Goal: Task Accomplishment & Management: Use online tool/utility

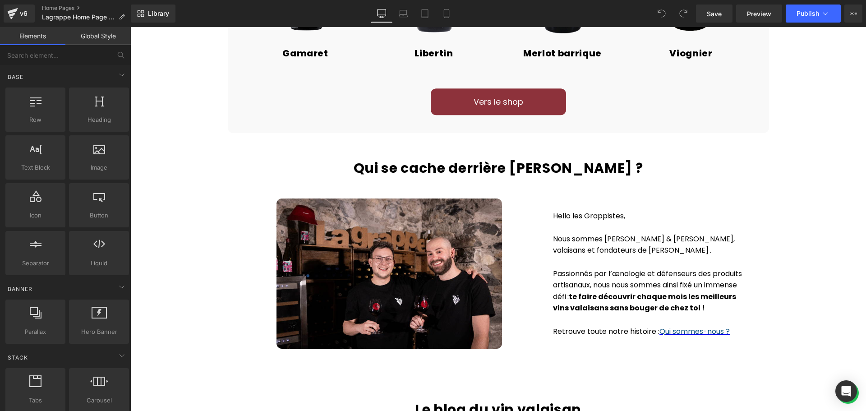
scroll to position [1307, 0]
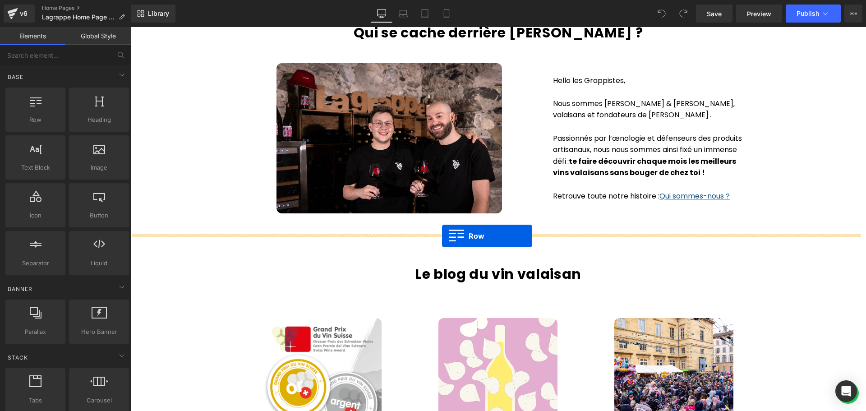
drag, startPoint x: 174, startPoint y: 146, endPoint x: 442, endPoint y: 236, distance: 282.2
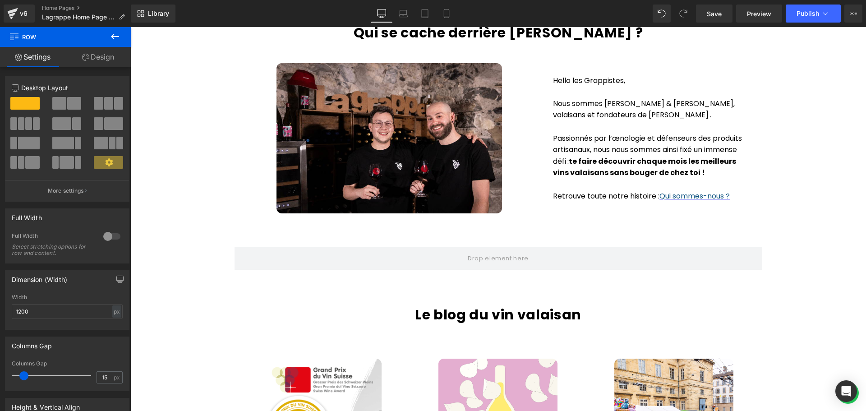
click at [111, 30] on button at bounding box center [115, 37] width 32 height 20
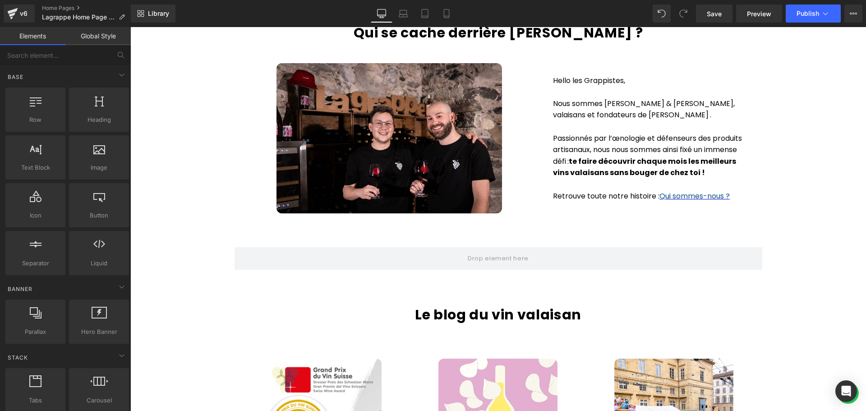
click at [98, 38] on link "Global Style" at bounding box center [97, 36] width 65 height 18
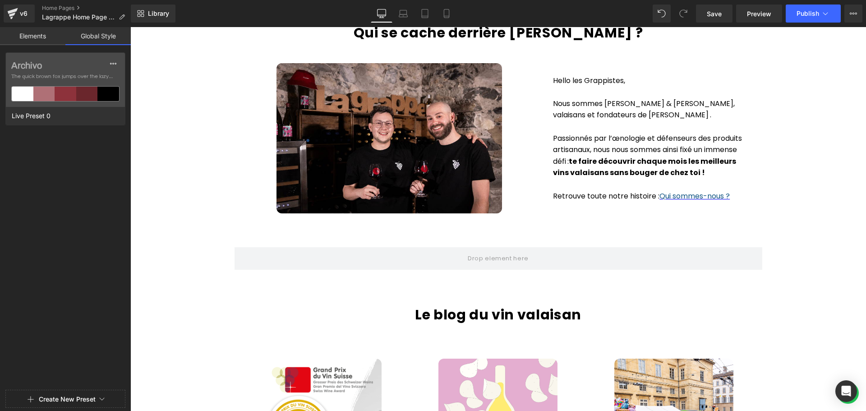
click at [41, 36] on link "Elements" at bounding box center [32, 36] width 65 height 18
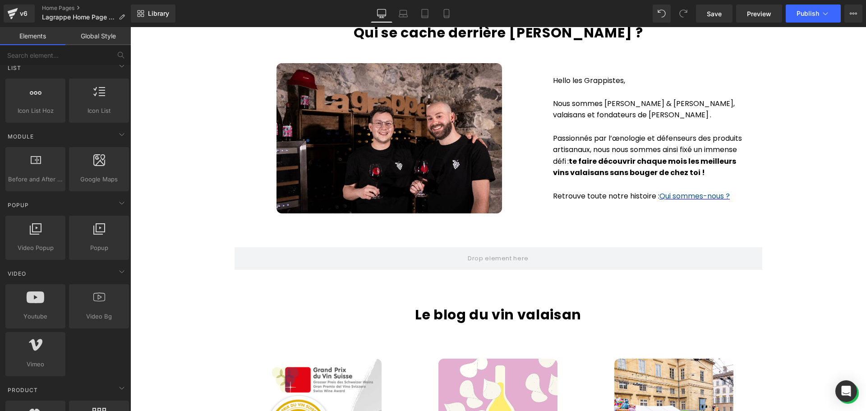
scroll to position [496, 0]
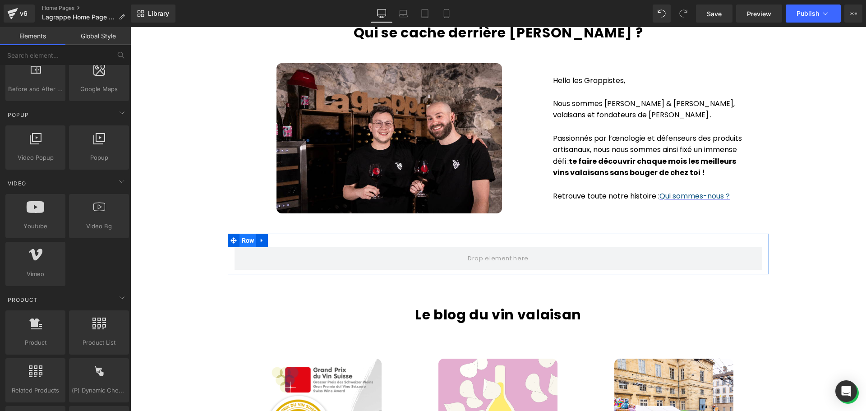
click at [243, 240] on span "Row" at bounding box center [247, 241] width 17 height 14
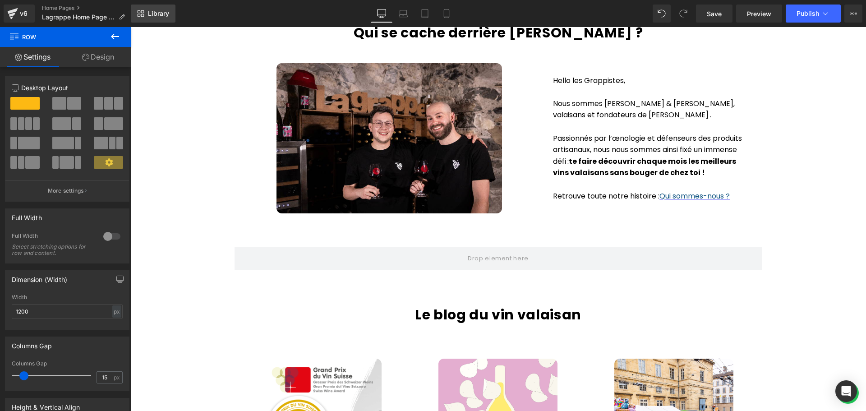
click at [168, 18] on link "Library" at bounding box center [153, 14] width 45 height 18
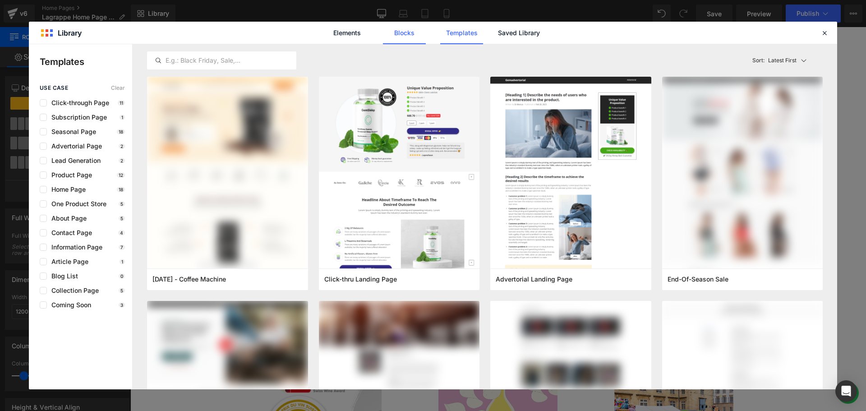
click at [403, 32] on link "Blocks" at bounding box center [404, 33] width 43 height 23
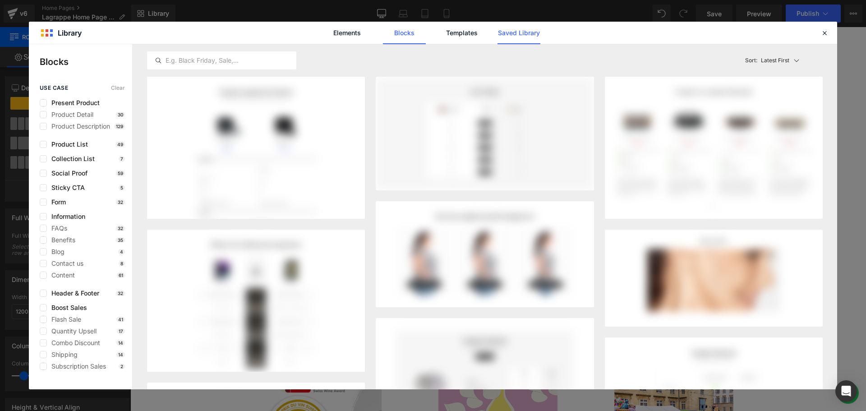
click at [525, 31] on link "Saved Library" at bounding box center [518, 33] width 43 height 23
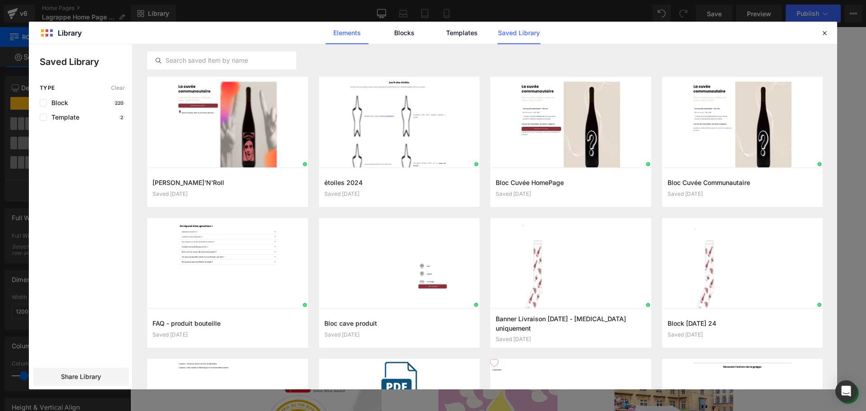
click at [339, 33] on link "Elements" at bounding box center [347, 33] width 43 height 23
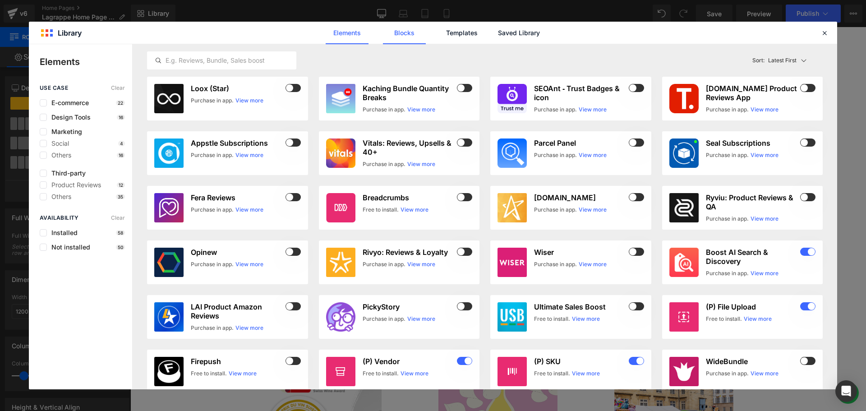
click at [417, 39] on link "Blocks" at bounding box center [404, 33] width 43 height 23
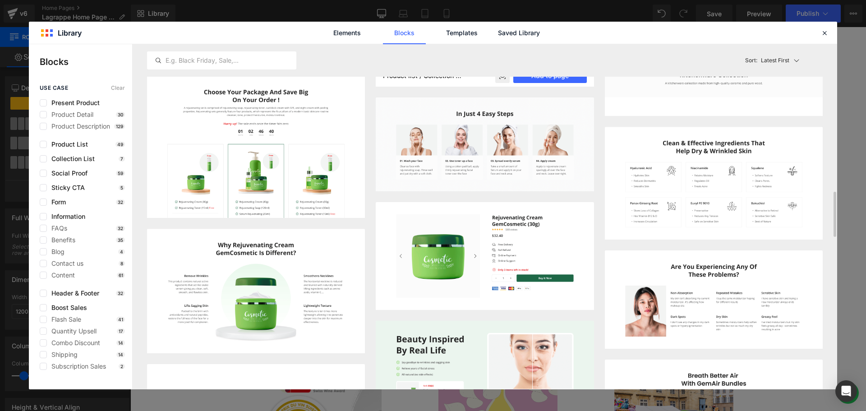
scroll to position [1172, 0]
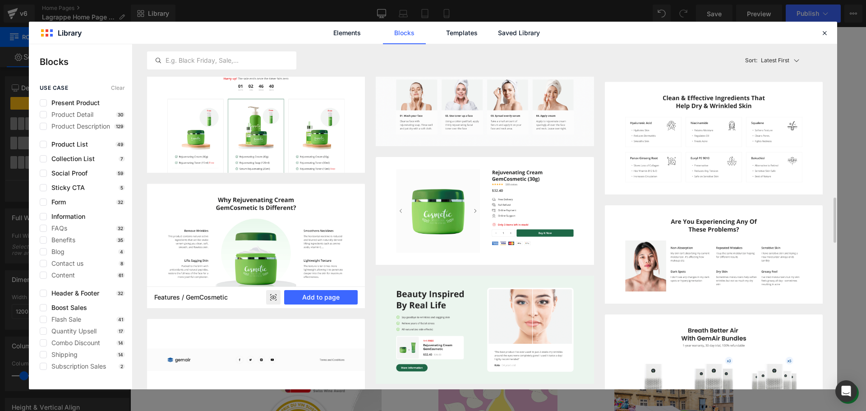
click at [271, 296] on rect at bounding box center [273, 297] width 14 height 14
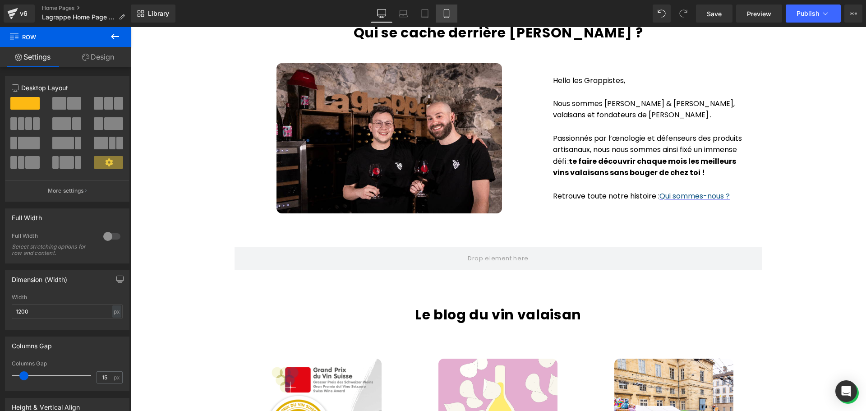
click at [447, 15] on icon at bounding box center [446, 13] width 9 height 9
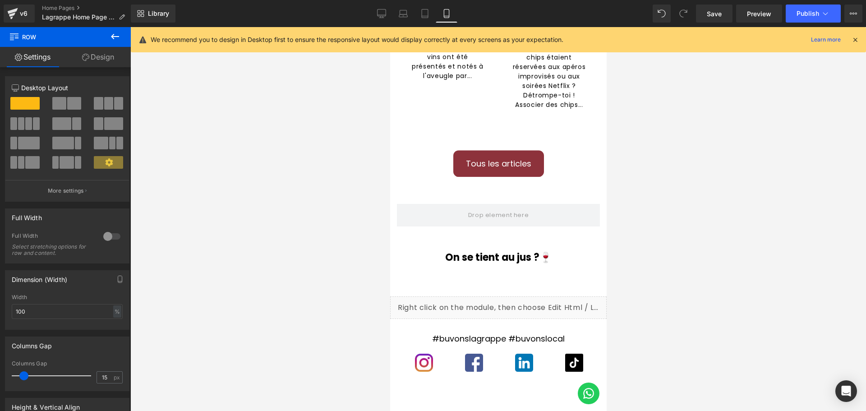
scroll to position [1670, 0]
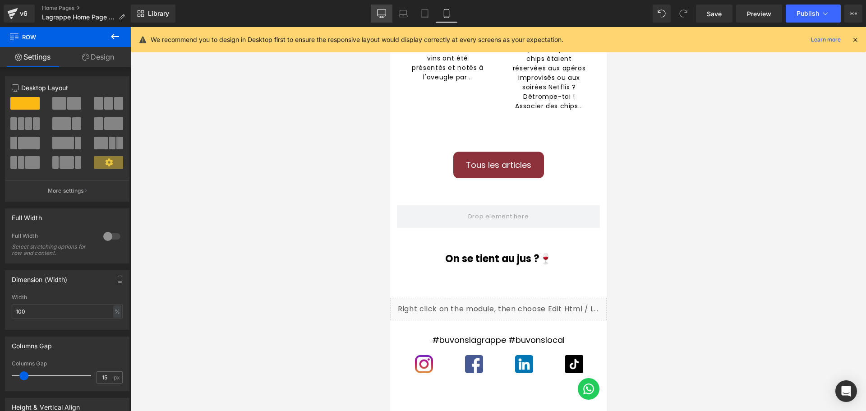
click at [376, 15] on link "Desktop" at bounding box center [382, 14] width 22 height 18
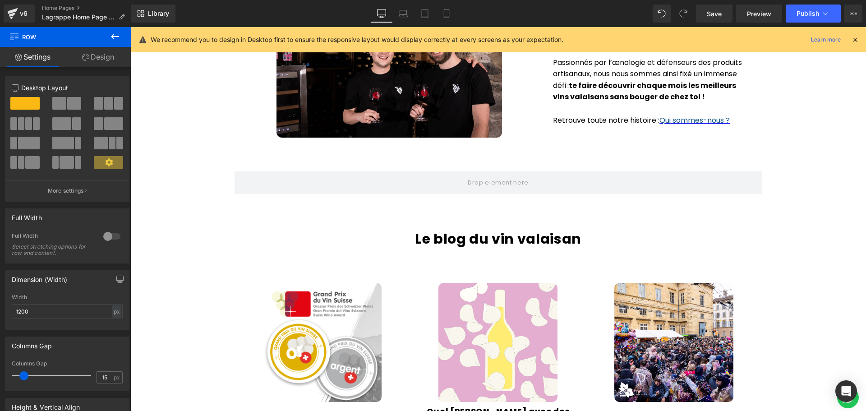
scroll to position [1385, 0]
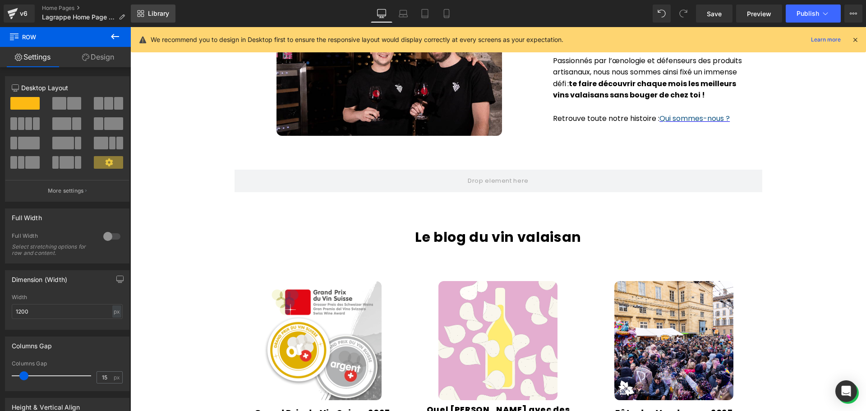
click at [160, 18] on link "Library" at bounding box center [153, 14] width 45 height 18
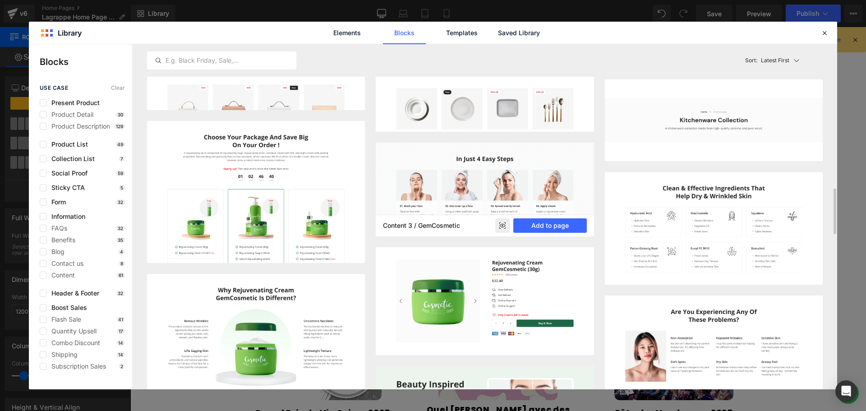
scroll to position [1172, 0]
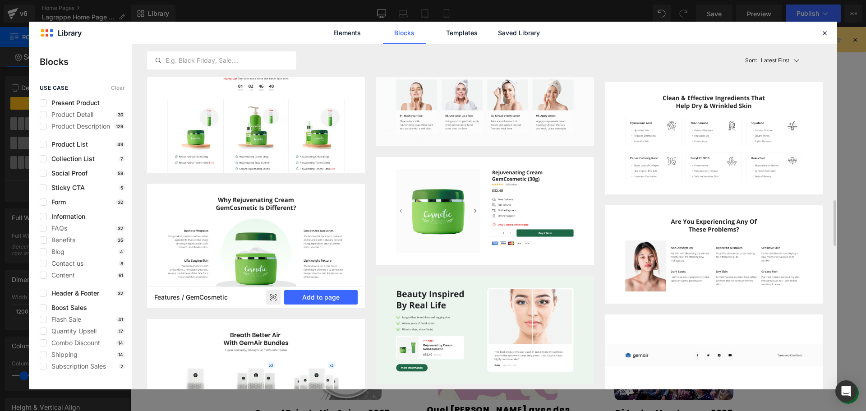
click at [271, 297] on rect at bounding box center [273, 297] width 14 height 14
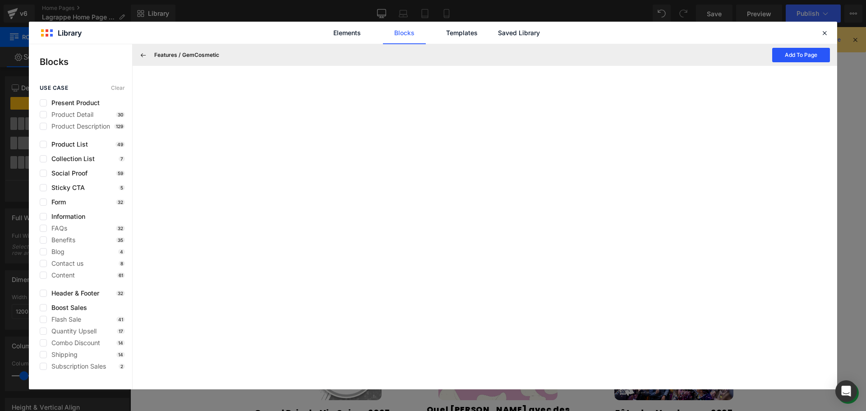
click at [798, 54] on button "Add To Page" at bounding box center [801, 55] width 58 height 14
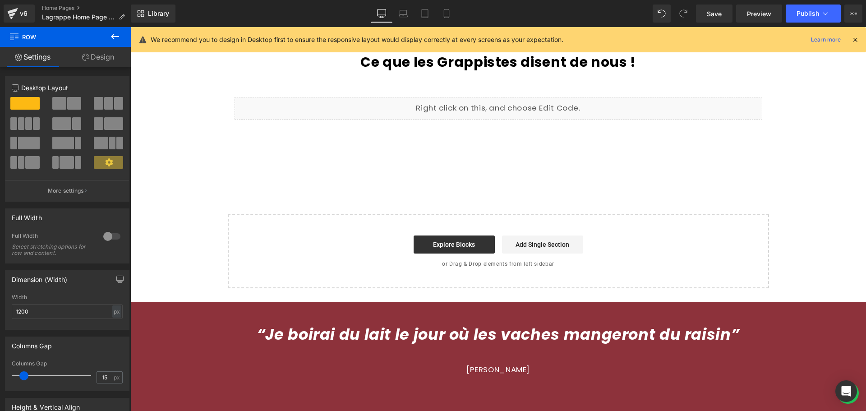
scroll to position [2085, 0]
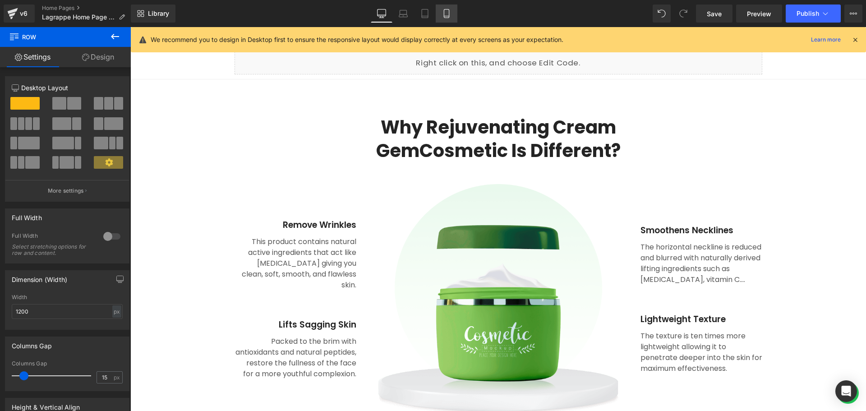
click at [445, 11] on icon at bounding box center [446, 13] width 9 height 9
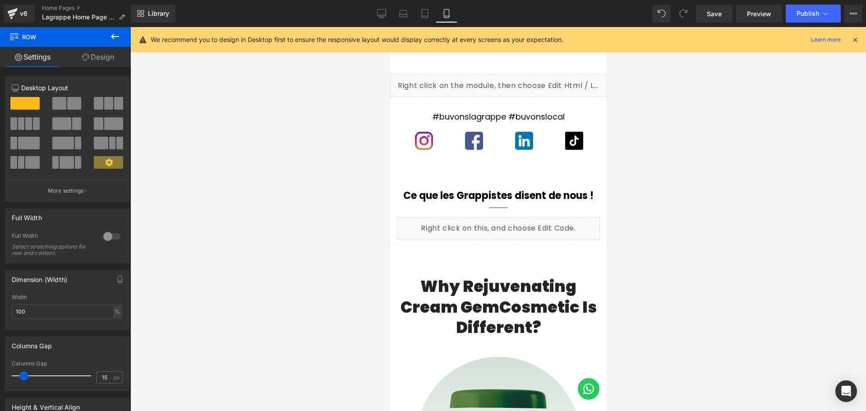
scroll to position [1871, 0]
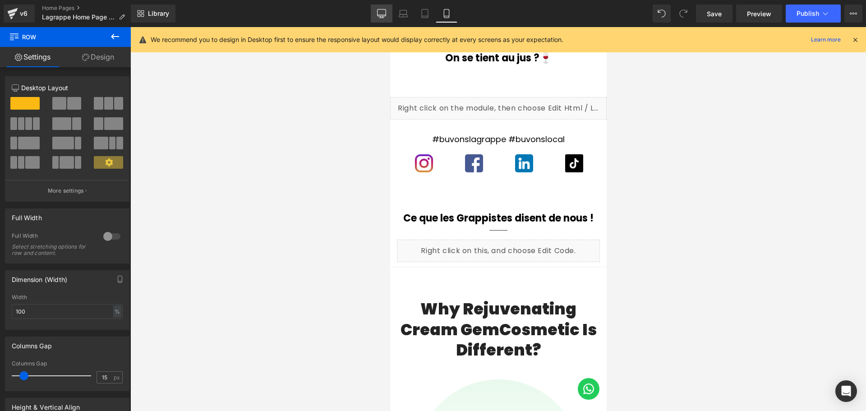
click at [382, 16] on icon at bounding box center [381, 12] width 9 height 7
type input "1200"
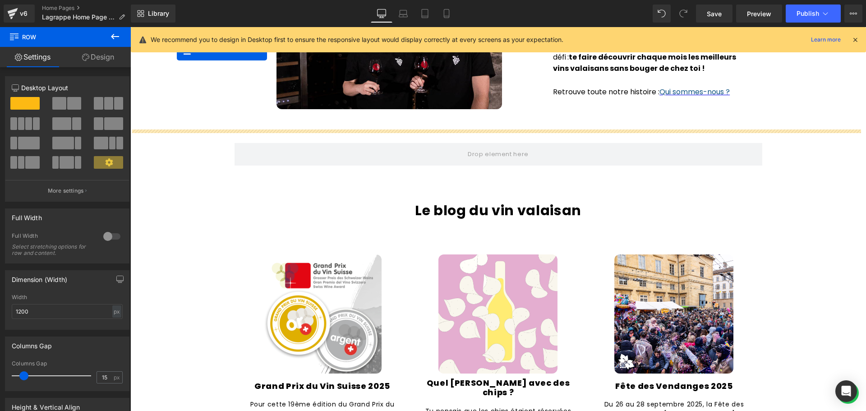
scroll to position [1349, 0]
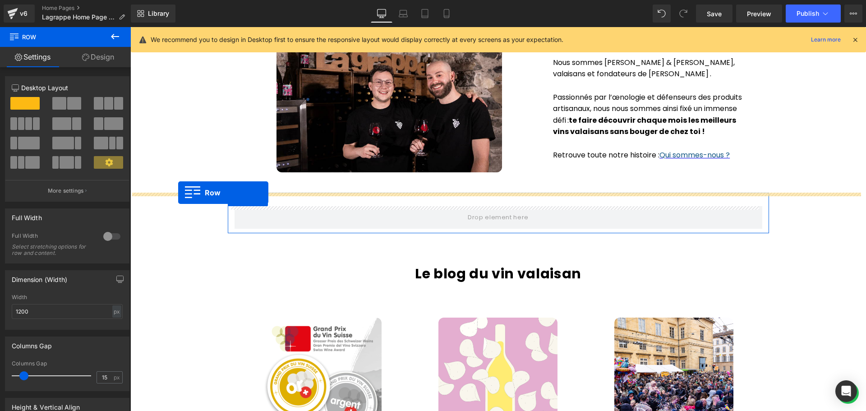
drag, startPoint x: 133, startPoint y: 105, endPoint x: 178, endPoint y: 193, distance: 98.4
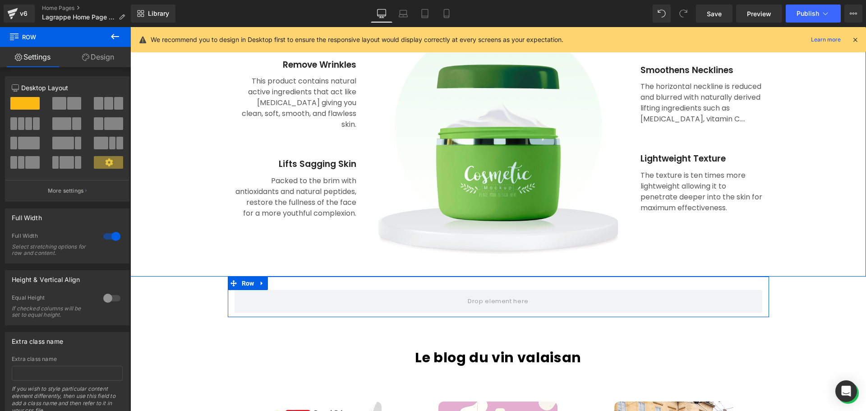
scroll to position [1664, 0]
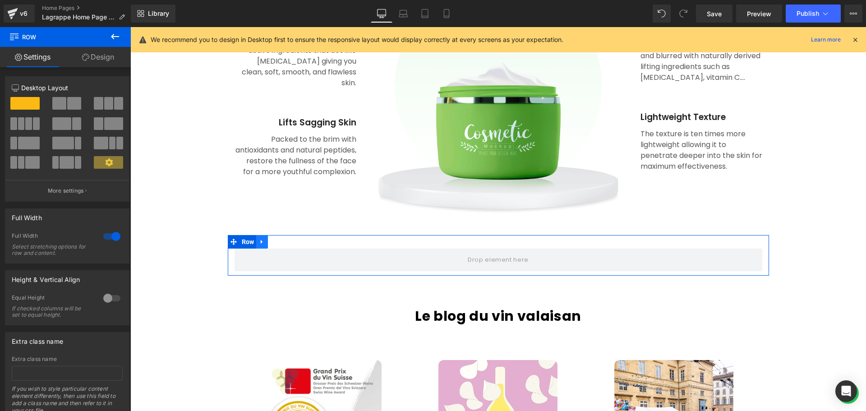
click at [261, 242] on icon at bounding box center [262, 241] width 2 height 4
click at [285, 243] on icon at bounding box center [285, 242] width 6 height 6
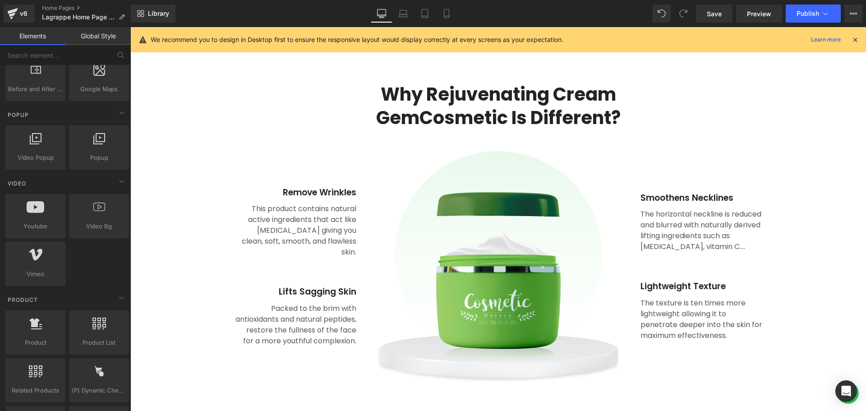
scroll to position [1439, 0]
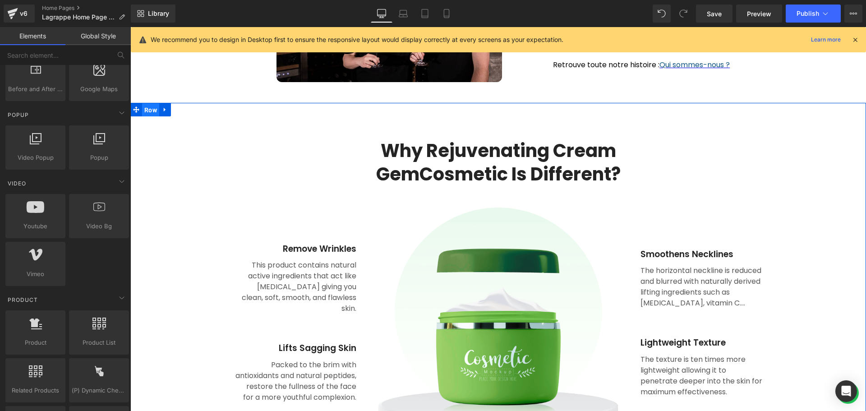
click at [147, 113] on span "Row" at bounding box center [150, 110] width 17 height 14
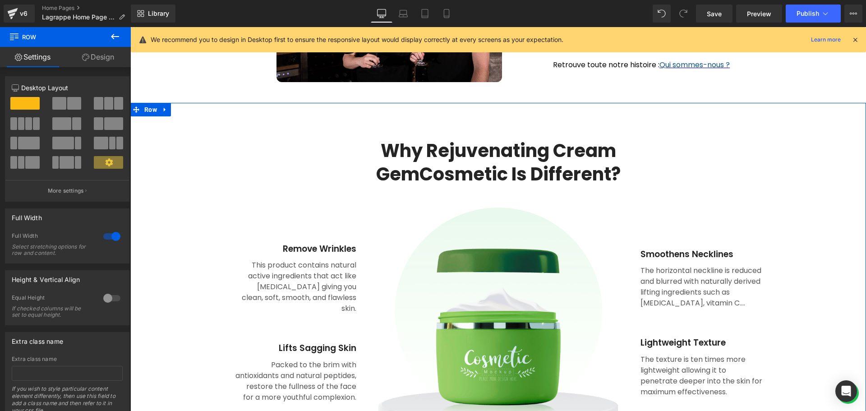
click at [102, 55] on link "Design" at bounding box center [97, 57] width 65 height 20
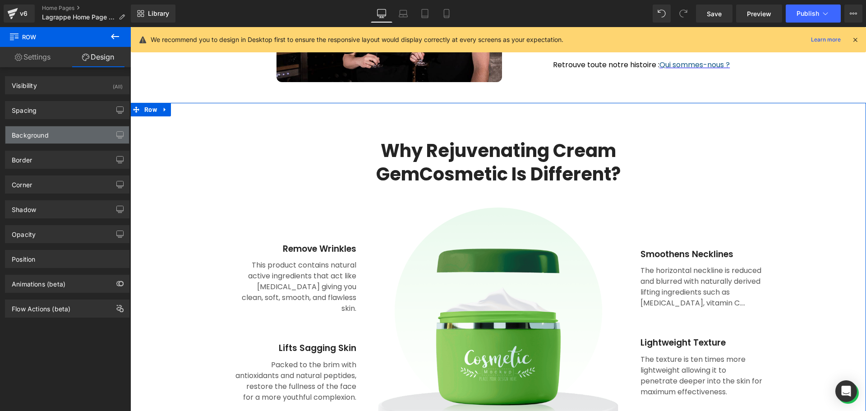
type input "transparent"
type input "0"
click at [66, 130] on div "Background" at bounding box center [67, 134] width 124 height 17
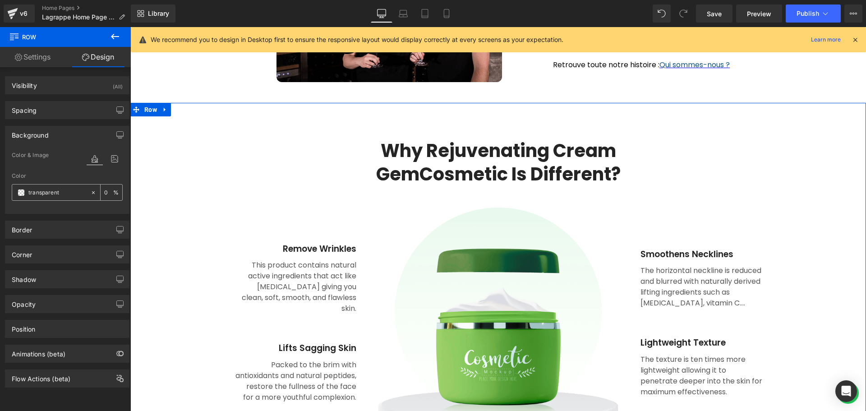
click at [60, 194] on input "transparent" at bounding box center [57, 193] width 58 height 10
click at [92, 194] on icon at bounding box center [93, 192] width 6 height 6
click at [48, 194] on input "none" at bounding box center [57, 193] width 58 height 10
type input "#8d3"
type input "100"
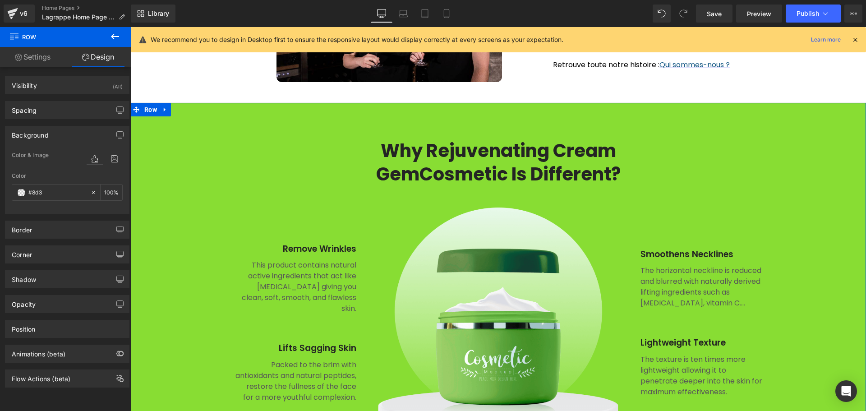
type input "#8d32"
type input "13"
type input "#8d323"
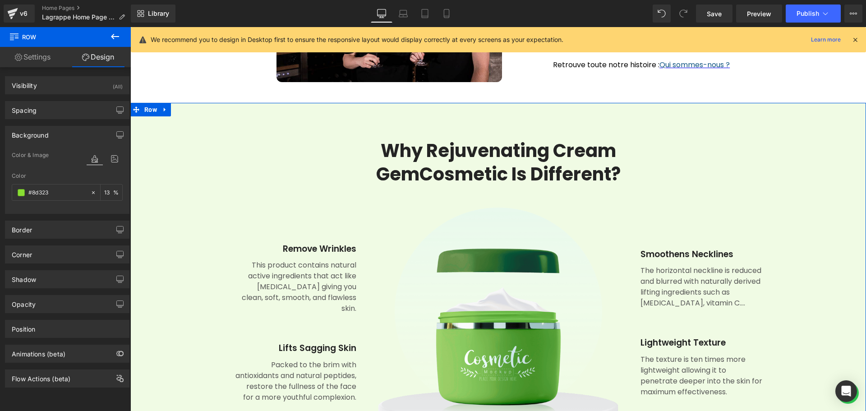
type input "0"
type input "#8d323b"
type input "100"
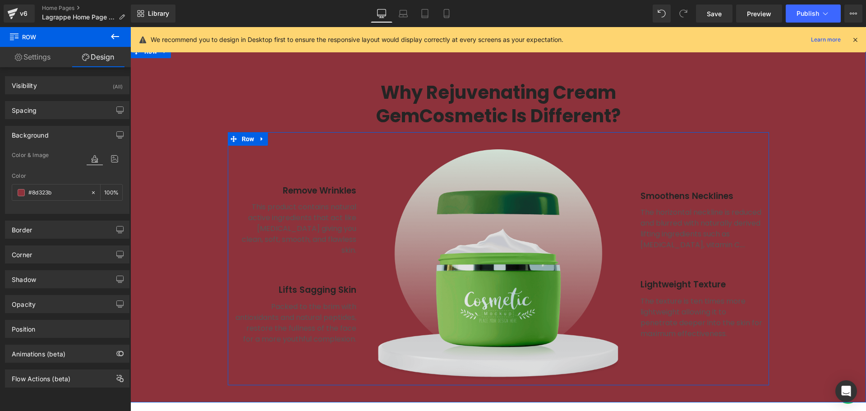
scroll to position [1484, 0]
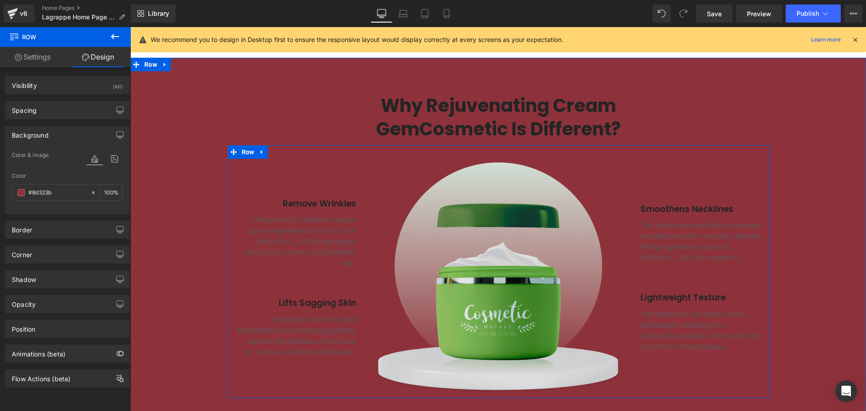
click at [498, 255] on img at bounding box center [498, 277] width 257 height 231
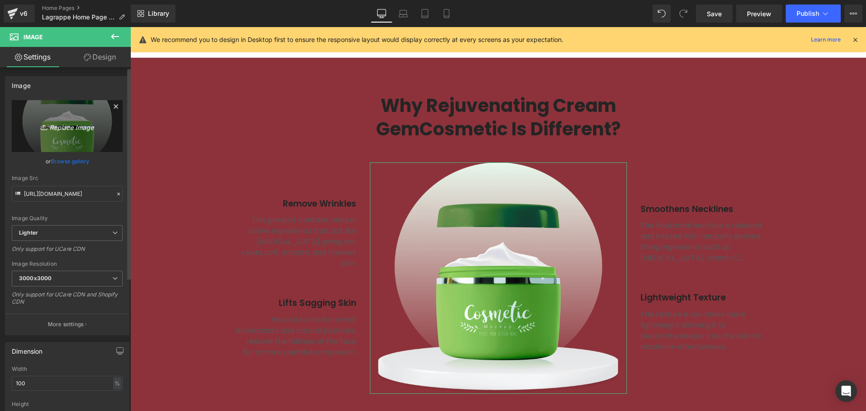
click at [62, 133] on link "Replace Image" at bounding box center [67, 126] width 111 height 52
type input "C:\fakepath\SWC-produit.png"
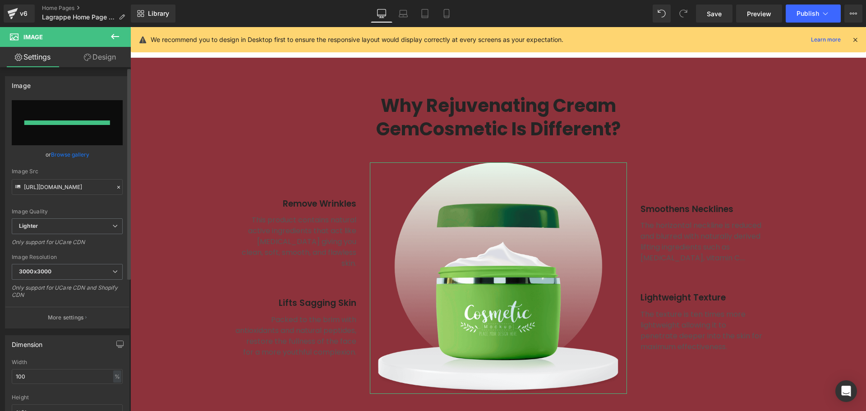
type input "https://ucarecdn.com/6f483ce3-3ff6-422a-87fc-bd38038bac69/-/format/auto/-/previ…"
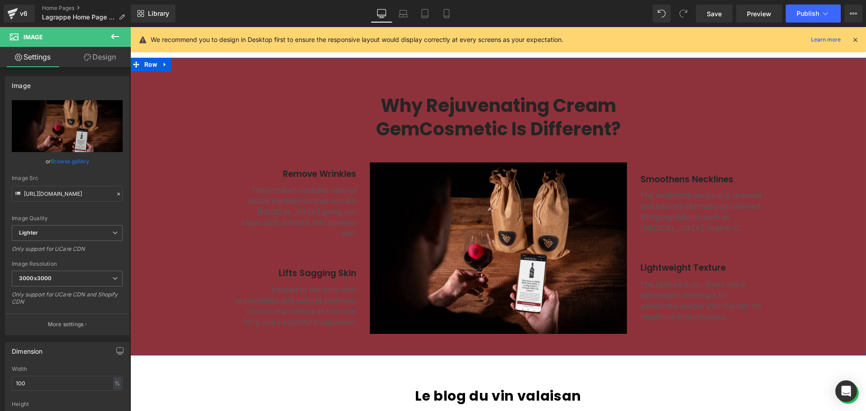
click at [162, 68] on icon at bounding box center [165, 64] width 6 height 7
click at [185, 66] on icon at bounding box center [188, 64] width 6 height 6
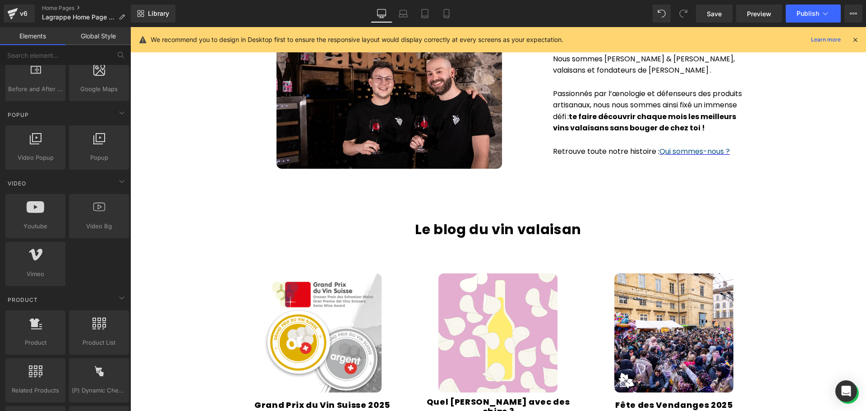
scroll to position [1303, 0]
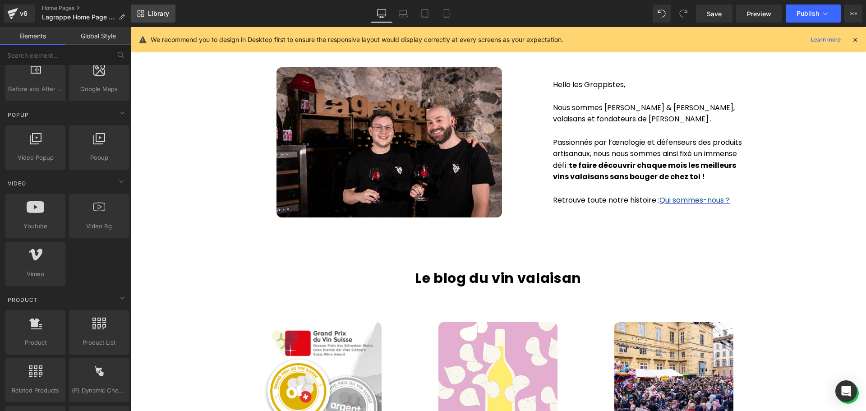
click at [138, 16] on icon at bounding box center [139, 15] width 3 height 3
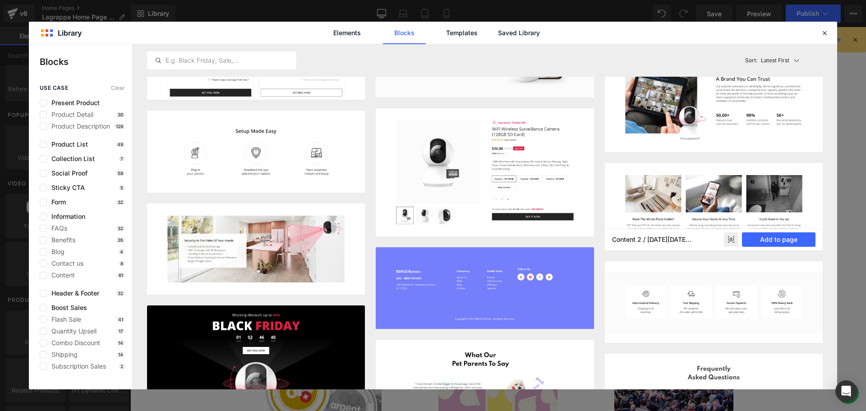
scroll to position [5493, 0]
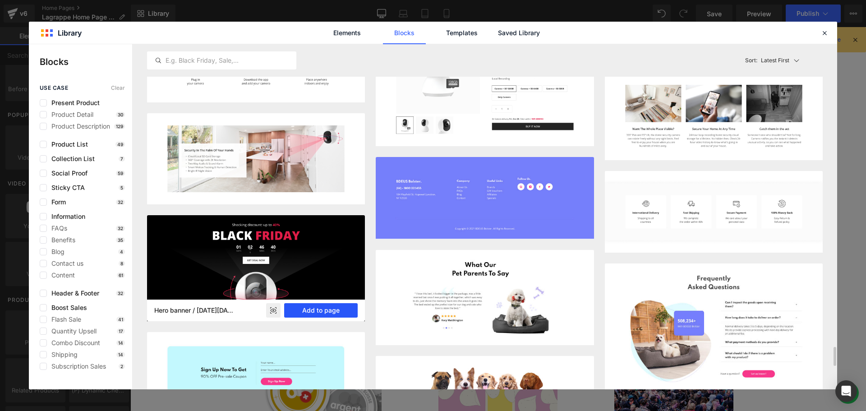
click at [326, 307] on button "Add to page" at bounding box center [320, 310] width 73 height 14
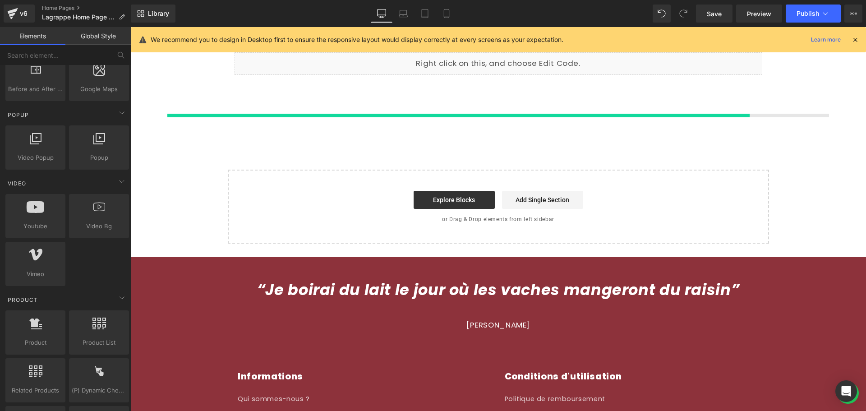
scroll to position [2045, 0]
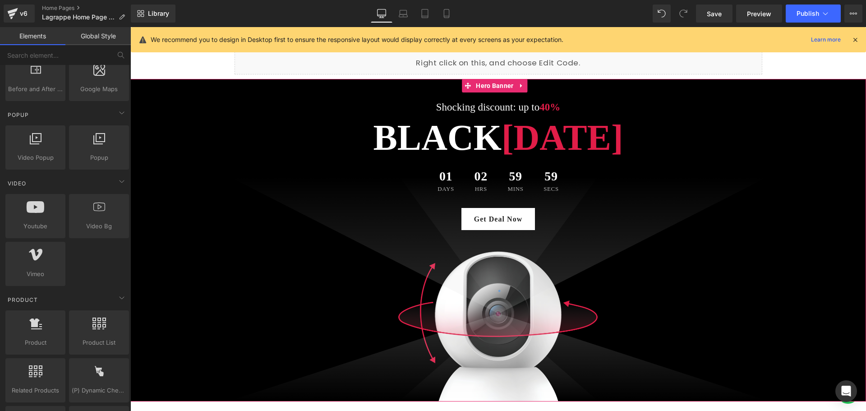
click at [479, 295] on div at bounding box center [497, 240] width 735 height 322
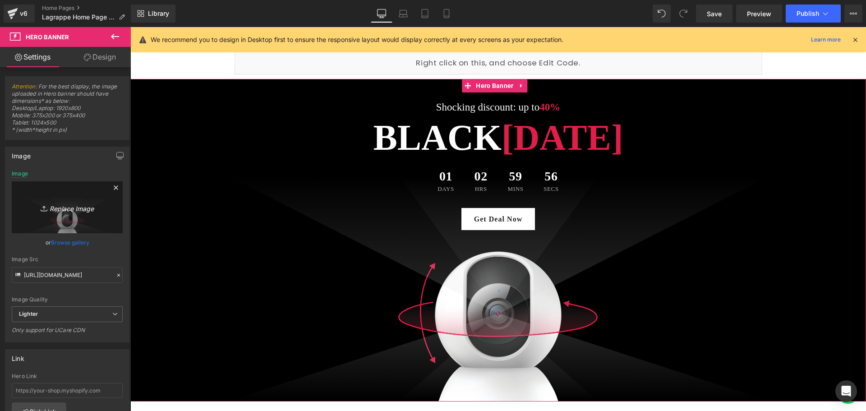
click at [76, 212] on icon "Replace Image" at bounding box center [67, 207] width 72 height 11
type input "C:\fakepath\SWC-produit.png"
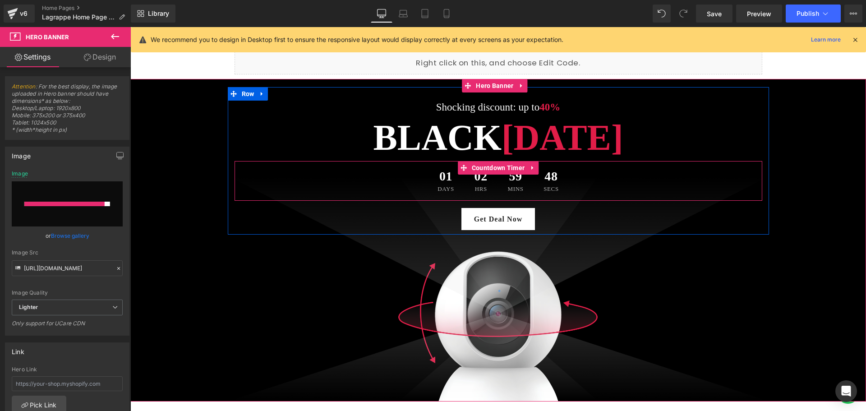
type input "[URL][DOMAIN_NAME]"
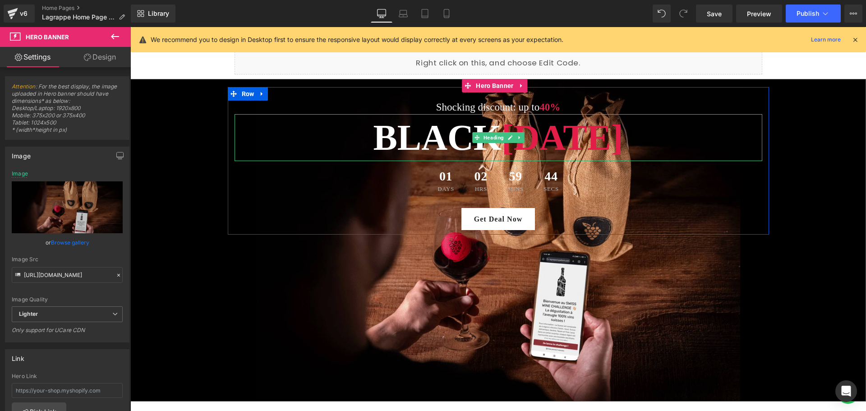
click at [437, 128] on h1 "Black Friday" at bounding box center [498, 137] width 528 height 47
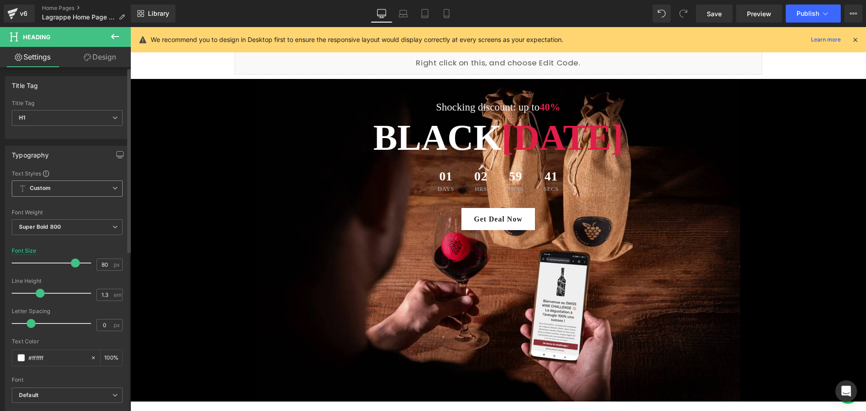
click at [105, 184] on span "Custom Setup Global Style" at bounding box center [67, 188] width 111 height 16
click at [105, 184] on span "Custom Setup Global Style" at bounding box center [65, 188] width 107 height 16
click at [112, 224] on icon at bounding box center [114, 226] width 5 height 5
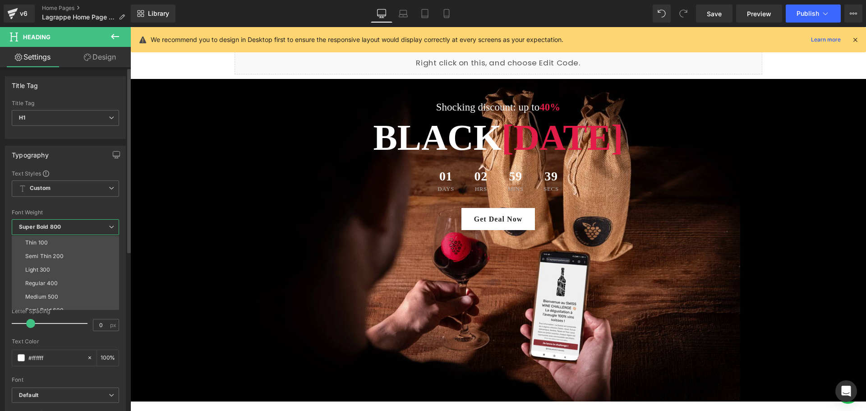
click at [110, 224] on icon at bounding box center [111, 226] width 5 height 5
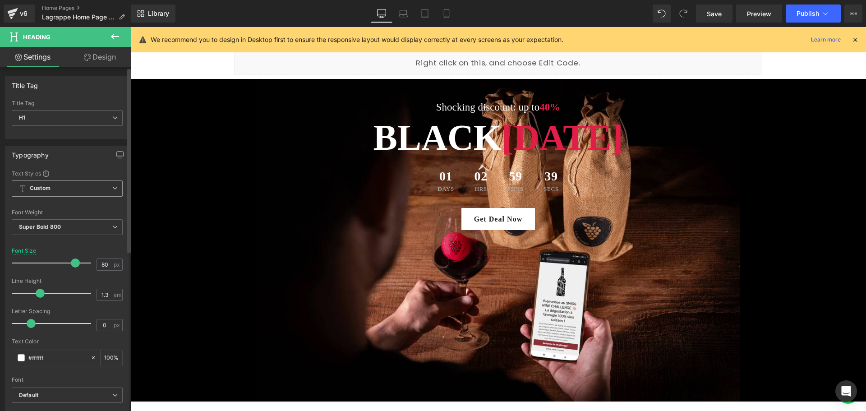
click at [72, 191] on span "Custom Setup Global Style" at bounding box center [67, 188] width 111 height 16
click at [72, 191] on span "Custom Setup Global Style" at bounding box center [65, 188] width 107 height 16
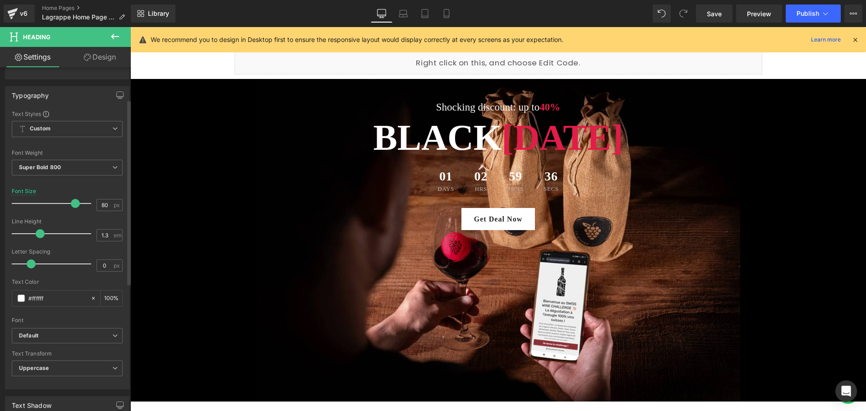
scroll to position [0, 0]
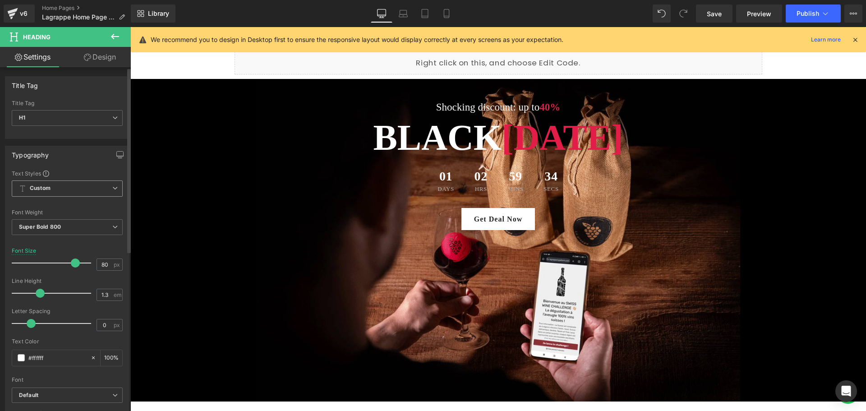
click at [96, 183] on span "Custom Setup Global Style" at bounding box center [67, 188] width 111 height 16
click at [80, 223] on div "Setup Global Style" at bounding box center [65, 224] width 107 height 21
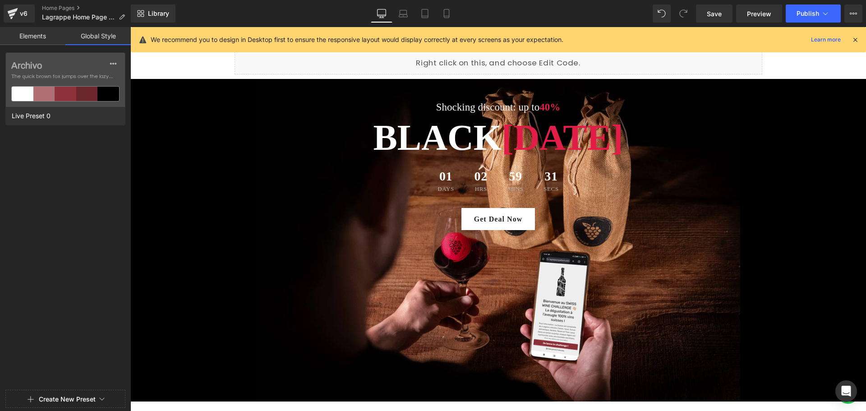
click at [26, 36] on link "Elements" at bounding box center [32, 36] width 65 height 18
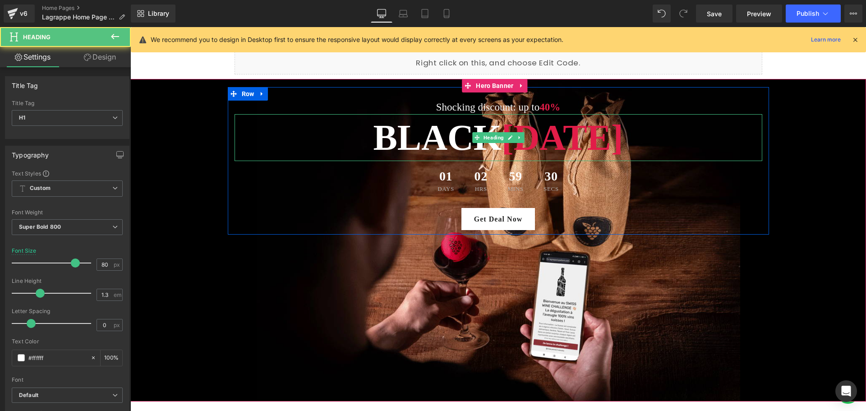
click at [440, 140] on h1 "Black Friday" at bounding box center [498, 137] width 528 height 47
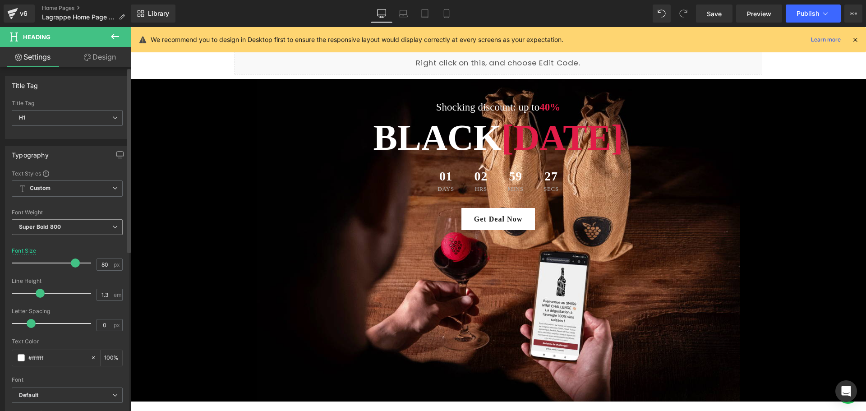
click at [100, 231] on span "Super Bold 800" at bounding box center [67, 227] width 111 height 16
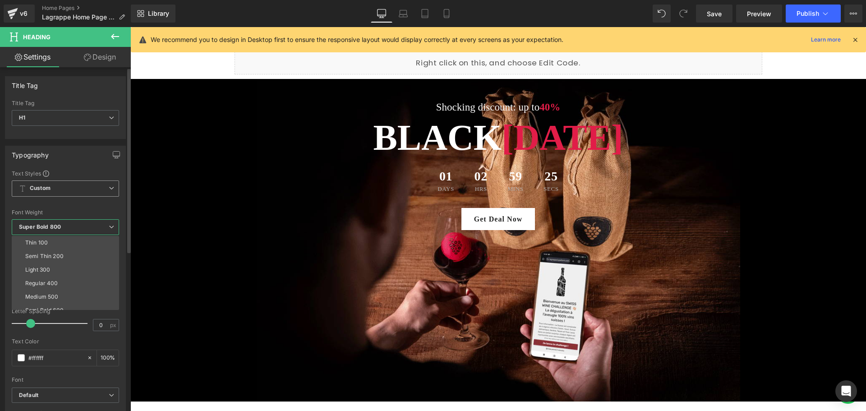
click at [66, 198] on div "Custom Setup Global Style Custom Setup Global Style" at bounding box center [65, 190] width 107 height 21
click at [53, 186] on span "Custom Setup Global Style" at bounding box center [65, 188] width 107 height 16
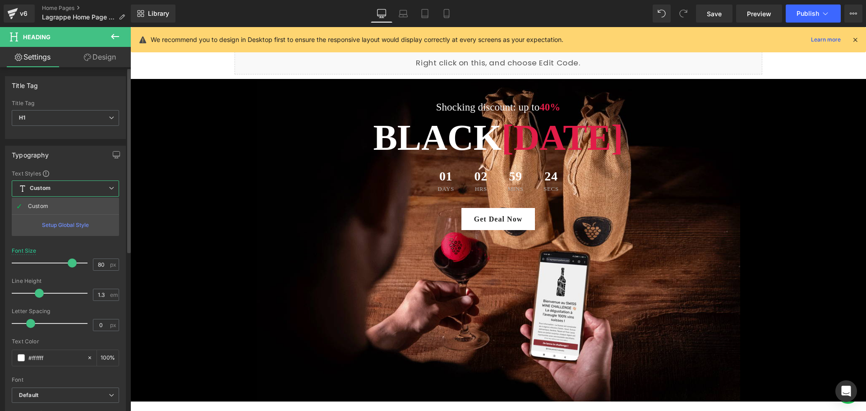
click at [56, 223] on div "Setup Global Style" at bounding box center [65, 224] width 107 height 21
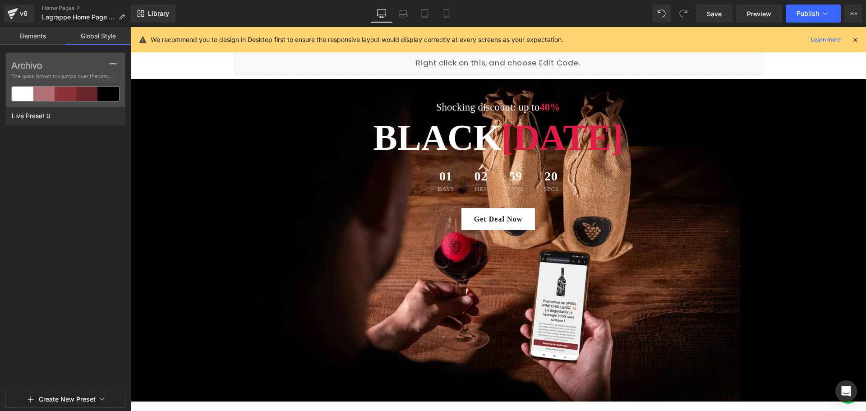
click at [43, 37] on link "Elements" at bounding box center [32, 36] width 65 height 18
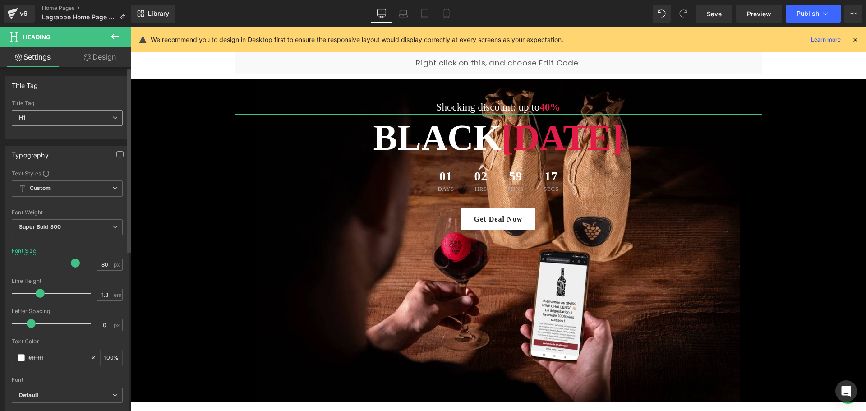
click at [96, 117] on span "H1" at bounding box center [67, 118] width 111 height 16
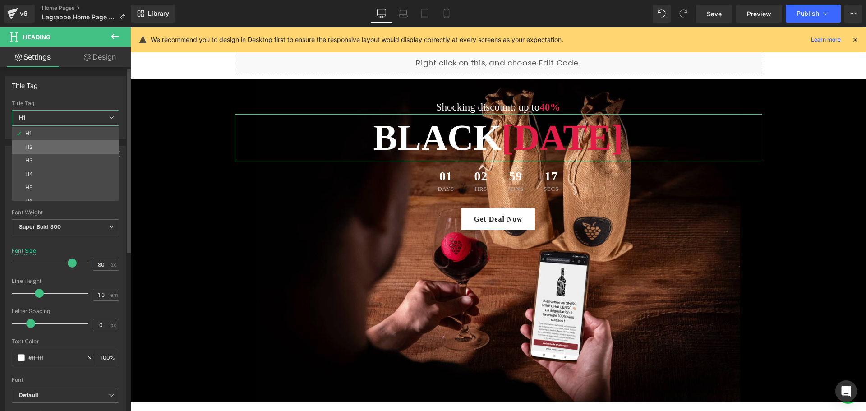
click at [69, 147] on li "H2" at bounding box center [67, 147] width 111 height 14
type input "26.4"
type input "1.29"
type input "0.66"
type input "#000000"
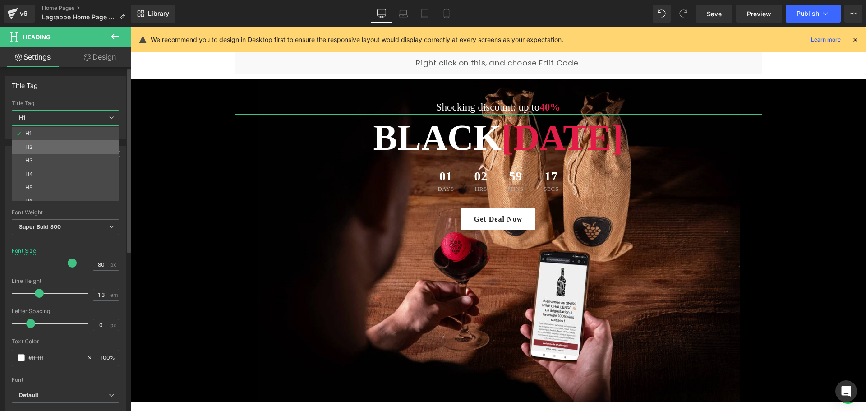
type input "100"
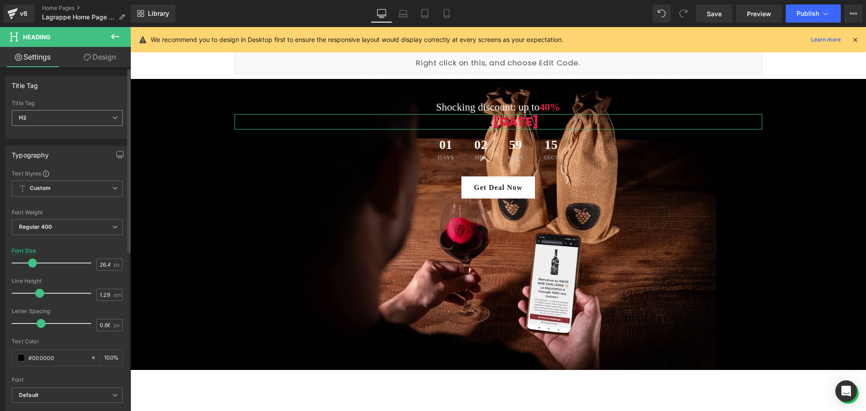
click at [67, 111] on span "H2" at bounding box center [67, 118] width 111 height 16
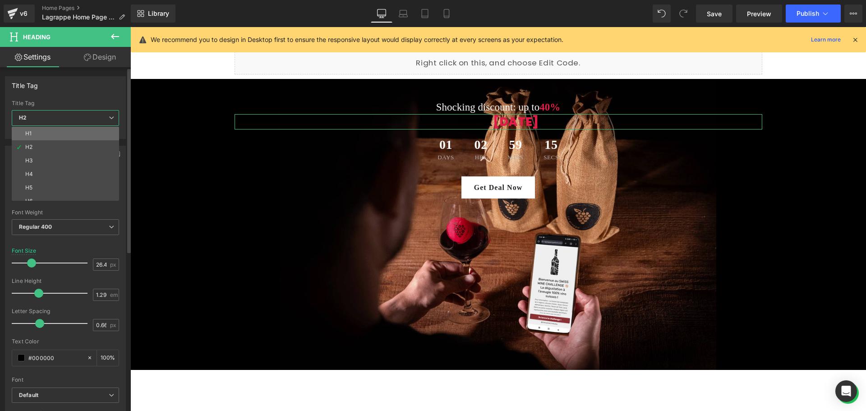
click at [60, 134] on li "H1" at bounding box center [67, 134] width 111 height 14
type input "80"
type input "1.3"
type input "0"
type input "#ffffff"
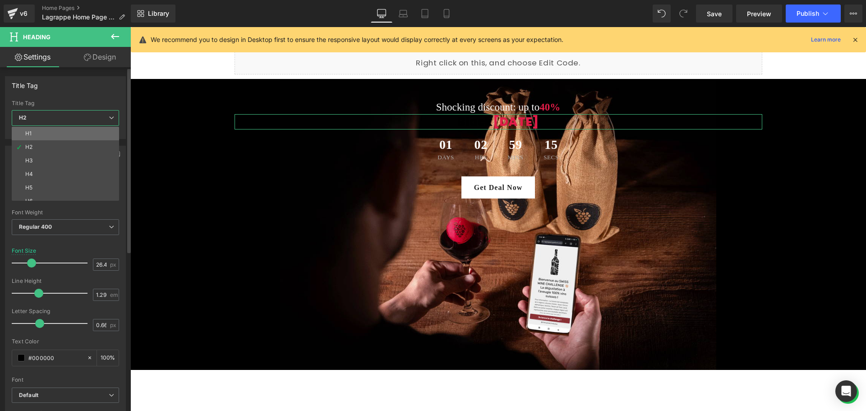
type input "100"
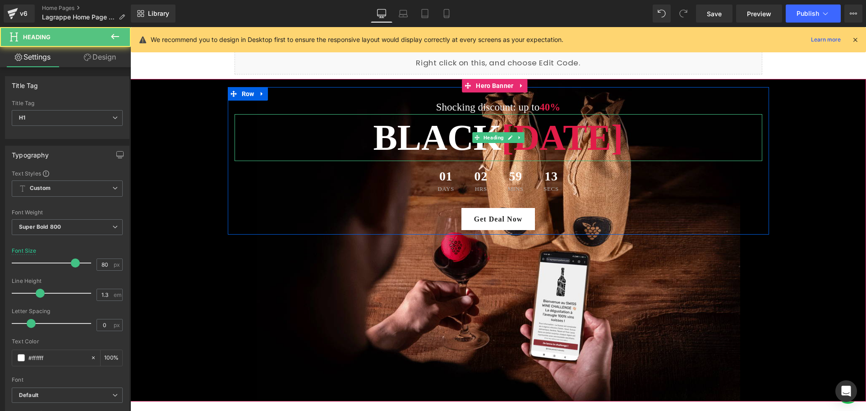
click at [431, 131] on h1 "Black Friday" at bounding box center [498, 137] width 528 height 47
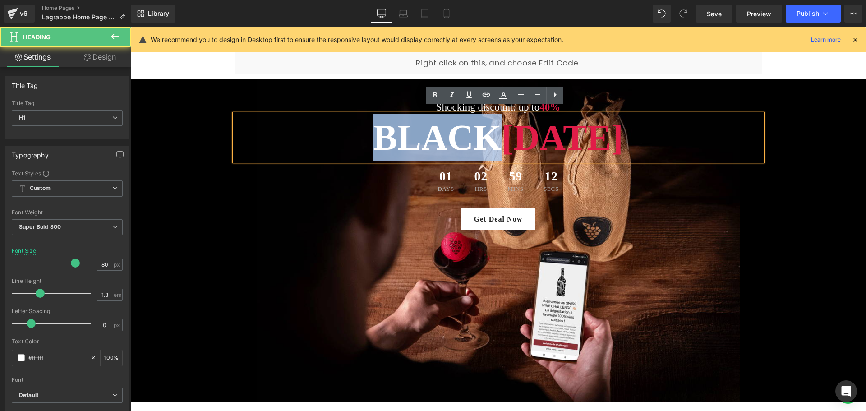
drag, startPoint x: 478, startPoint y: 134, endPoint x: 342, endPoint y: 133, distance: 136.6
click at [342, 133] on h1 "Black Friday" at bounding box center [498, 137] width 528 height 47
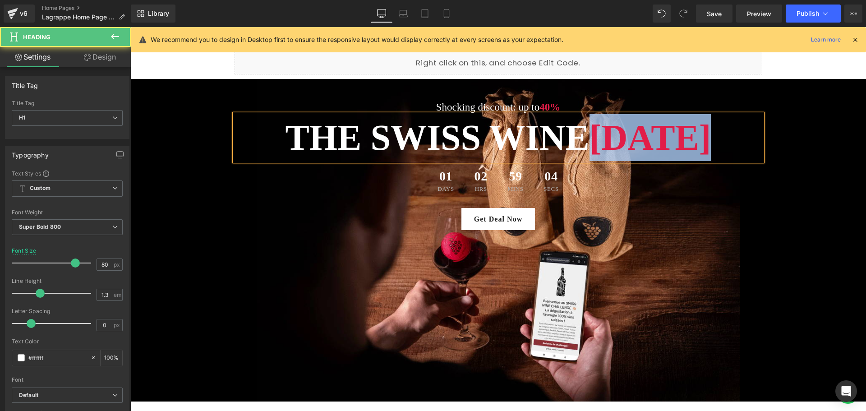
drag, startPoint x: 721, startPoint y: 134, endPoint x: 584, endPoint y: 133, distance: 136.6
click at [584, 133] on h1 "The SWiss Wine Friday" at bounding box center [498, 137] width 528 height 47
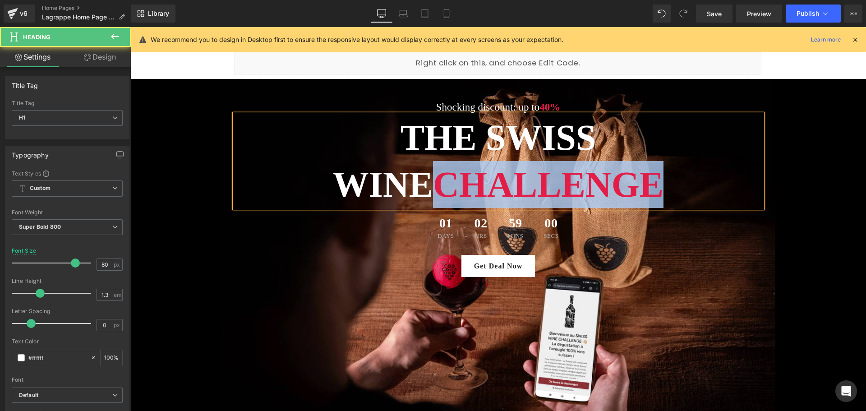
drag, startPoint x: 667, startPoint y: 174, endPoint x: 444, endPoint y: 173, distance: 222.7
click at [444, 173] on h1 "The SWiss Wine Challenge" at bounding box center [498, 161] width 528 height 94
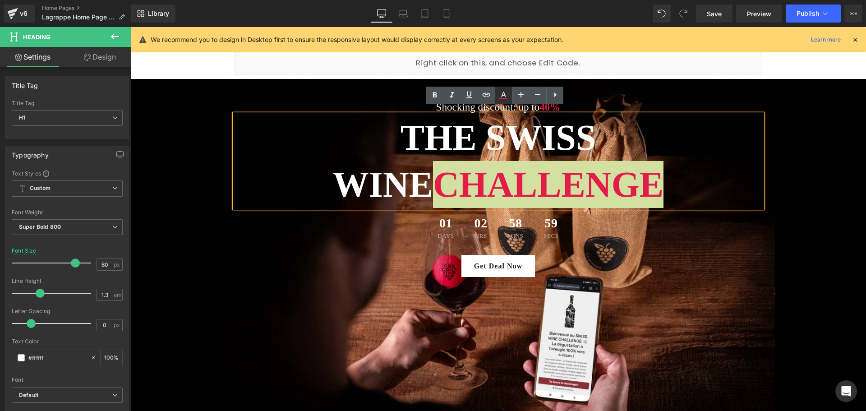
click at [503, 92] on icon at bounding box center [503, 94] width 5 height 5
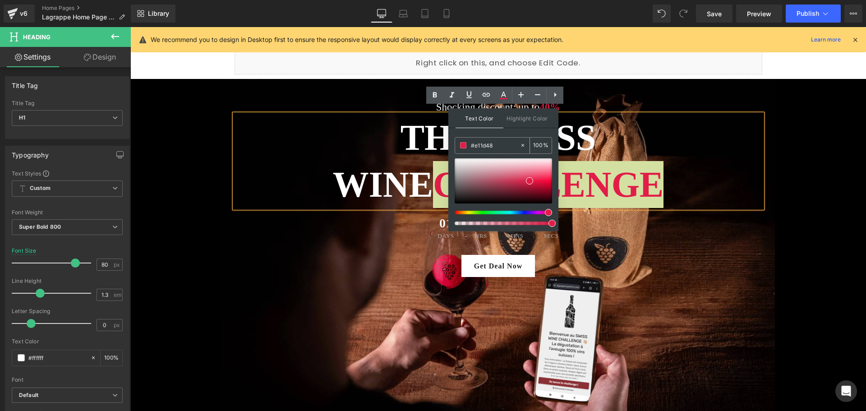
click at [498, 145] on input "#e11d48" at bounding box center [495, 145] width 49 height 10
drag, startPoint x: 495, startPoint y: 146, endPoint x: 473, endPoint y: 147, distance: 22.1
click at [473, 147] on input "#e11d48" at bounding box center [495, 145] width 49 height 10
type input "#8"
type input "0"
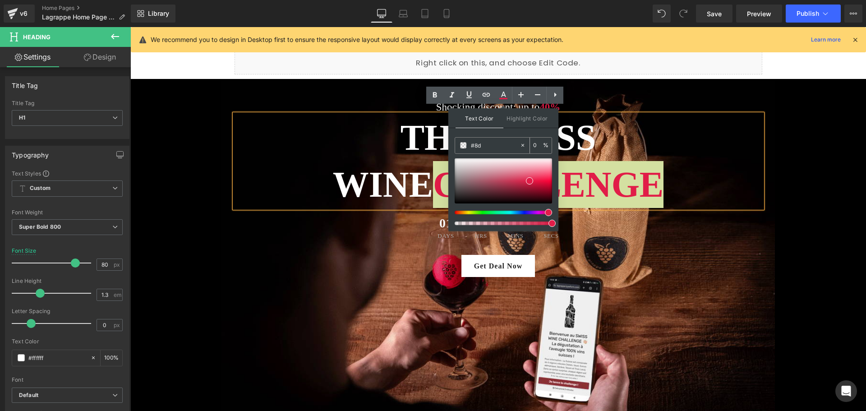
type input "#8d3"
type input "100"
type input "#8d32"
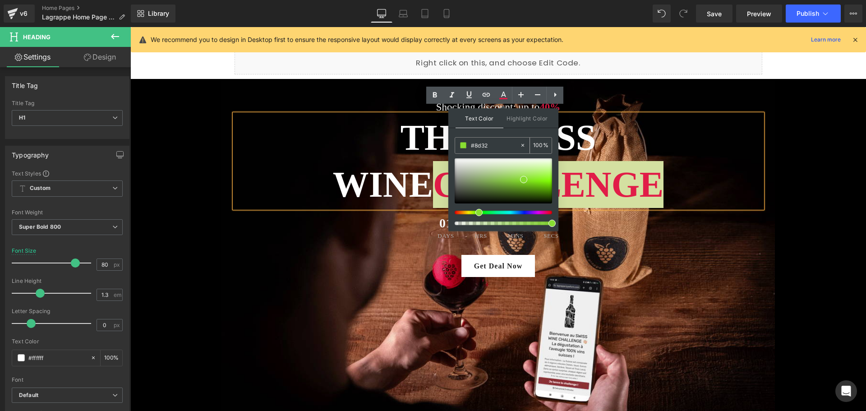
type input "13"
type input "#8d323"
type input "0"
type input "#8d323b"
type input "100"
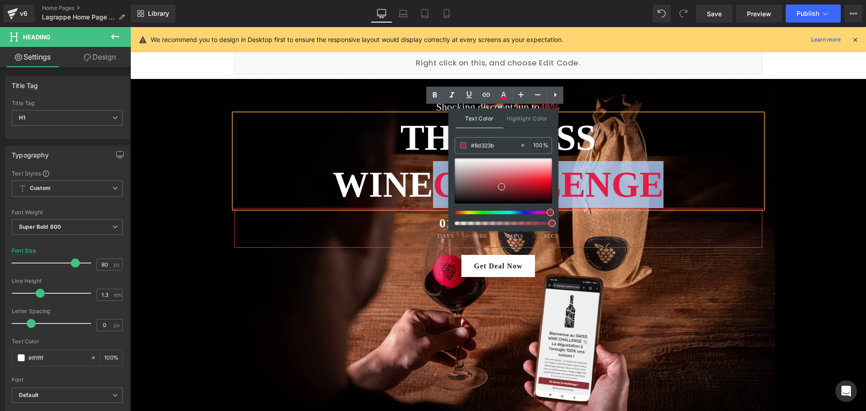
click at [703, 237] on div "01 Days 02 Hrs 58 Mins 53 Secs" at bounding box center [498, 228] width 528 height 40
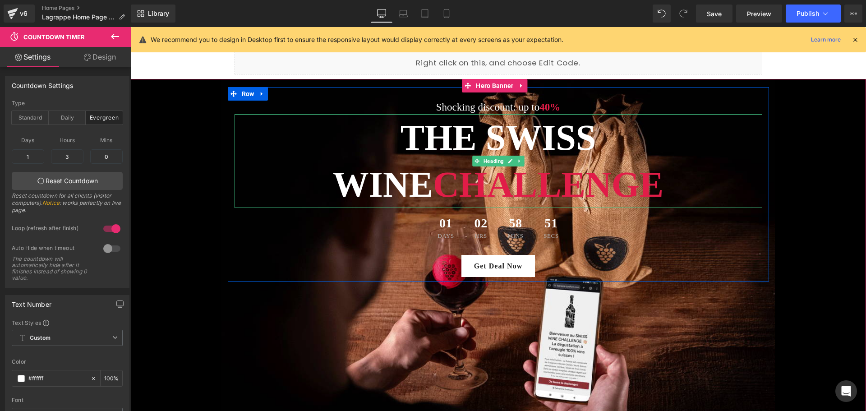
click at [533, 151] on h1 "The SWiss Wine Challenge" at bounding box center [498, 161] width 528 height 94
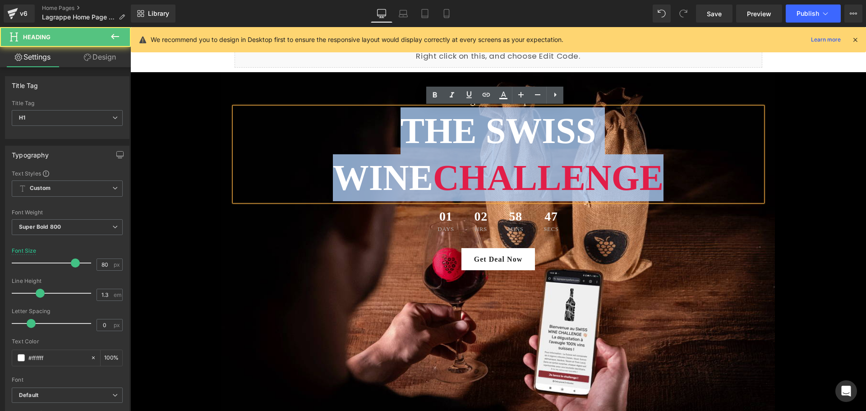
drag, startPoint x: 630, startPoint y: 171, endPoint x: 404, endPoint y: 134, distance: 229.3
click at [404, 134] on h1 "The SWiss Wine Challenge" at bounding box center [498, 154] width 528 height 94
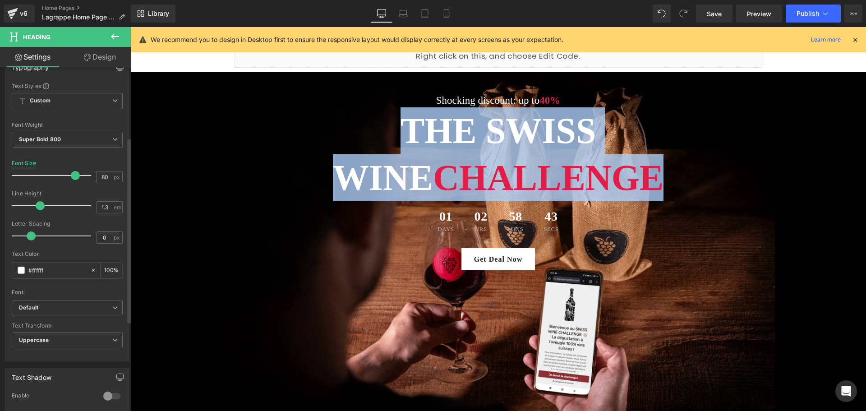
scroll to position [135, 0]
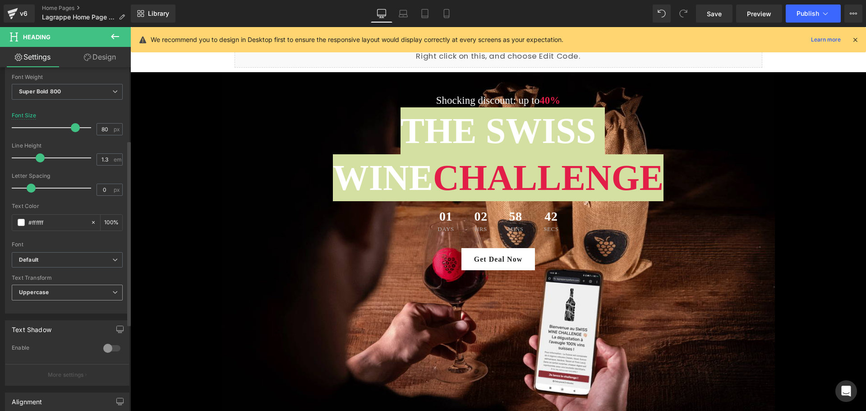
click at [83, 294] on span "Uppercase" at bounding box center [67, 292] width 111 height 16
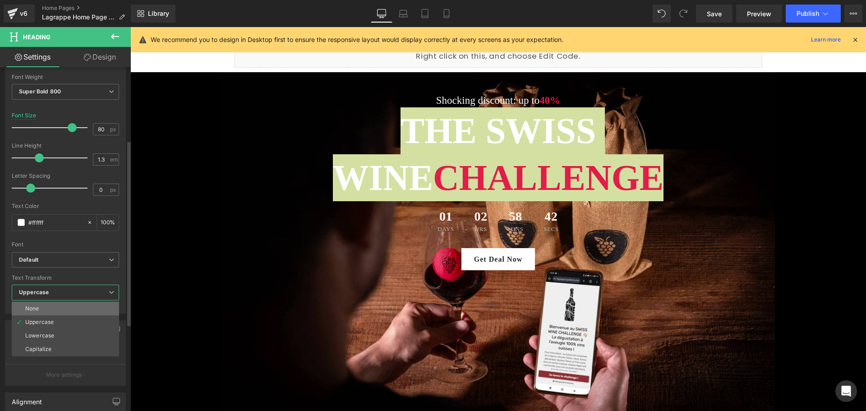
click at [70, 308] on li "None" at bounding box center [65, 309] width 107 height 14
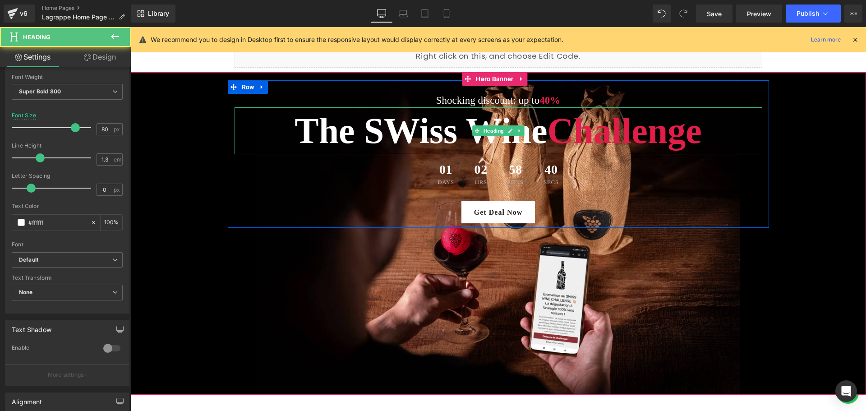
click at [393, 133] on h1 "The SWiss Wine Challenge" at bounding box center [498, 130] width 528 height 47
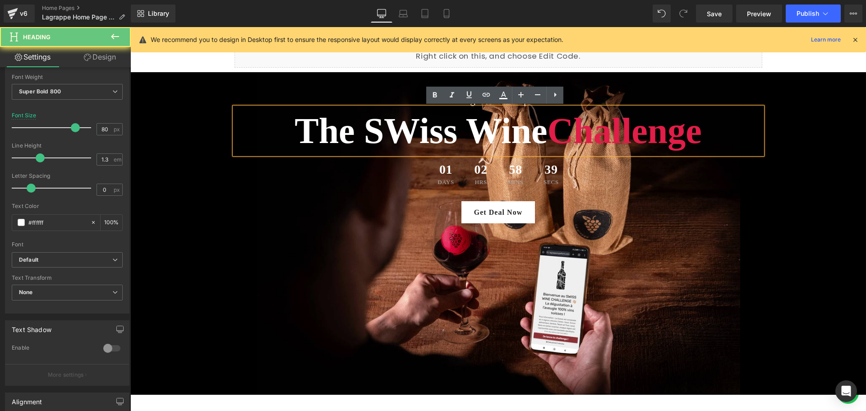
click at [406, 132] on h1 "The SWiss Wine Challenge" at bounding box center [498, 130] width 528 height 47
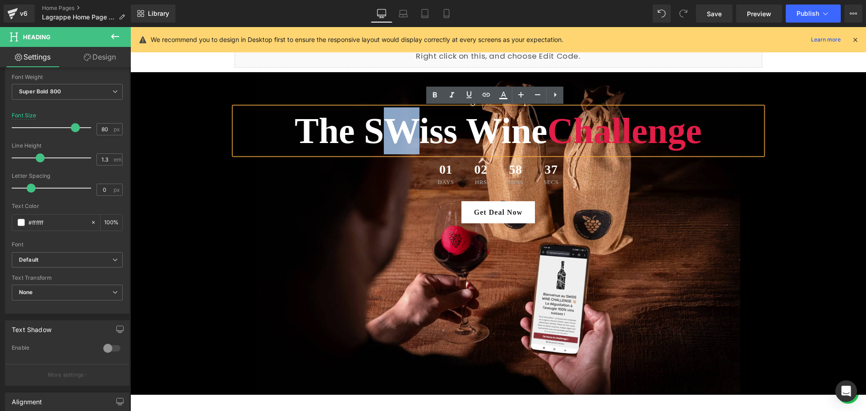
drag, startPoint x: 408, startPoint y: 132, endPoint x: 391, endPoint y: 132, distance: 17.1
click at [391, 132] on h1 "The SWiss Wine Challenge" at bounding box center [498, 130] width 528 height 47
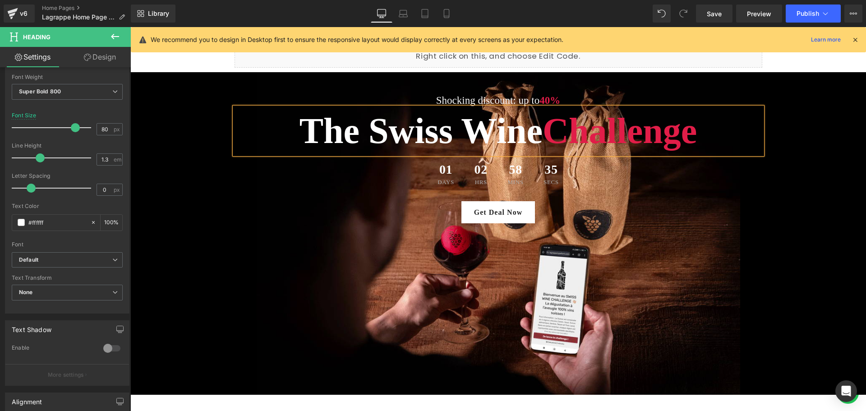
click at [812, 164] on span "Shocking discount: up to 40% Text Block The Swiss Wine Challenge Heading 01 Day…" at bounding box center [497, 153] width 735 height 147
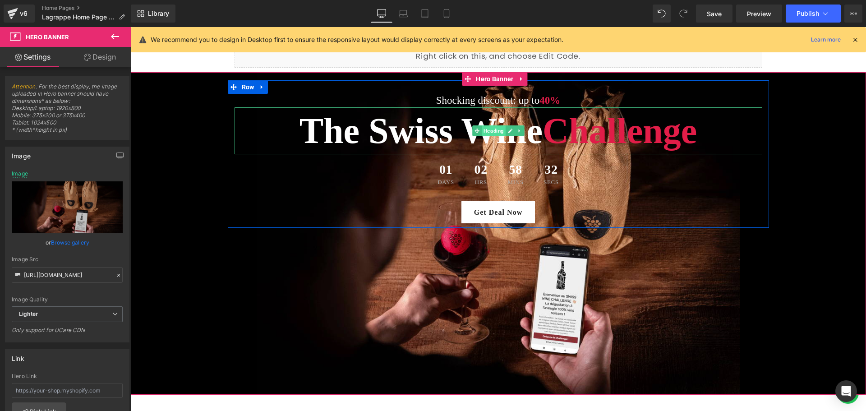
click at [492, 130] on span "Heading" at bounding box center [494, 130] width 24 height 11
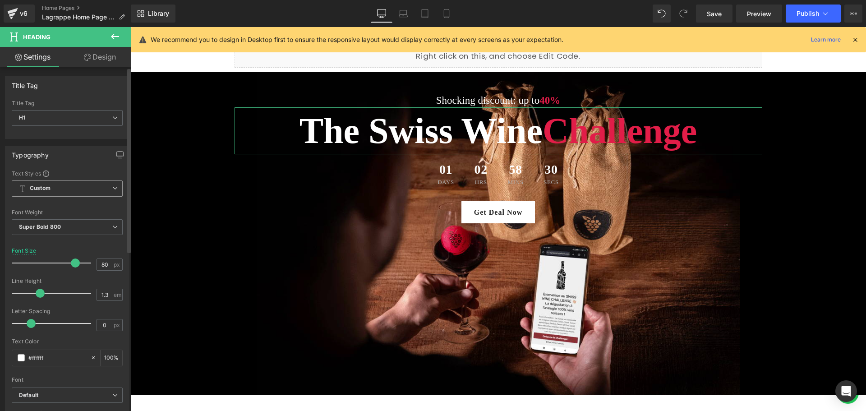
click at [71, 193] on span "Custom Setup Global Style" at bounding box center [67, 188] width 111 height 16
click at [37, 210] on li "Custom" at bounding box center [65, 206] width 107 height 16
click at [34, 188] on b "Custom" at bounding box center [40, 188] width 21 height 8
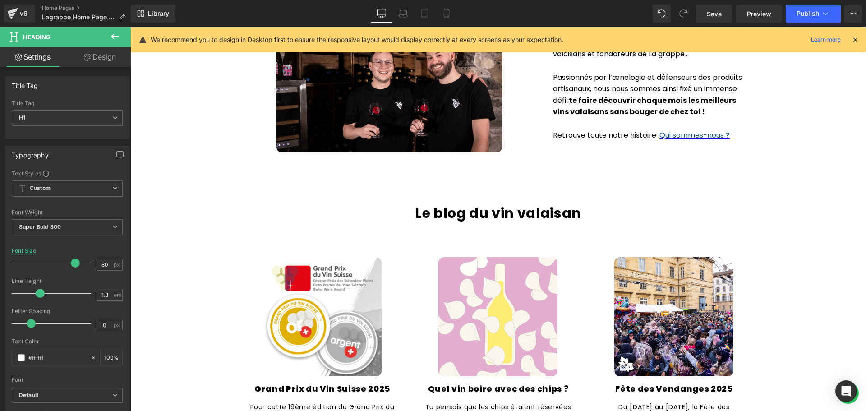
scroll to position [1233, 0]
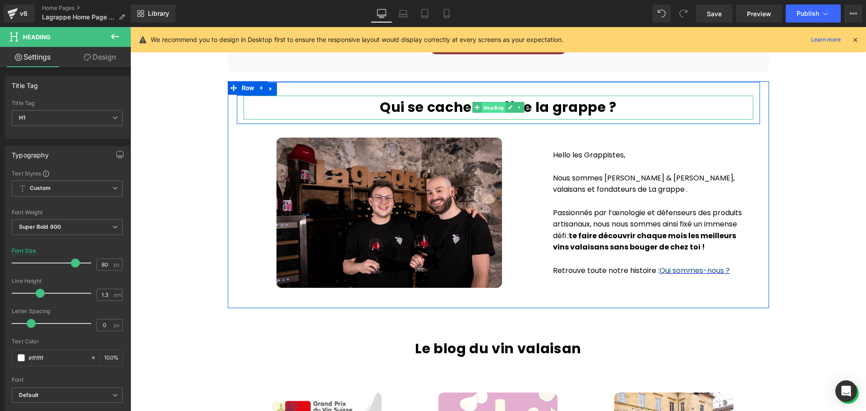
click at [490, 108] on span "Heading" at bounding box center [494, 107] width 24 height 11
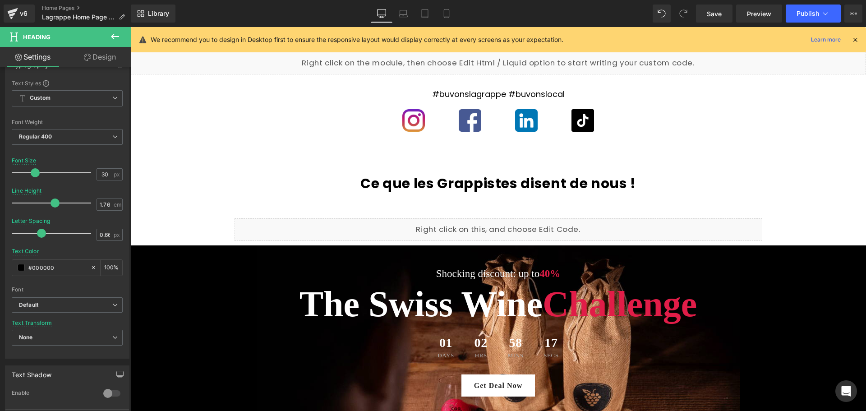
scroll to position [1954, 0]
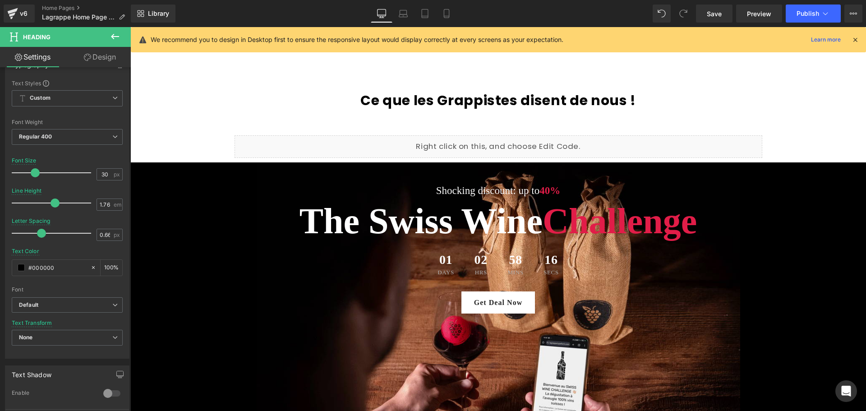
click at [502, 222] on div "The Swiss Wine Challenge Heading" at bounding box center [498, 220] width 528 height 47
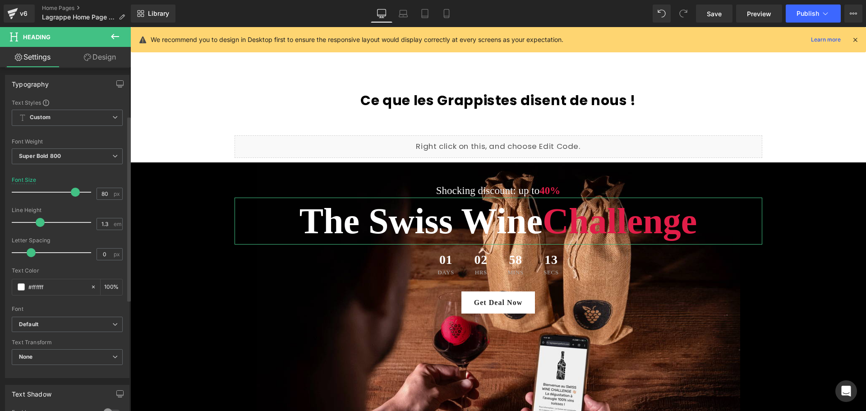
scroll to position [90, 0]
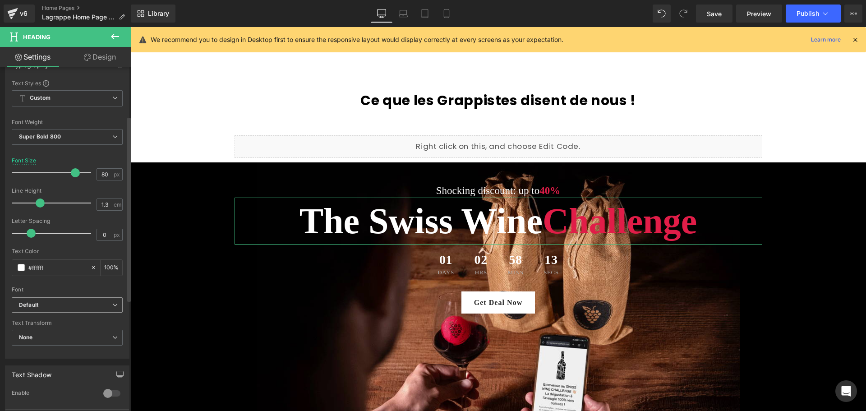
click at [61, 309] on span "Default" at bounding box center [67, 305] width 111 height 16
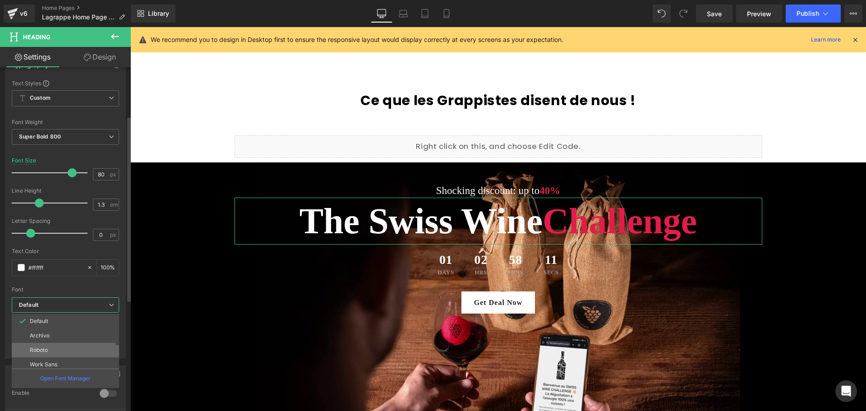
click at [57, 347] on li "Roboto" at bounding box center [67, 350] width 111 height 14
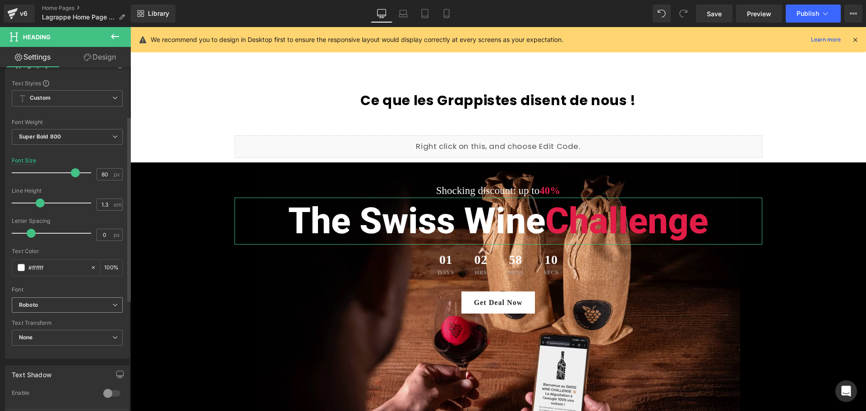
click at [57, 310] on span "Roboto" at bounding box center [67, 305] width 111 height 16
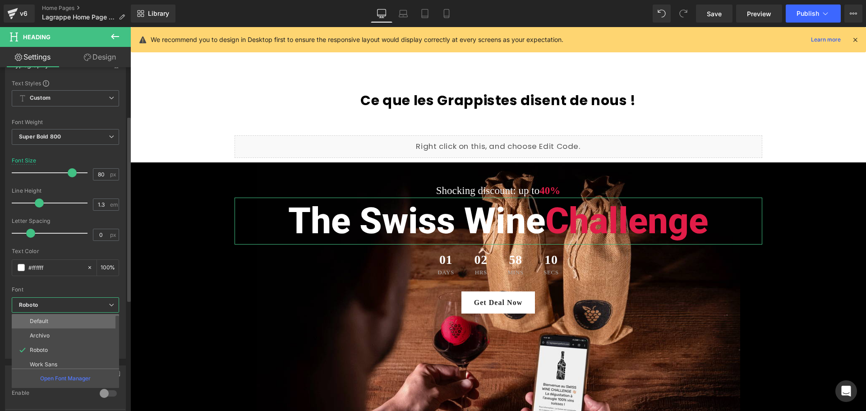
click at [50, 321] on li "Default" at bounding box center [67, 321] width 111 height 14
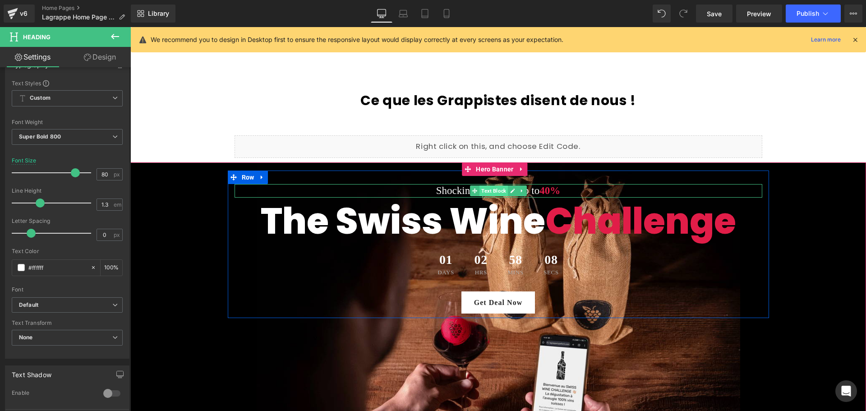
click at [494, 188] on span "Text Block" at bounding box center [493, 190] width 28 height 11
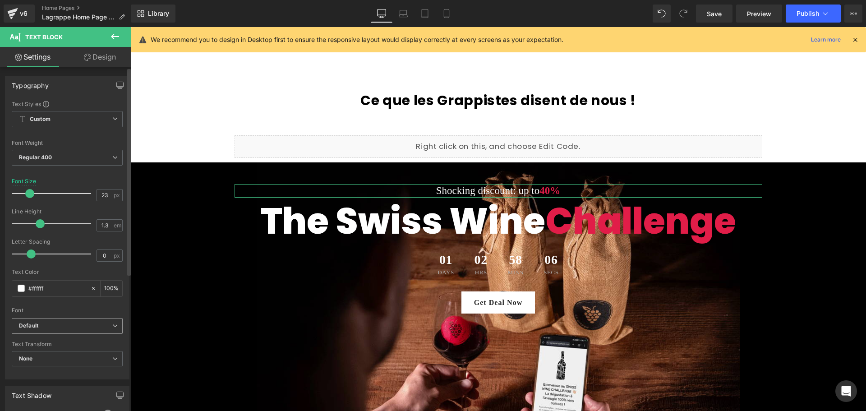
click at [54, 328] on b "Default" at bounding box center [65, 326] width 93 height 8
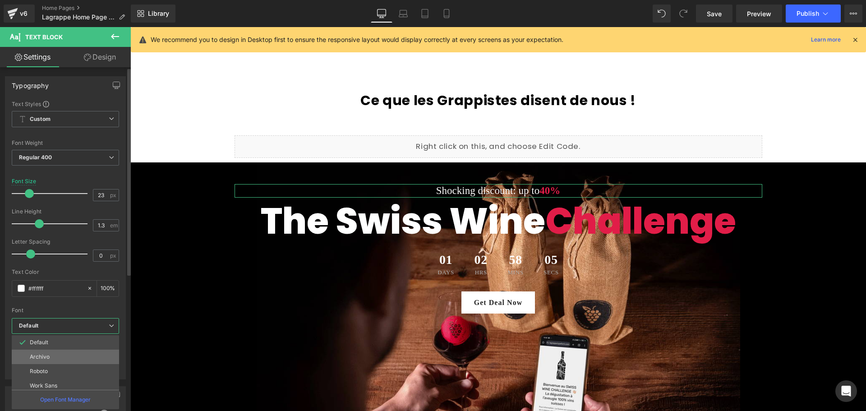
click at [47, 357] on p "Archivo" at bounding box center [40, 356] width 20 height 6
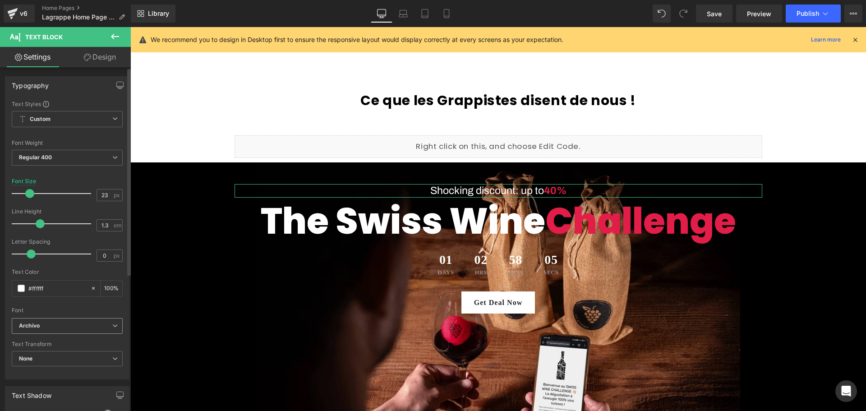
click at [52, 328] on b "Archivo" at bounding box center [65, 326] width 93 height 8
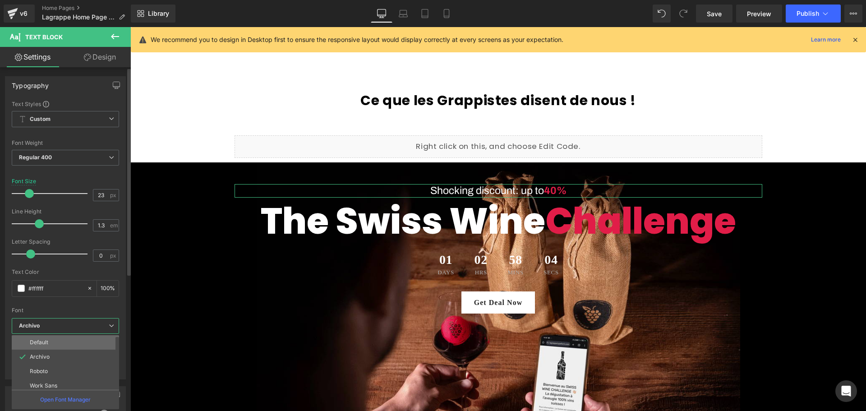
click at [50, 341] on li "Default" at bounding box center [67, 342] width 111 height 14
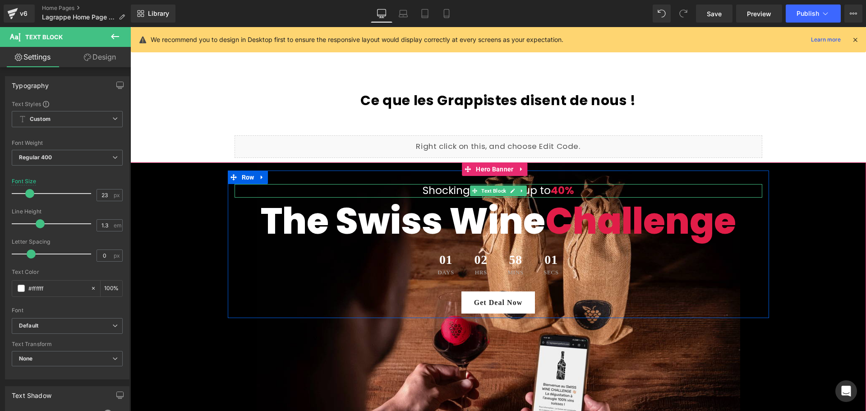
click at [542, 191] on p "Shocking discount: up to 40%" at bounding box center [498, 191] width 528 height 14
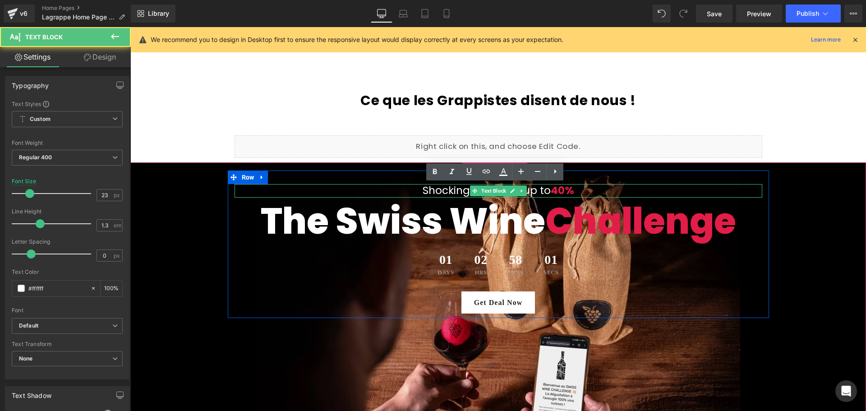
click at [542, 191] on p "Shocking discount: up to 40%" at bounding box center [498, 191] width 528 height 14
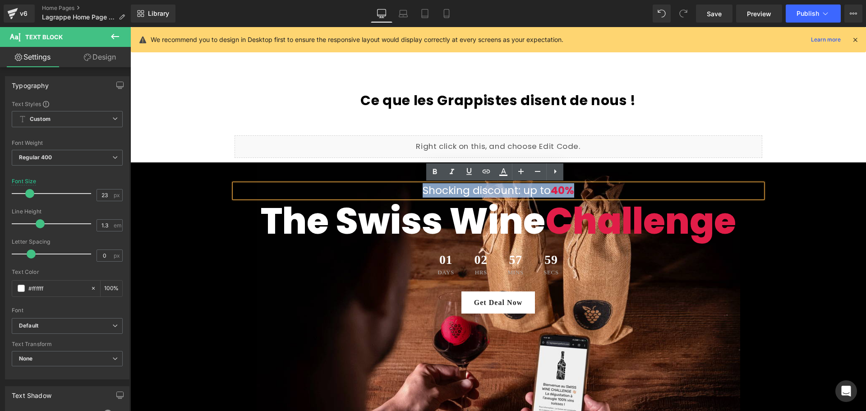
drag, startPoint x: 574, startPoint y: 191, endPoint x: 408, endPoint y: 189, distance: 166.8
click at [408, 189] on p "Shocking discount: up to 40%" at bounding box center [498, 191] width 528 height 14
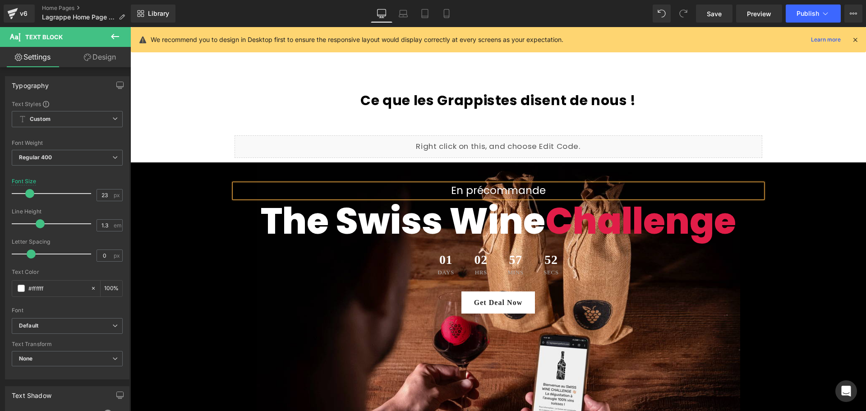
click at [771, 251] on span "En précommande Text Block The Swiss Wine Challenge Heading 01 Days 02 Hrs 57 Mi…" at bounding box center [497, 243] width 735 height 147
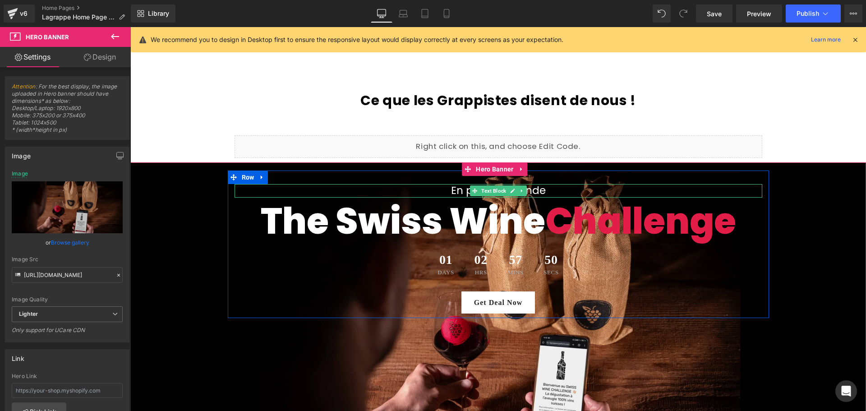
click at [508, 191] on link at bounding box center [512, 190] width 9 height 11
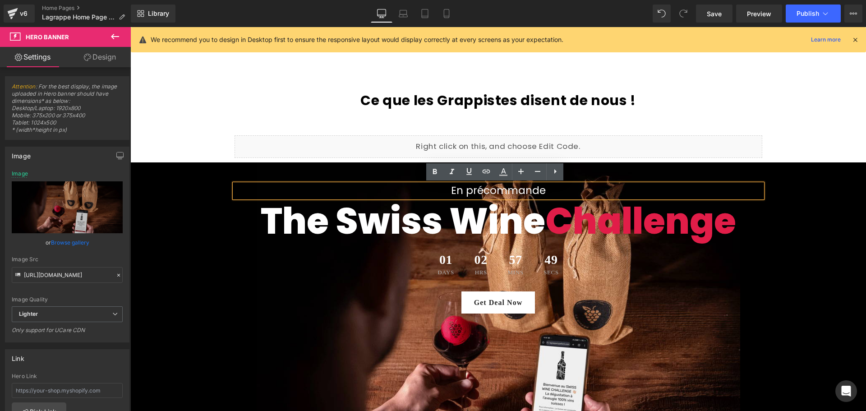
click at [524, 192] on p "En précommande" at bounding box center [498, 191] width 528 height 14
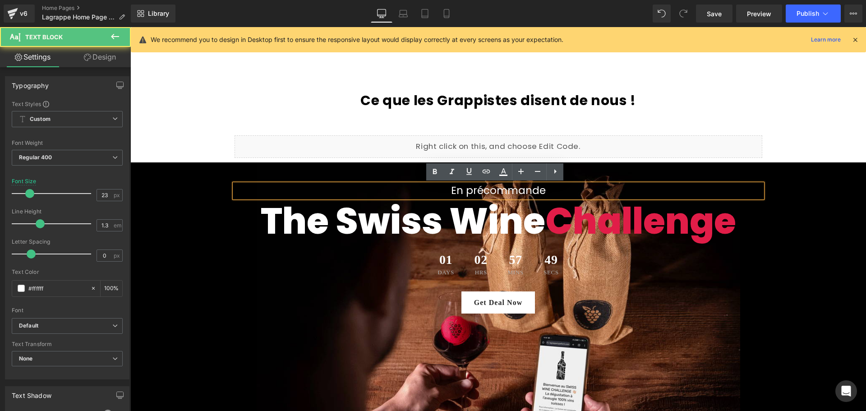
click at [553, 192] on p "En précommande" at bounding box center [498, 191] width 528 height 14
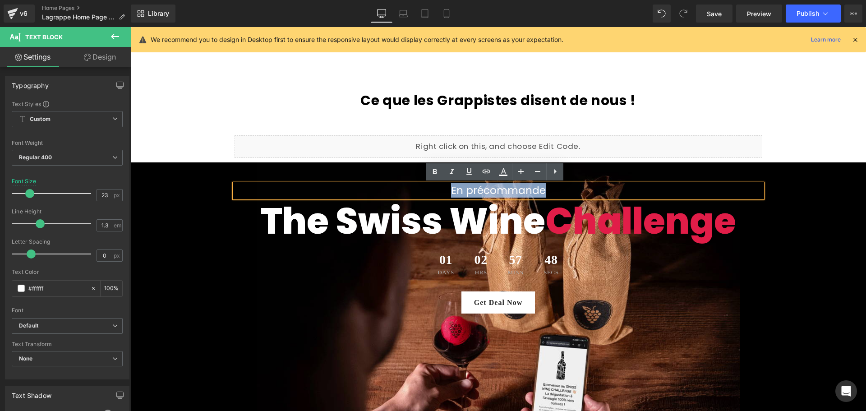
drag, startPoint x: 550, startPoint y: 192, endPoint x: 440, endPoint y: 195, distance: 109.6
click at [440, 195] on p "En précommande" at bounding box center [498, 191] width 528 height 14
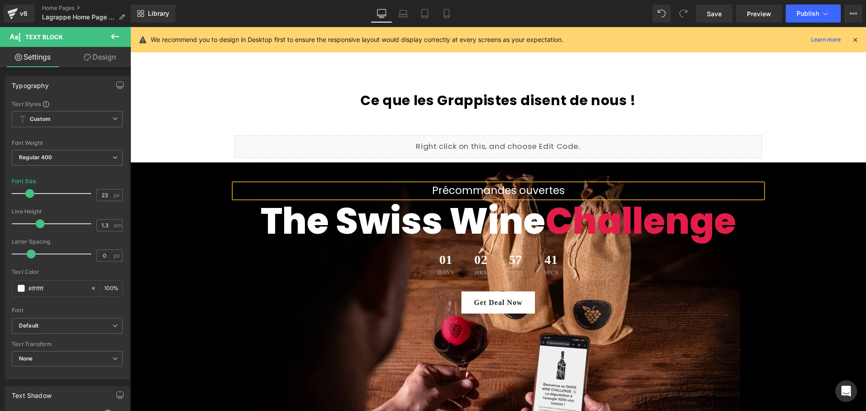
click at [814, 258] on span "Précommandes ouvertes Text Block The Swiss Wine Challenge Heading 01 Days 02 Hr…" at bounding box center [497, 243] width 735 height 147
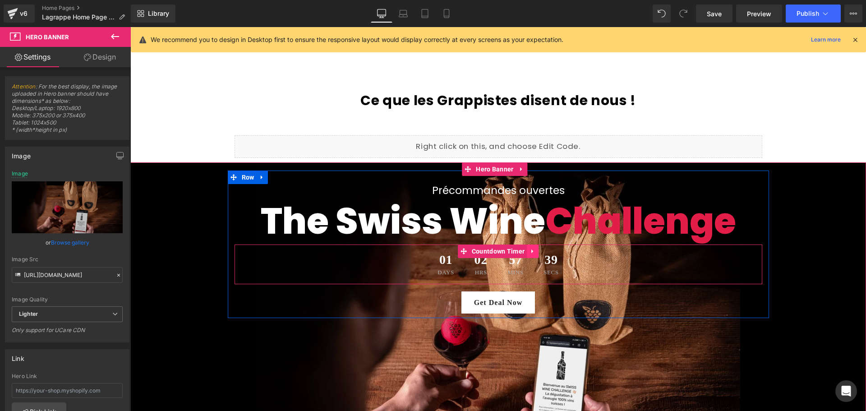
click at [529, 251] on icon at bounding box center [532, 251] width 6 height 7
click at [535, 252] on icon at bounding box center [538, 251] width 6 height 7
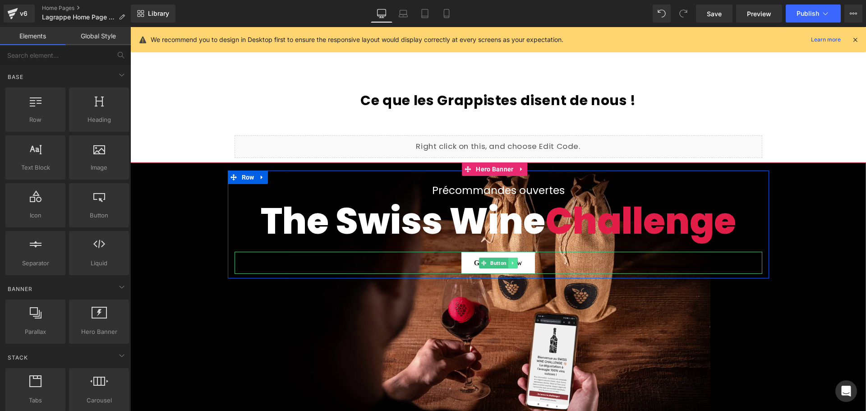
click at [511, 262] on icon at bounding box center [511, 262] width 1 height 3
click at [515, 263] on icon at bounding box center [517, 262] width 5 height 5
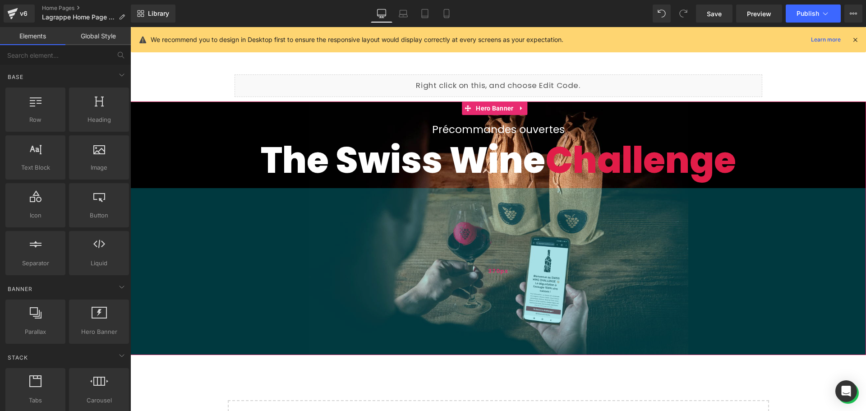
scroll to position [2000, 0]
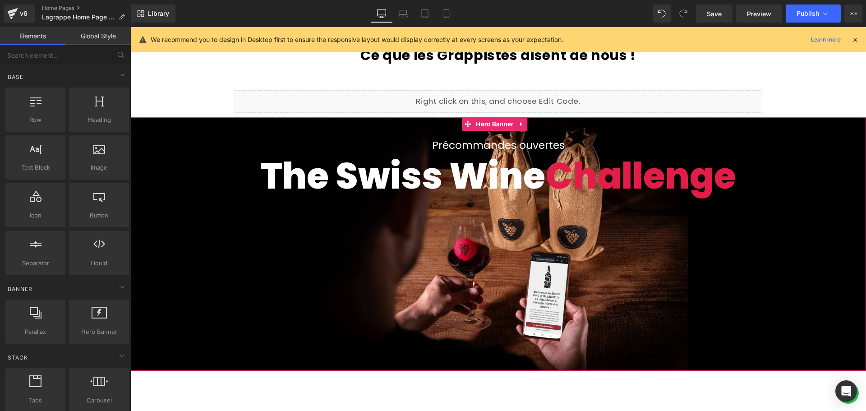
click at [197, 171] on span "Précommandes ouvertes Text Block The Swiss Wine Challenge Heading Row" at bounding box center [497, 164] width 735 height 78
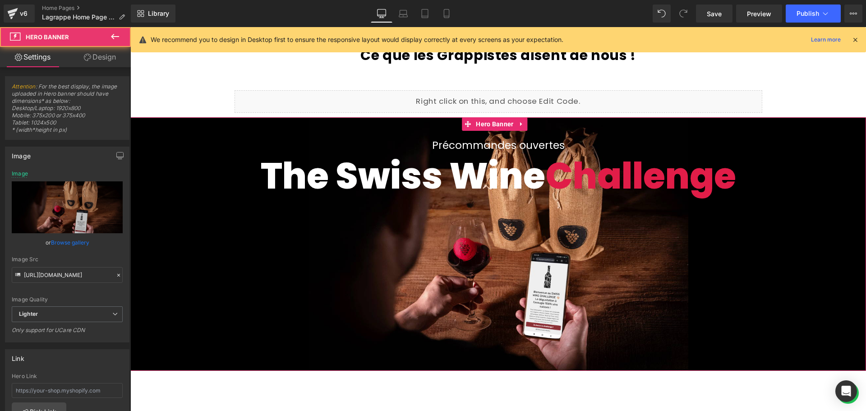
click at [201, 156] on span "Précommandes ouvertes Text Block The Swiss Wine Challenge Heading Row" at bounding box center [497, 164] width 735 height 78
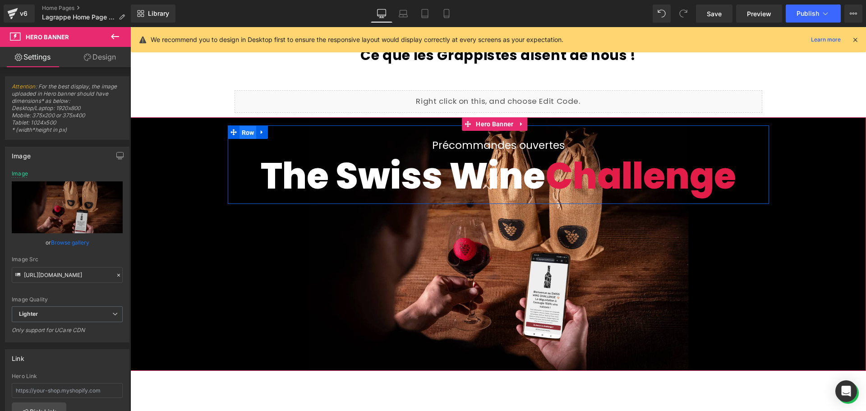
click at [243, 134] on span "Row" at bounding box center [247, 133] width 17 height 14
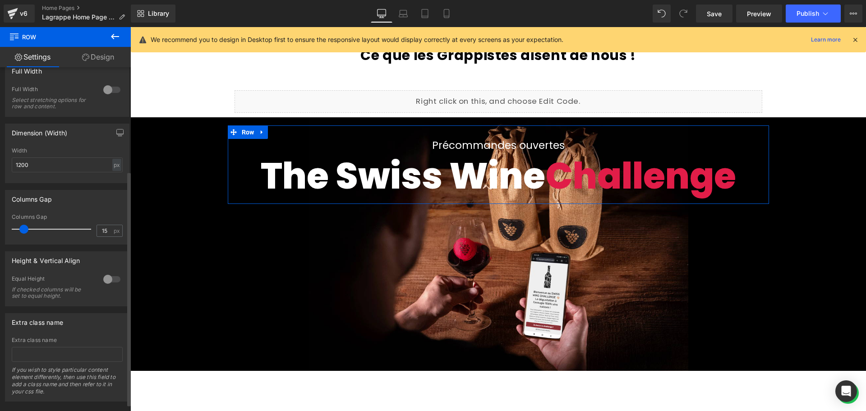
scroll to position [162, 0]
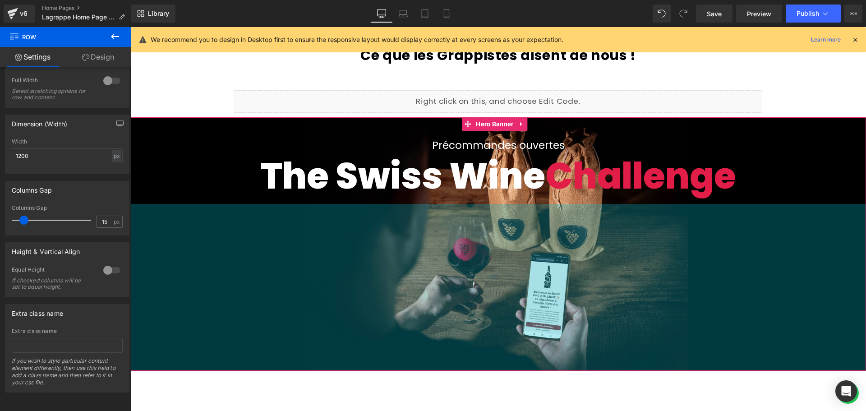
click at [203, 247] on div "370px" at bounding box center [497, 287] width 735 height 167
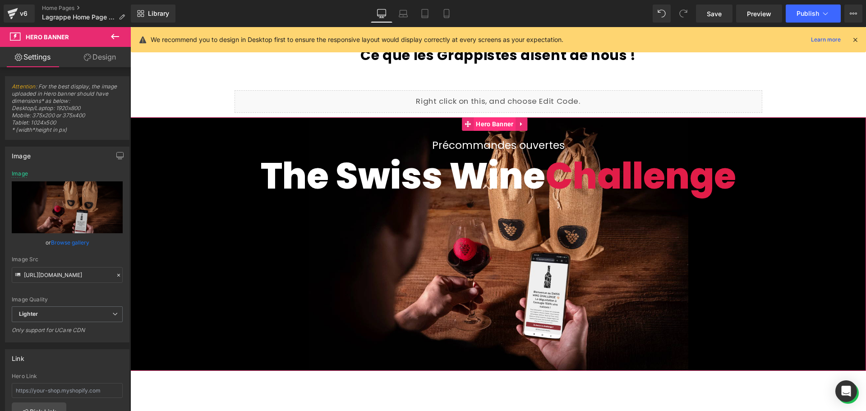
click at [494, 126] on span "Hero Banner" at bounding box center [494, 124] width 42 height 14
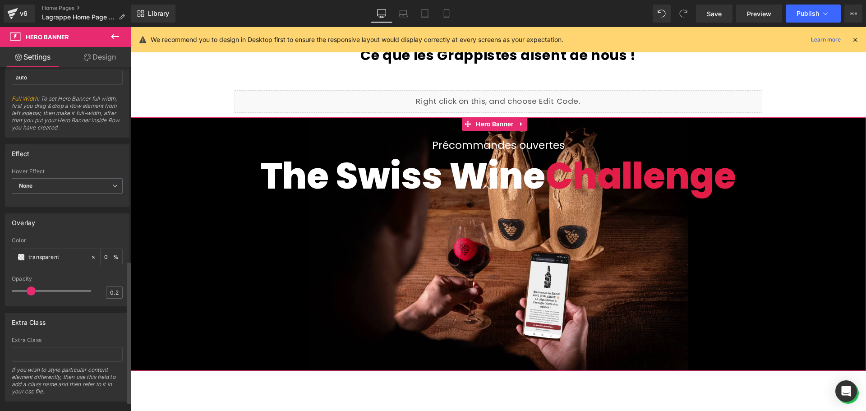
scroll to position [489, 0]
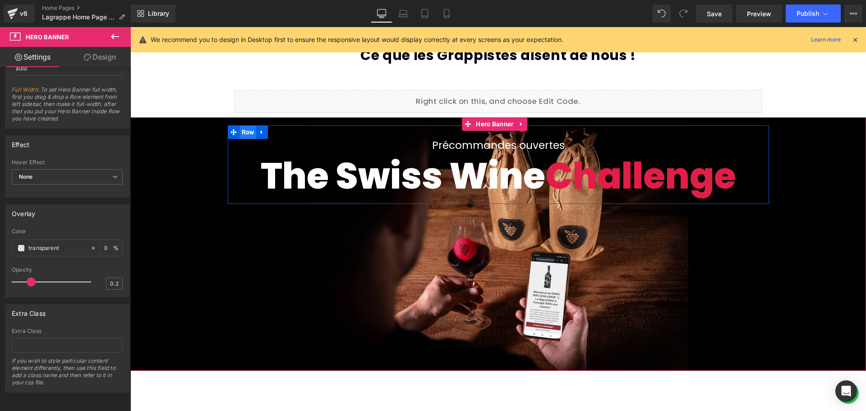
click at [246, 132] on span "Row" at bounding box center [247, 132] width 17 height 14
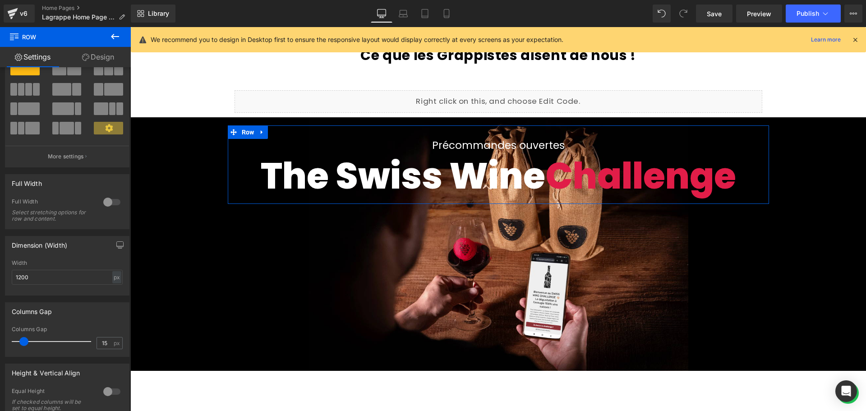
scroll to position [27, 0]
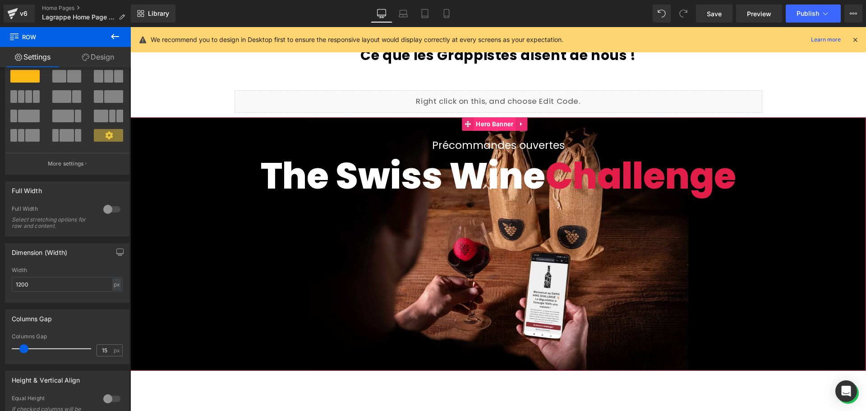
click at [489, 125] on span "Hero Banner" at bounding box center [494, 124] width 42 height 14
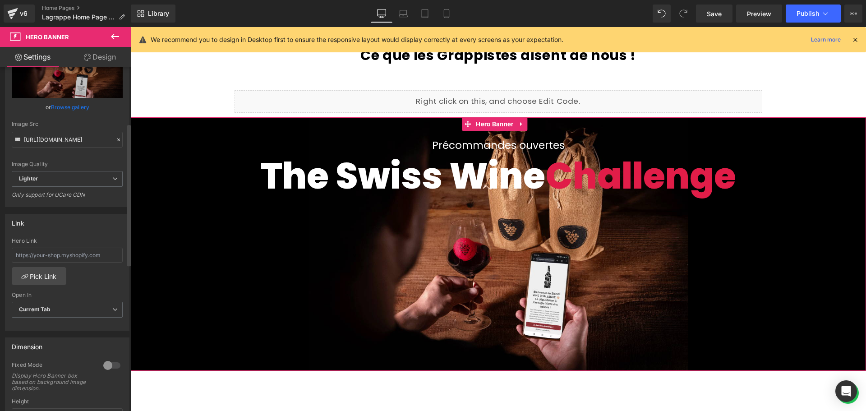
scroll to position [180, 0]
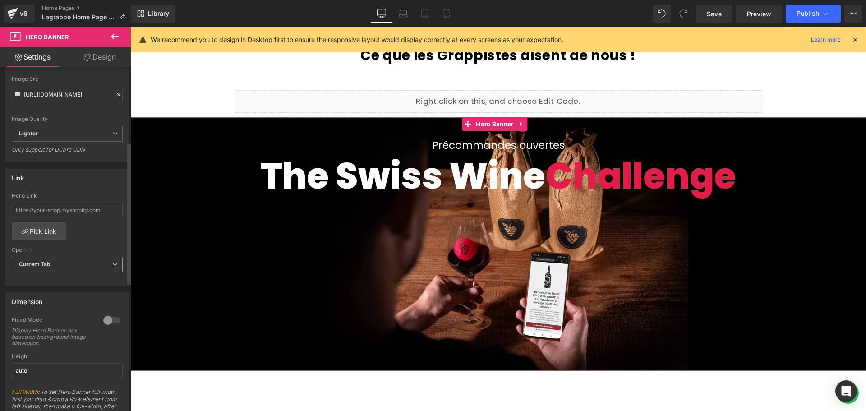
click at [77, 270] on span "Current Tab" at bounding box center [67, 265] width 111 height 16
click at [77, 270] on span "Current Tab" at bounding box center [65, 265] width 107 height 16
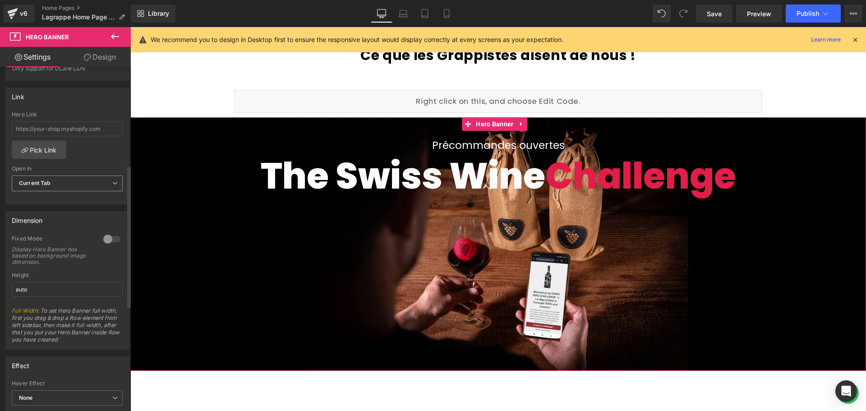
scroll to position [316, 0]
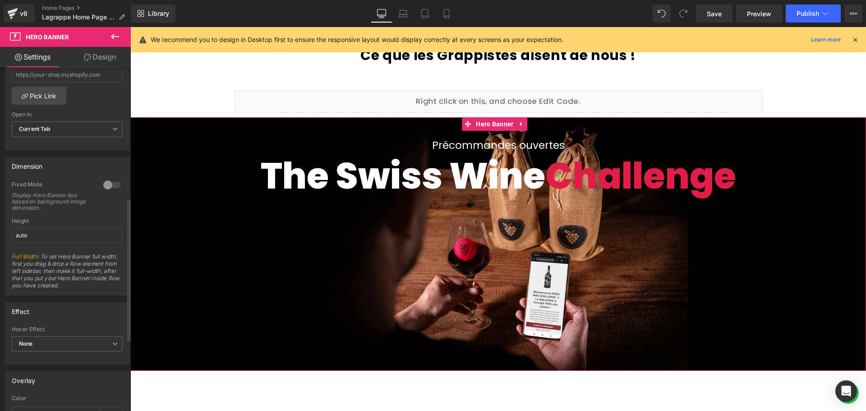
click at [110, 185] on div at bounding box center [112, 185] width 22 height 14
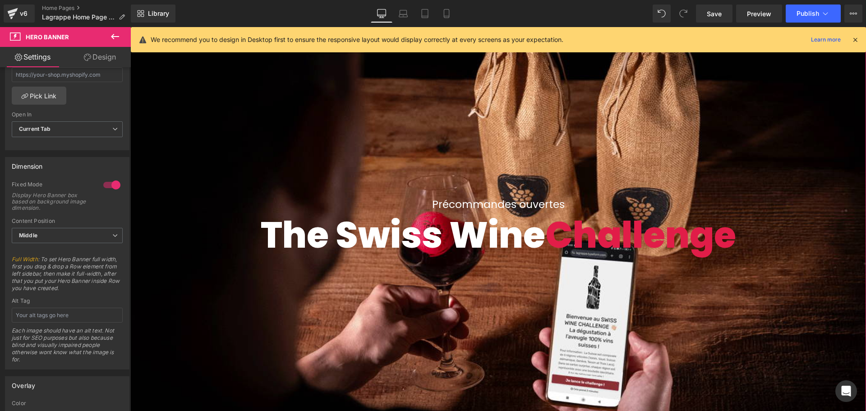
scroll to position [2135, 0]
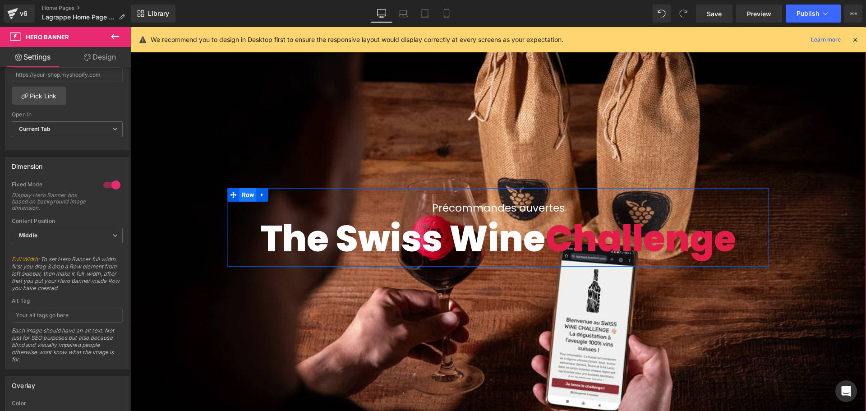
click at [241, 194] on span "Row" at bounding box center [247, 195] width 17 height 14
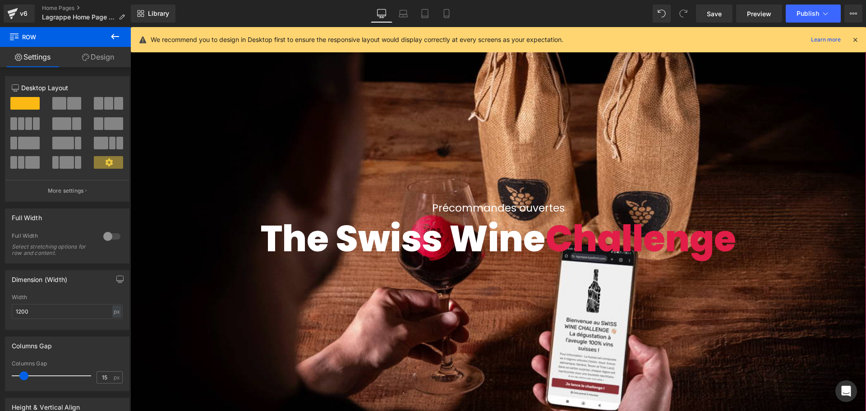
click at [151, 125] on div "Précommandes ouvertes Text Block The Swiss Wine Challenge Heading Row" at bounding box center [497, 227] width 735 height 491
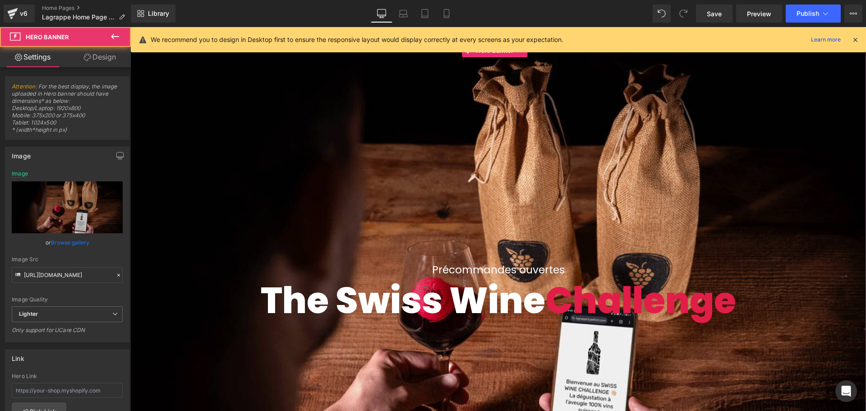
scroll to position [2000, 0]
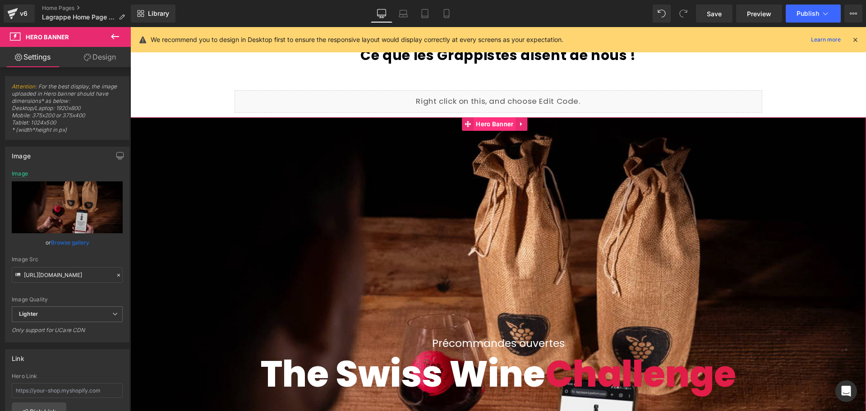
click at [495, 124] on span "Hero Banner" at bounding box center [494, 124] width 42 height 14
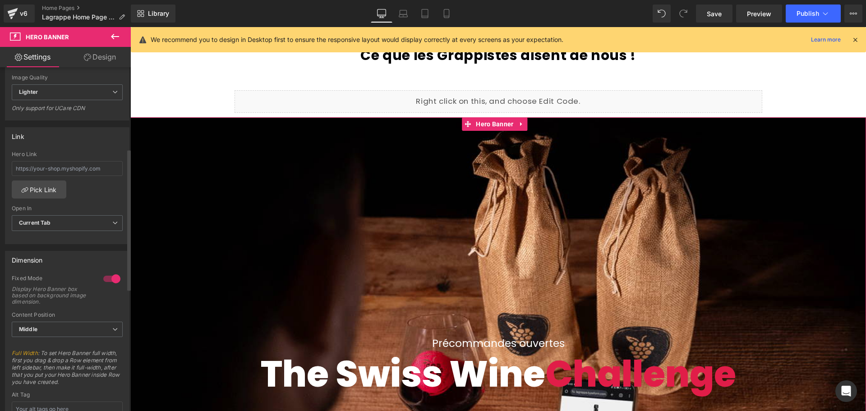
scroll to position [225, 0]
click at [96, 330] on span "Middle" at bounding box center [67, 326] width 111 height 16
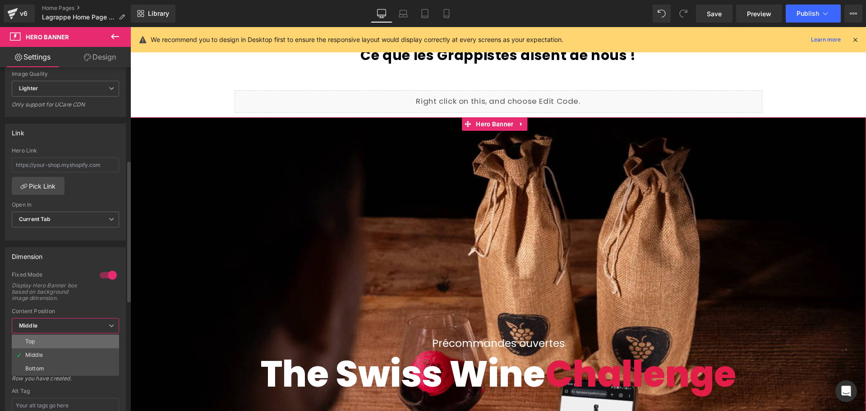
click at [78, 343] on li "Top" at bounding box center [65, 342] width 107 height 14
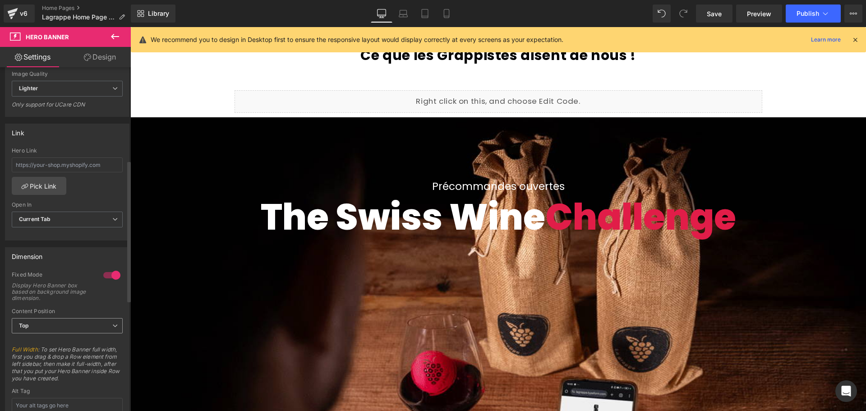
click at [78, 330] on span "Top" at bounding box center [67, 326] width 111 height 16
click at [70, 362] on li "Bottom" at bounding box center [65, 369] width 107 height 14
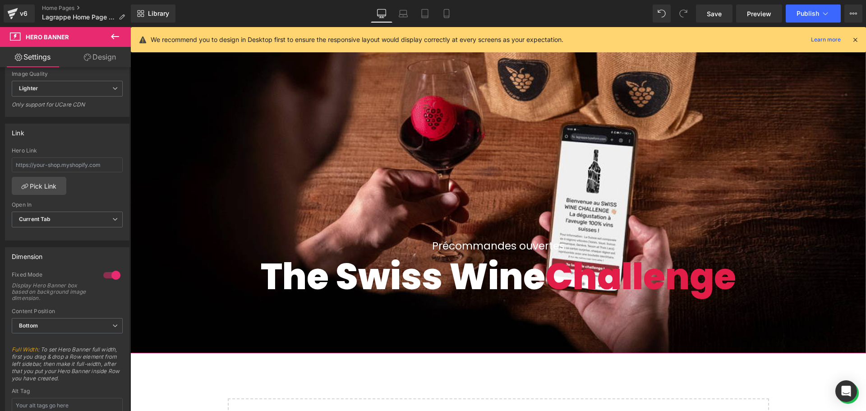
scroll to position [2270, 0]
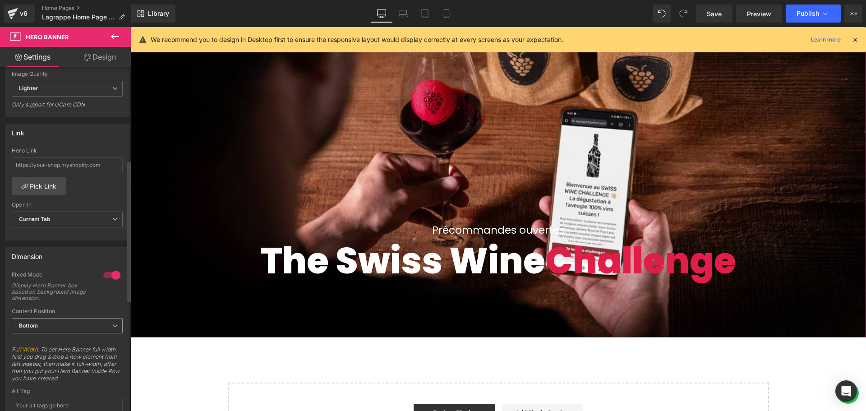
click at [73, 321] on span "Bottom" at bounding box center [67, 326] width 111 height 16
click at [55, 340] on li "Top" at bounding box center [65, 342] width 107 height 14
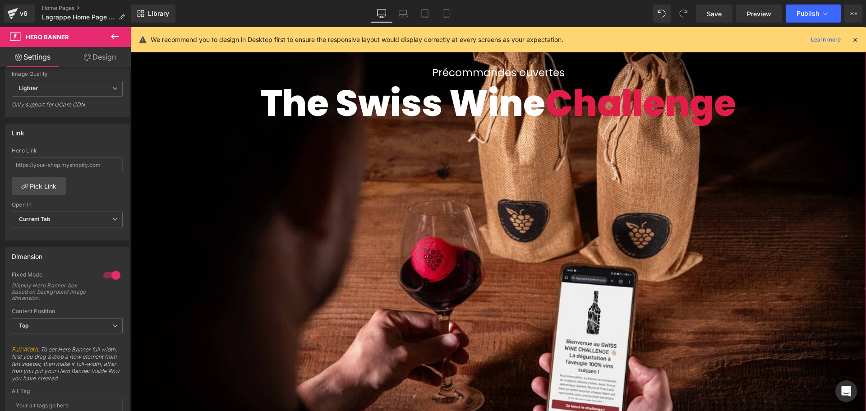
scroll to position [2000, 0]
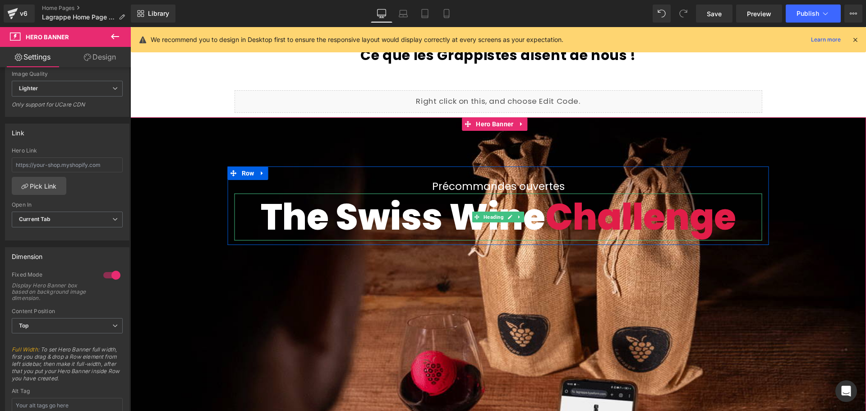
click at [616, 220] on span "Challenge" at bounding box center [640, 217] width 191 height 50
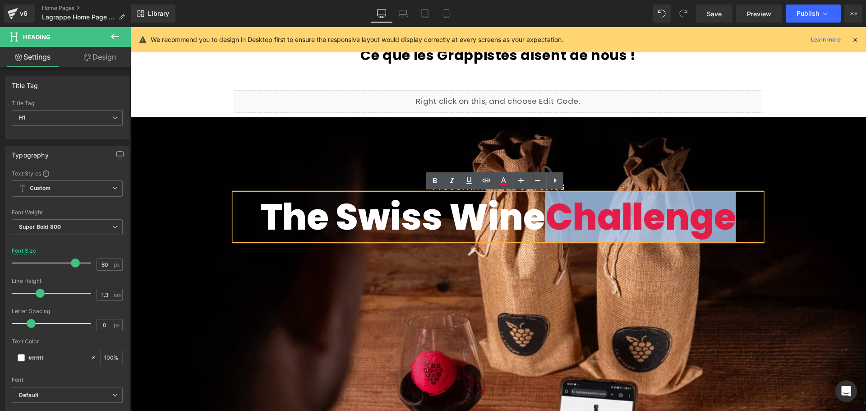
drag, startPoint x: 735, startPoint y: 217, endPoint x: 555, endPoint y: 220, distance: 179.5
click at [555, 220] on span "Challenge" at bounding box center [640, 217] width 191 height 50
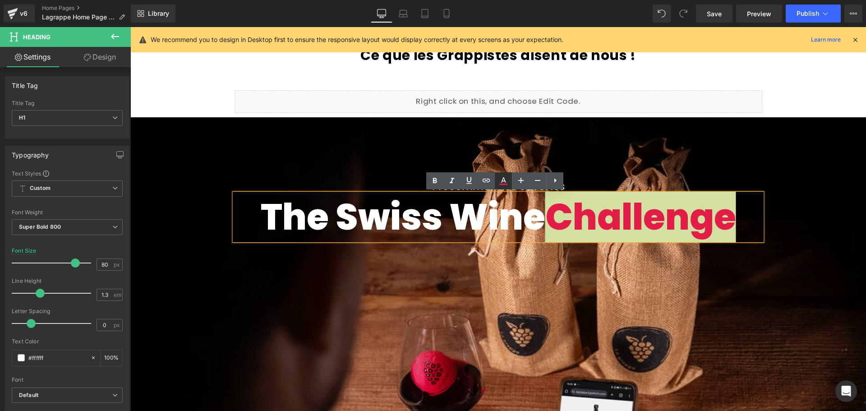
click at [508, 181] on icon at bounding box center [503, 180] width 11 height 11
type input "#e11d48"
type input "100"
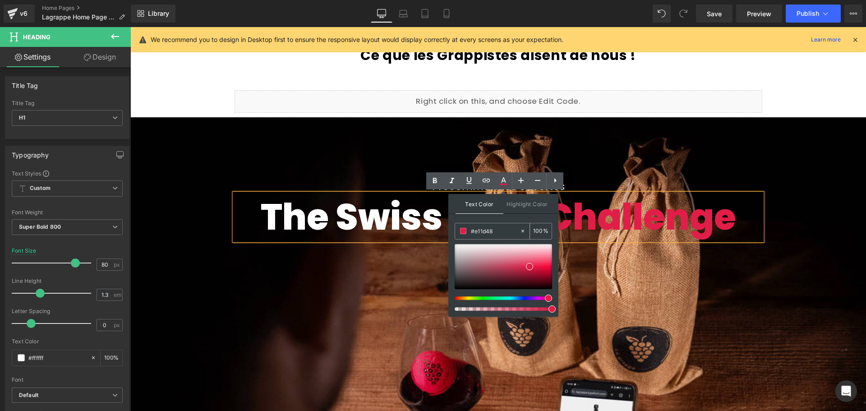
drag, startPoint x: 497, startPoint y: 232, endPoint x: 476, endPoint y: 232, distance: 21.2
click at [476, 232] on input "#e11d48" at bounding box center [495, 231] width 49 height 10
type input "#8"
type input "0"
type input "#8d3"
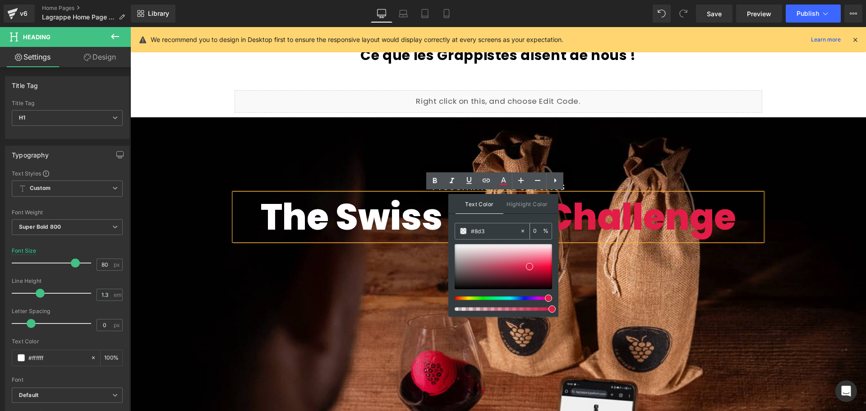
type input "100"
type input "#8d32"
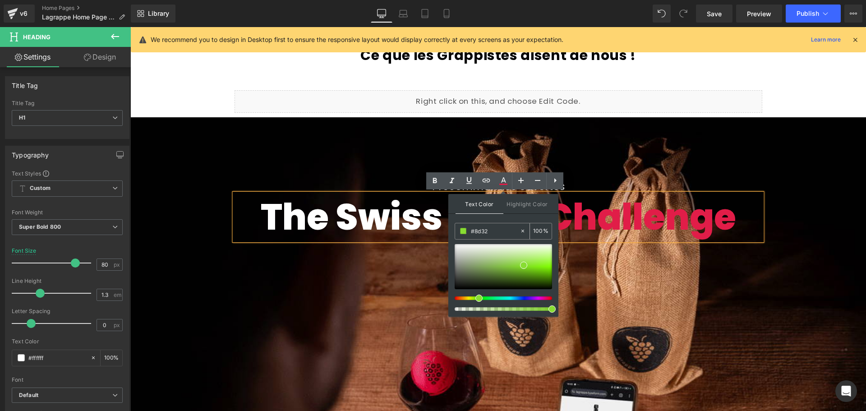
type input "13"
type input "#8d323"
type input "0"
type input "#8d323b"
type input "100"
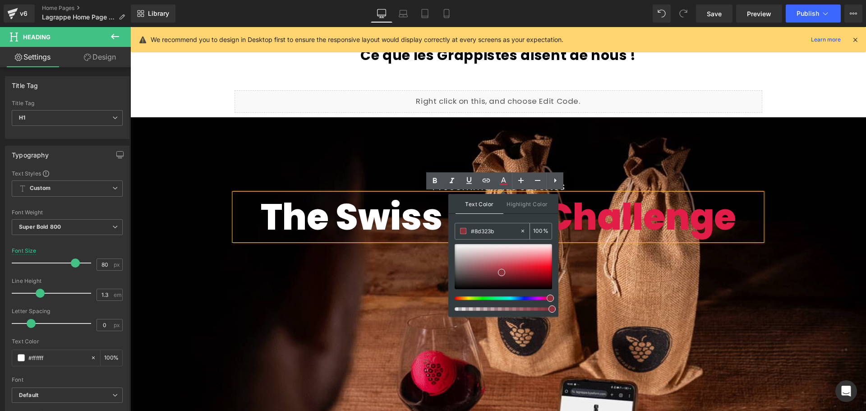
type input "#8d323b"
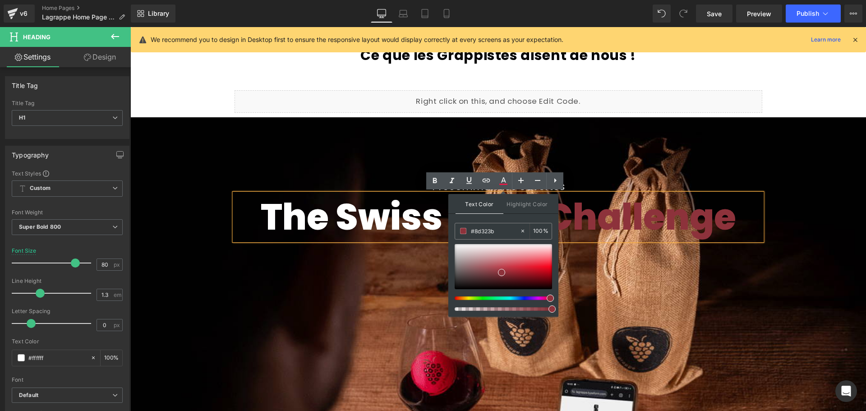
click at [513, 219] on div "Text Color Highlight Color rgba(141, 50, 59, 1) #8d323b 100 % none 0 %" at bounding box center [503, 255] width 110 height 123
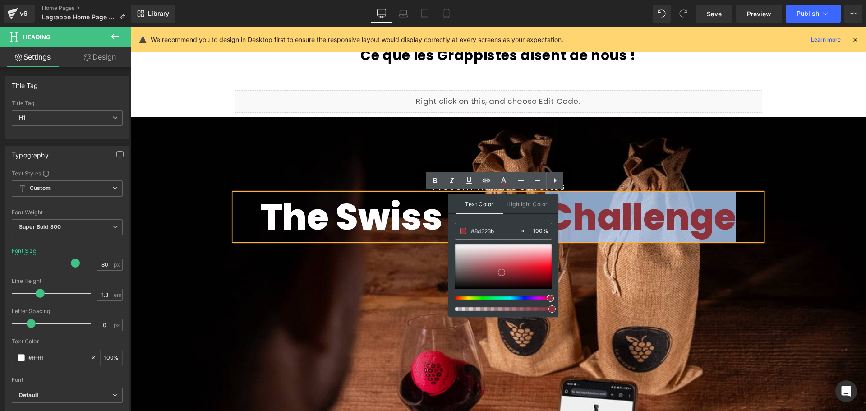
click at [830, 280] on div "Précommandes ouvertes Text Block The Swiss Wine Challenge Heading Row" at bounding box center [497, 362] width 735 height 491
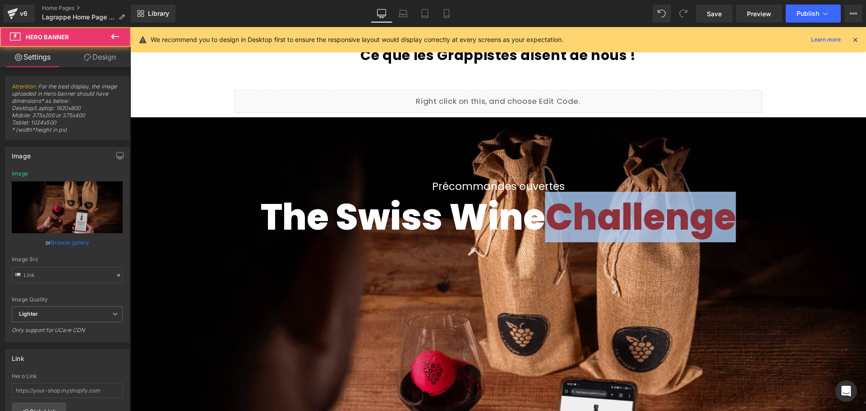
type input "[URL][DOMAIN_NAME]"
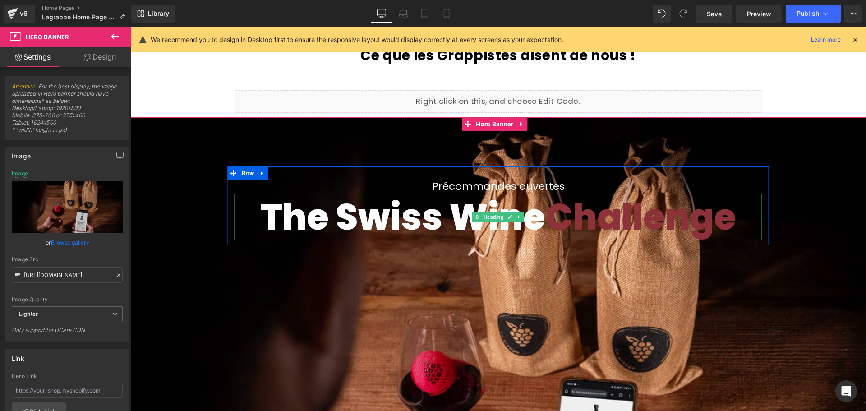
click at [690, 225] on span "Challenge" at bounding box center [640, 217] width 191 height 50
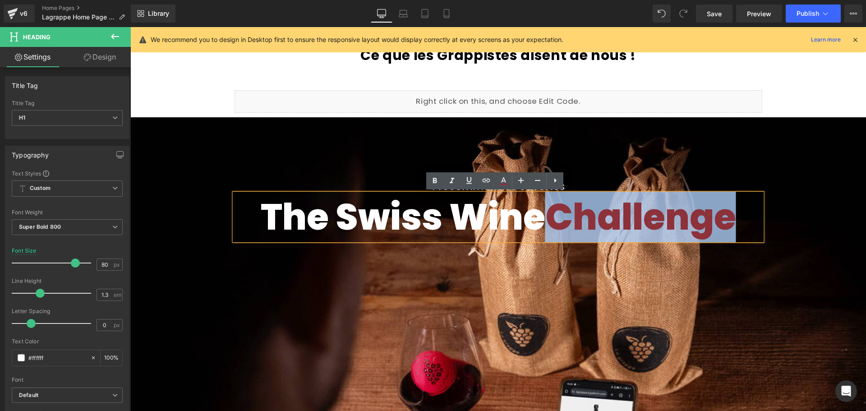
drag, startPoint x: 736, startPoint y: 219, endPoint x: 555, endPoint y: 223, distance: 180.8
click at [555, 223] on span "Challenge" at bounding box center [640, 217] width 191 height 50
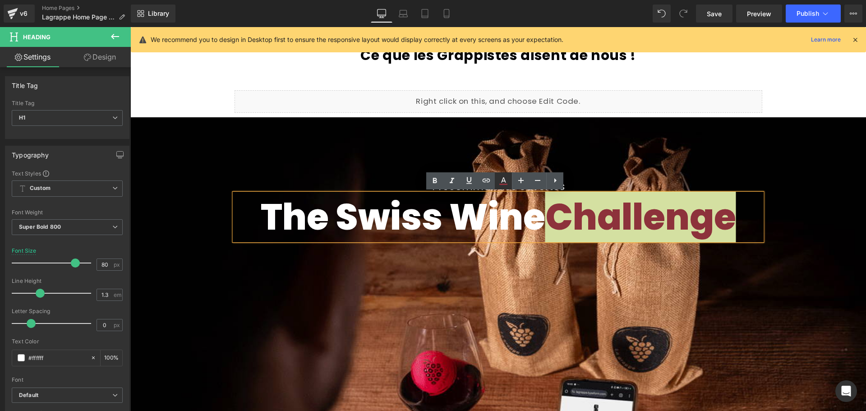
click at [500, 179] on icon at bounding box center [503, 180] width 11 height 11
type input "100"
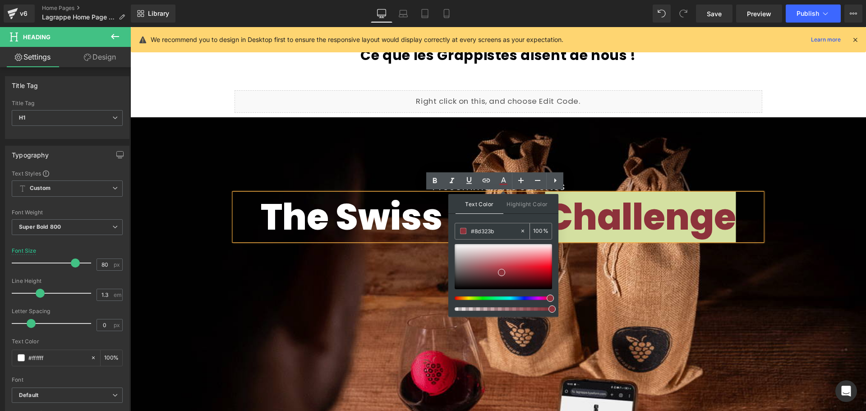
click at [523, 231] on icon at bounding box center [522, 231] width 6 height 6
type input "none"
type input "0"
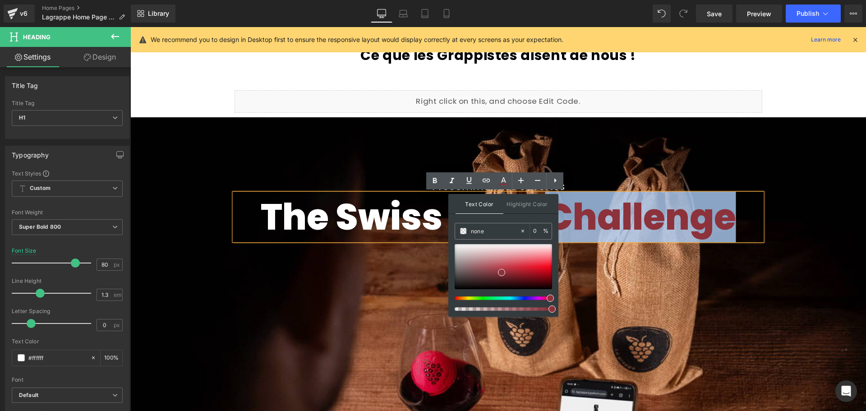
click at [789, 281] on div "Précommandes ouvertes Text Block The Swiss Wine Challenge Heading Row" at bounding box center [497, 362] width 735 height 491
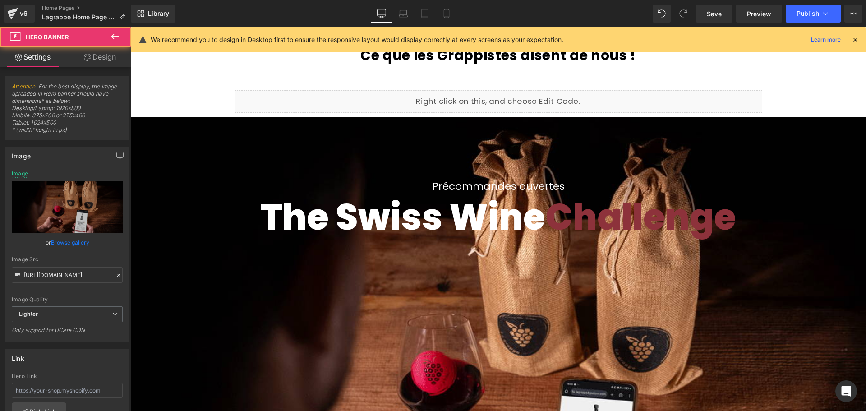
click at [706, 226] on span "Challenge" at bounding box center [640, 217] width 191 height 50
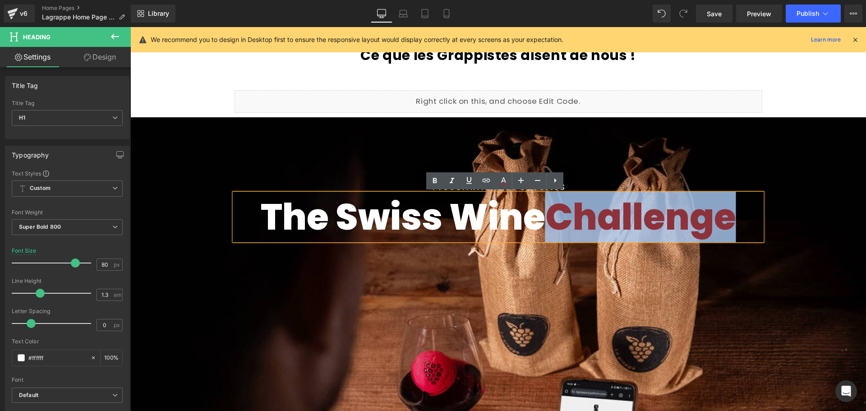
drag, startPoint x: 734, startPoint y: 224, endPoint x: 549, endPoint y: 220, distance: 184.9
click at [549, 220] on span "Challenge" at bounding box center [640, 217] width 191 height 50
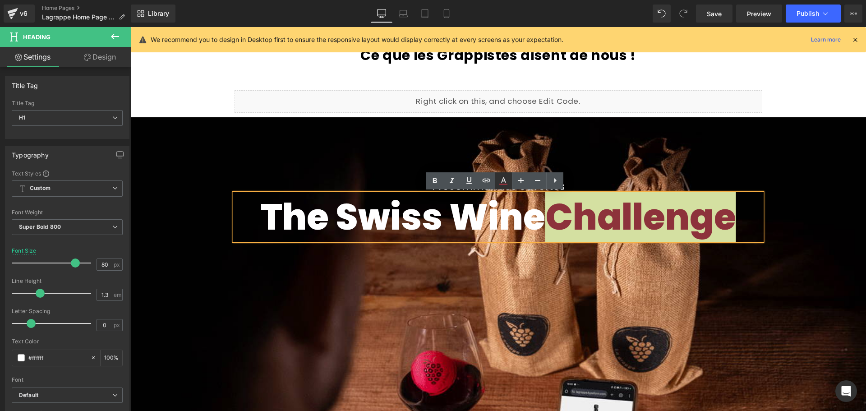
click at [502, 181] on icon at bounding box center [503, 179] width 5 height 5
type input "#8d323b"
type input "100"
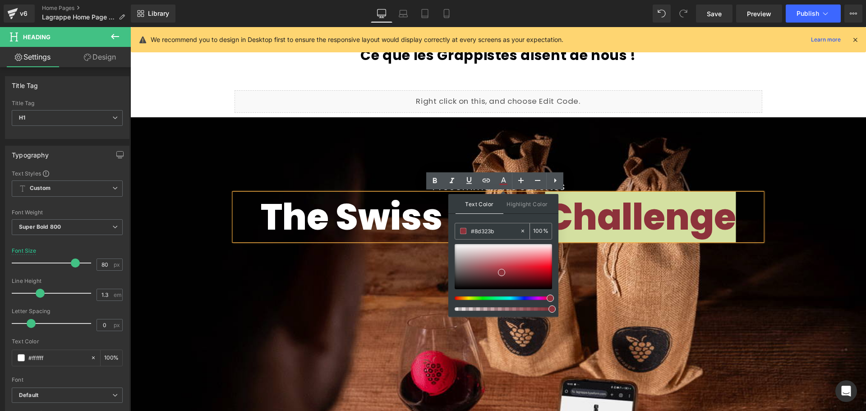
click at [522, 229] on icon at bounding box center [522, 231] width 6 height 6
type input "none"
type input "0"
click at [502, 229] on input "none" at bounding box center [495, 231] width 49 height 10
click at [505, 217] on div "Text Color Highlight Color none none 0 % none 0 %" at bounding box center [503, 255] width 110 height 123
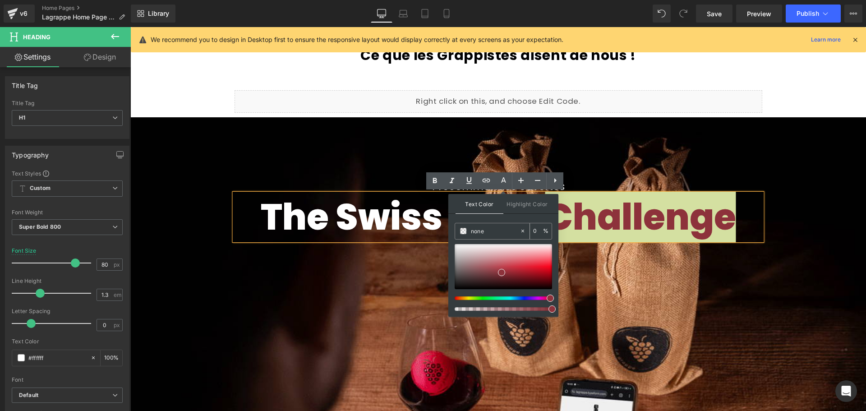
click at [466, 228] on div "none" at bounding box center [487, 231] width 64 height 16
click at [476, 230] on input "none" at bounding box center [495, 231] width 49 height 10
drag, startPoint x: 487, startPoint y: 230, endPoint x: 468, endPoint y: 231, distance: 19.4
click at [468, 231] on div "none" at bounding box center [487, 231] width 64 height 16
click at [508, 220] on div "Text Color Highlight Color none none 0 % none 0 %" at bounding box center [503, 255] width 110 height 123
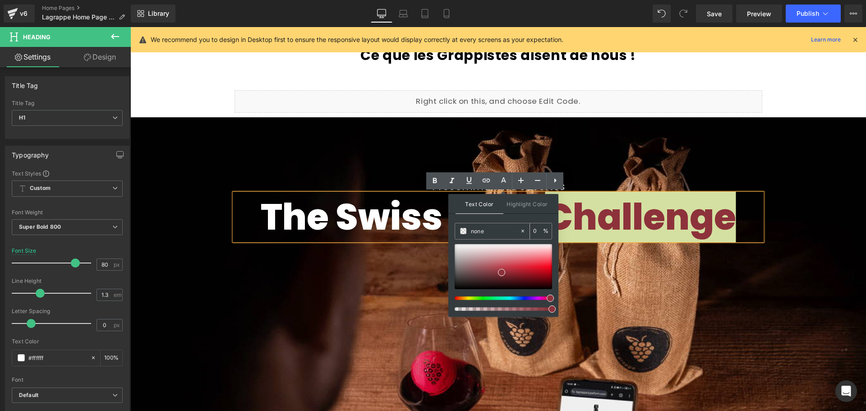
click at [516, 231] on input "none" at bounding box center [495, 231] width 49 height 10
click at [522, 232] on icon at bounding box center [522, 231] width 6 height 6
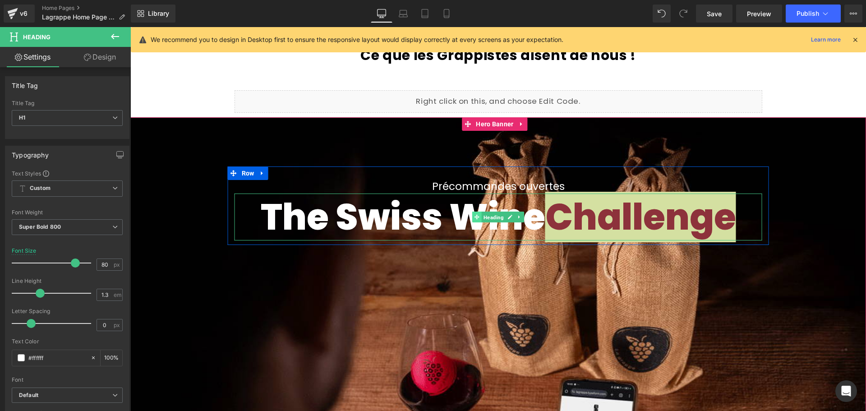
click at [477, 215] on link "Heading" at bounding box center [488, 216] width 33 height 11
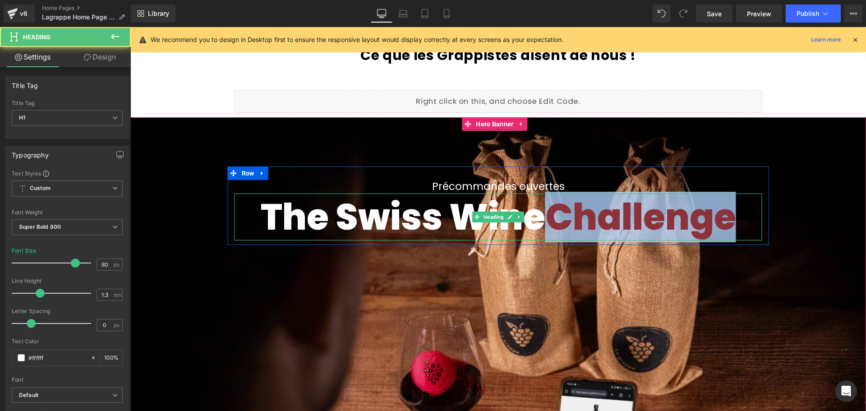
click at [612, 214] on span "Challenge" at bounding box center [640, 217] width 191 height 50
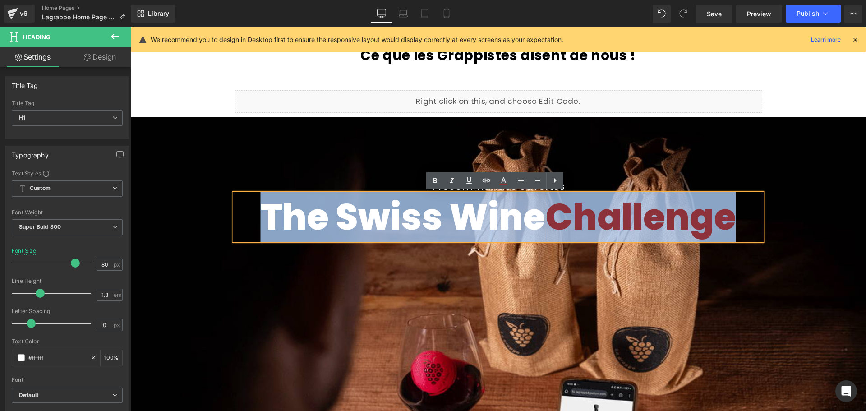
drag, startPoint x: 748, startPoint y: 215, endPoint x: 261, endPoint y: 206, distance: 487.9
click at [261, 206] on h1 "The Swiss Wine Challenge" at bounding box center [498, 216] width 528 height 47
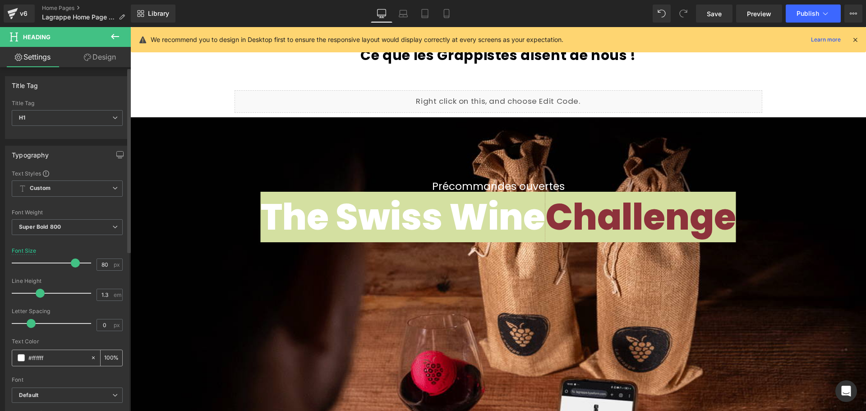
click at [42, 356] on input "#ffffff" at bounding box center [57, 358] width 58 height 10
type input "#fffff"
type input "0"
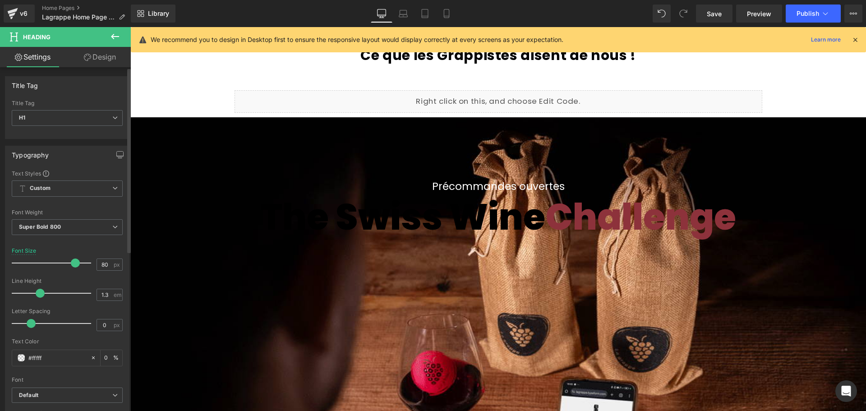
type input "#ffffff"
type input "100"
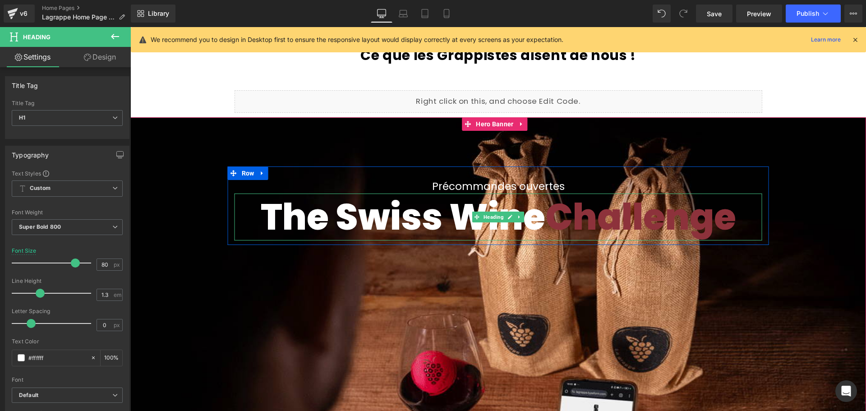
click at [563, 210] on span "Challenge" at bounding box center [640, 217] width 191 height 50
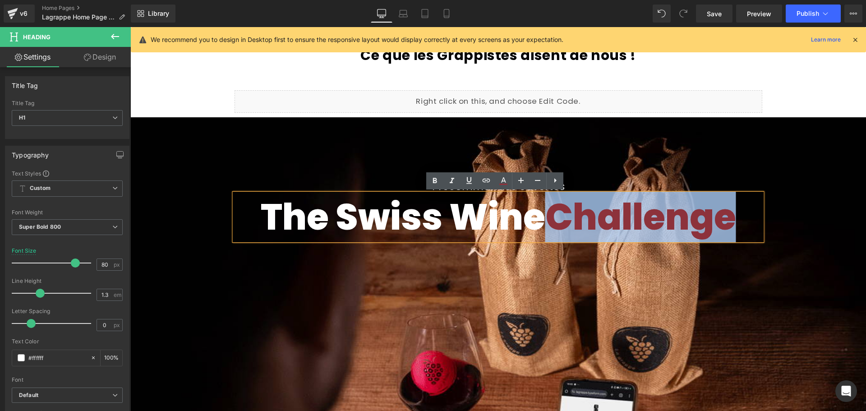
drag, startPoint x: 554, startPoint y: 216, endPoint x: 732, endPoint y: 215, distance: 177.6
click at [732, 215] on span "Challenge" at bounding box center [640, 217] width 191 height 50
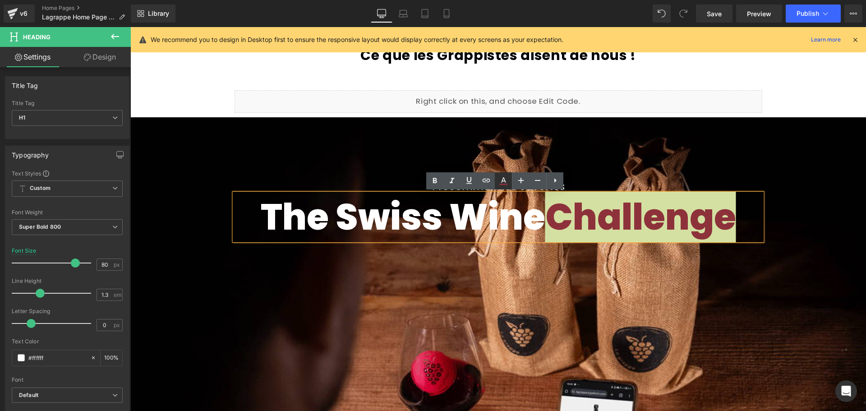
click at [507, 183] on icon at bounding box center [503, 183] width 8 height 1
type input "#8d323b"
type input "100"
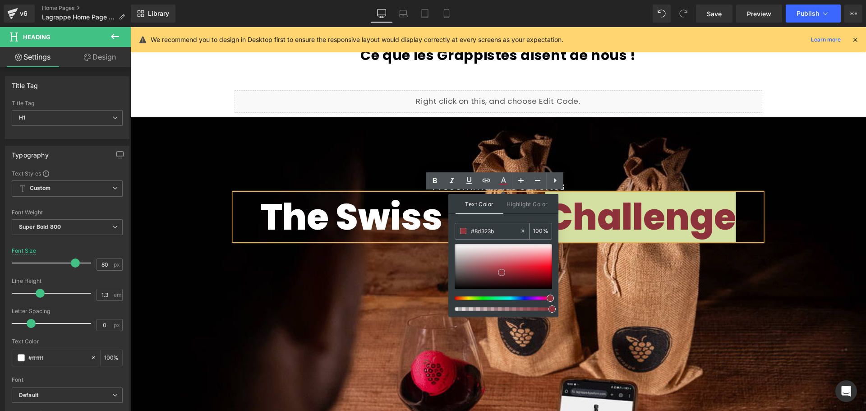
click at [505, 230] on input "#8d323b" at bounding box center [495, 231] width 49 height 10
drag, startPoint x: 503, startPoint y: 231, endPoint x: 474, endPoint y: 230, distance: 28.4
click at [474, 230] on input "#8d323b" at bounding box center [495, 231] width 49 height 10
type input "#f"
type input "0"
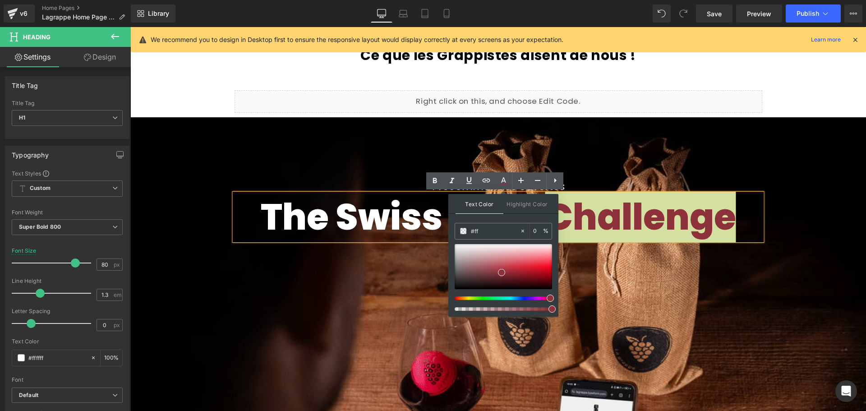
type input "#fff"
type input "100"
type input "#fffff"
type input "0"
type input "#ffffff"
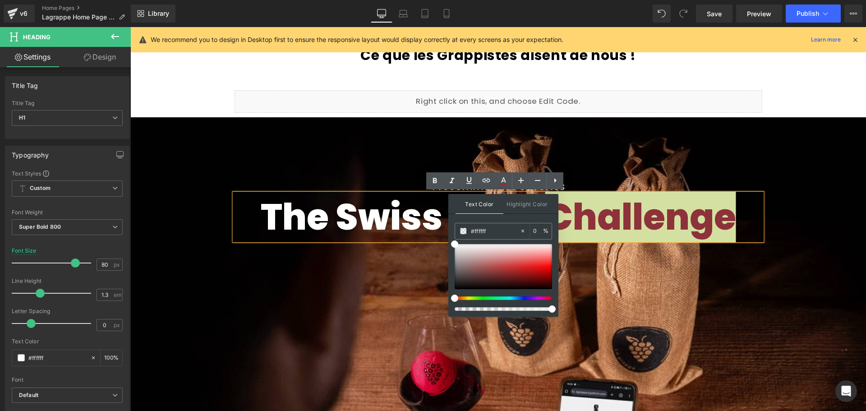
type input "100"
type input "#ffffff"
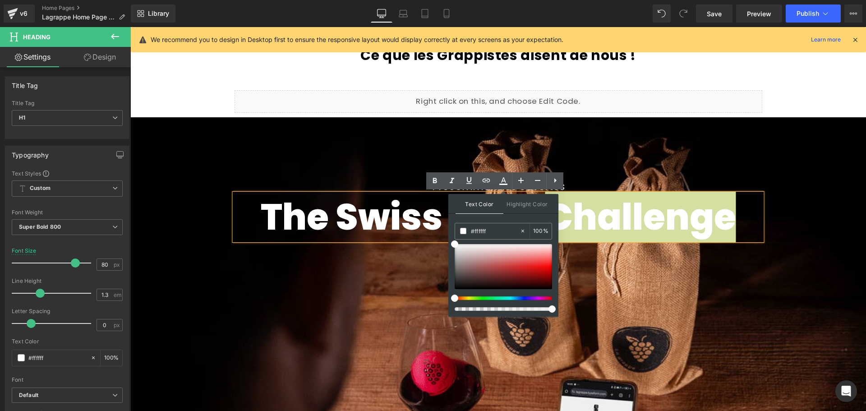
click at [524, 215] on div "Text Color Highlight Color rgba(255, 255, 255, 1) #ffffff 100 % none 0 %" at bounding box center [503, 255] width 110 height 123
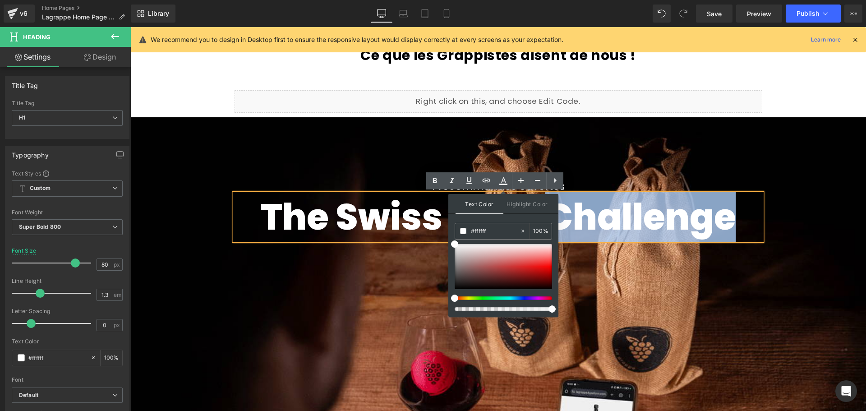
click at [797, 240] on span "Précommandes ouvertes Text Block The Swiss Wine Challenge Heading Row" at bounding box center [497, 205] width 735 height 78
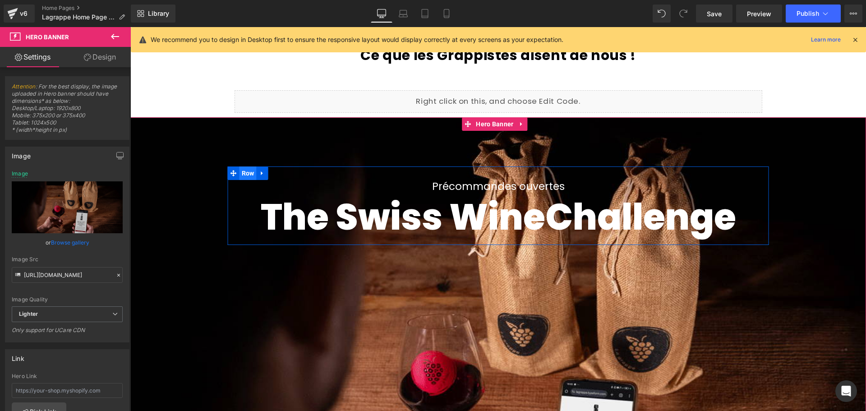
click at [247, 174] on span "Row" at bounding box center [247, 173] width 17 height 14
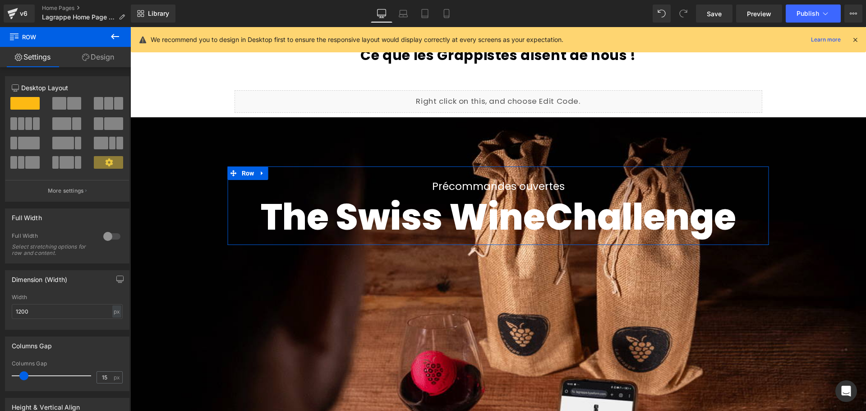
click at [104, 62] on link "Design" at bounding box center [97, 57] width 65 height 20
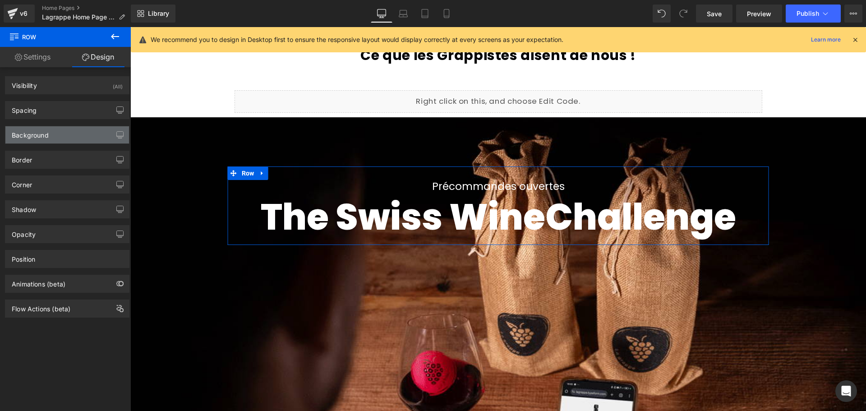
type input "transparent"
click at [51, 129] on div "Background" at bounding box center [67, 134] width 124 height 17
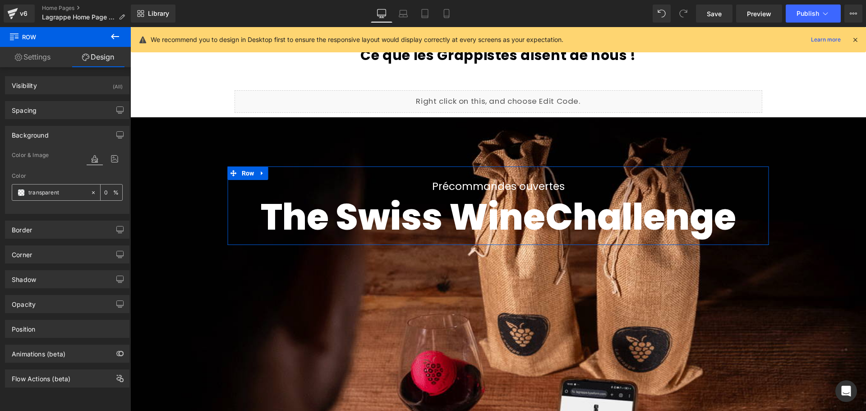
click at [104, 192] on input "0" at bounding box center [108, 192] width 9 height 10
type input "50"
click at [59, 190] on input "transparent" at bounding box center [57, 193] width 58 height 10
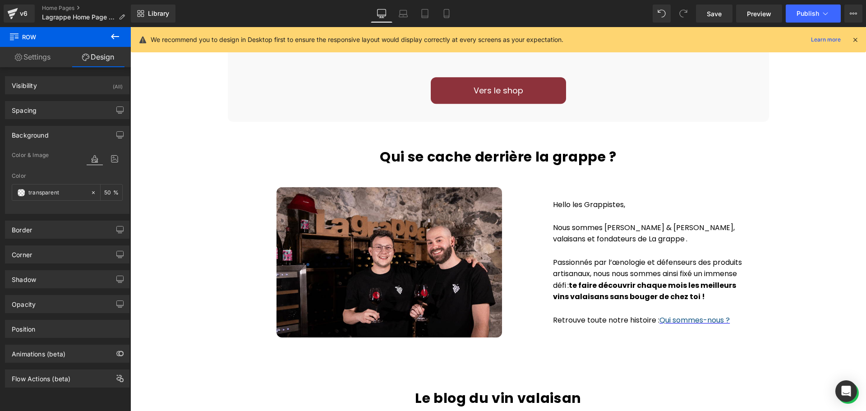
scroll to position [1053, 0]
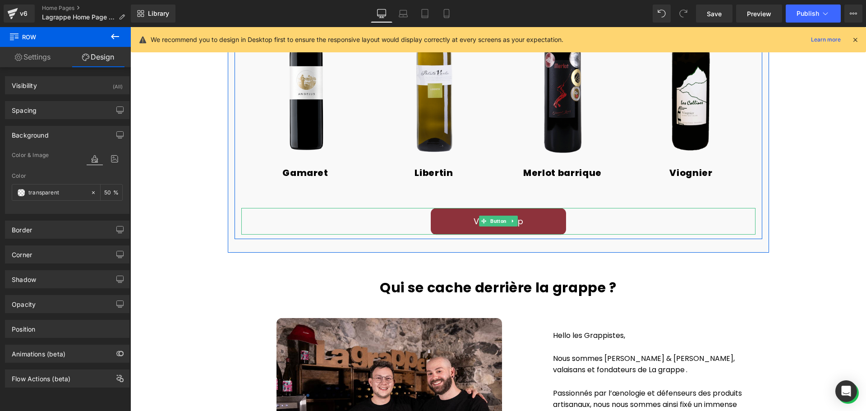
click at [264, 231] on div "Vers le shop" at bounding box center [498, 221] width 514 height 27
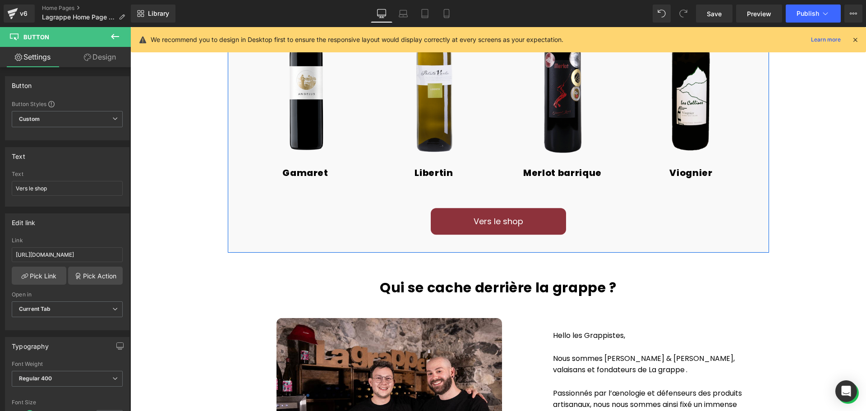
click at [228, 228] on div "Valais, terroir de diversité ! Heading Row 4,675 hectares Counter 300 + caves C…" at bounding box center [498, 47] width 541 height 383
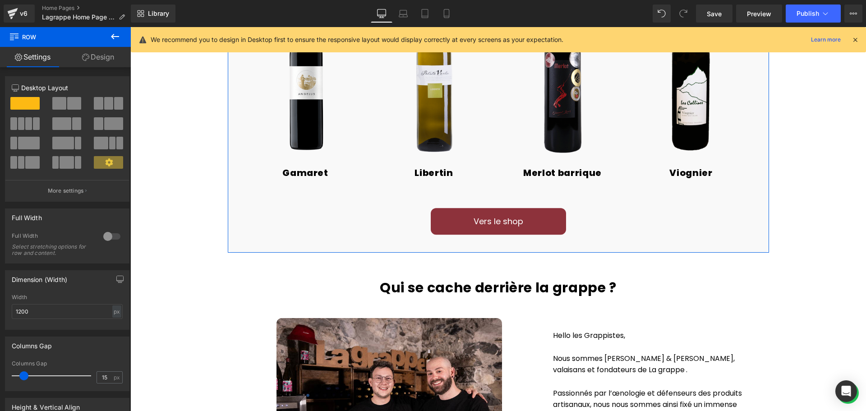
click at [95, 46] on span "Row" at bounding box center [54, 37] width 90 height 20
click at [97, 59] on link "Design" at bounding box center [97, 57] width 65 height 20
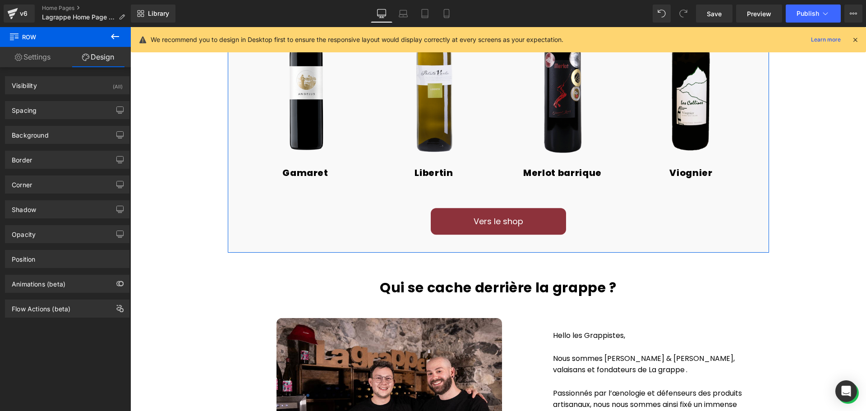
click at [230, 144] on div "Valais, terroir de diversité ! Heading Row 4,675 hectares Counter 300 + caves C…" at bounding box center [498, 47] width 541 height 383
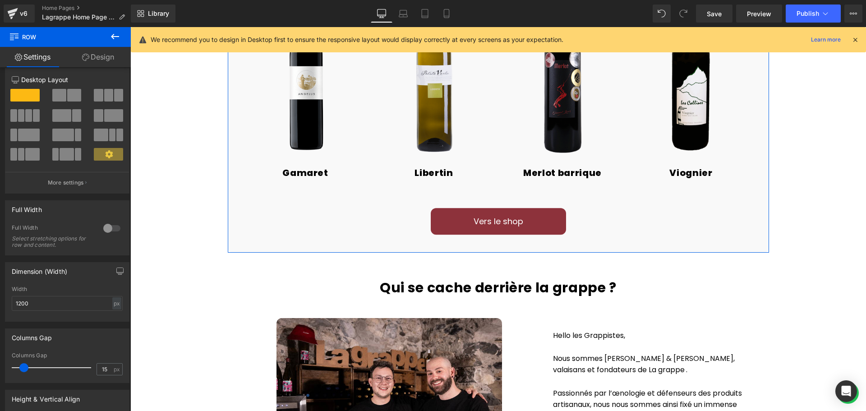
scroll to position [0, 0]
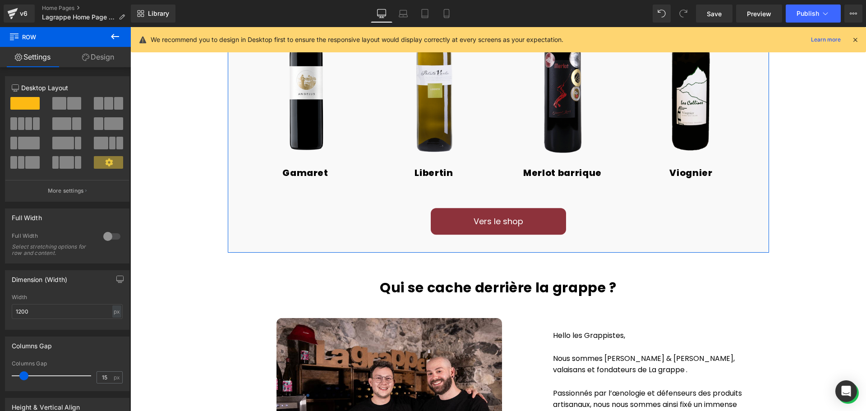
click at [103, 64] on link "Design" at bounding box center [97, 57] width 65 height 20
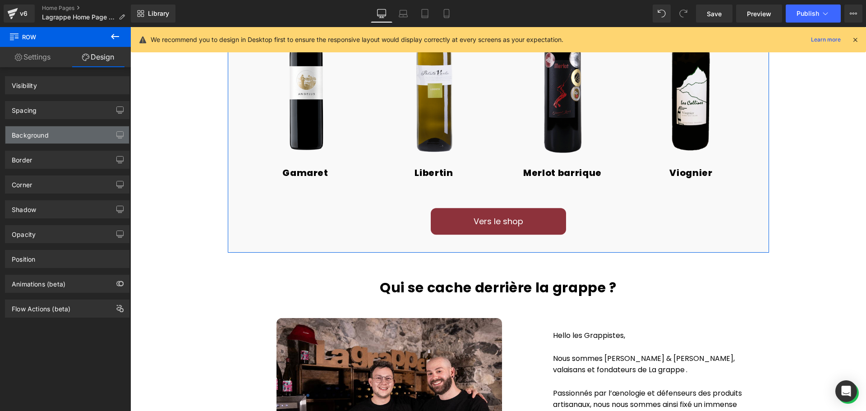
click at [62, 137] on div "Background" at bounding box center [67, 134] width 124 height 17
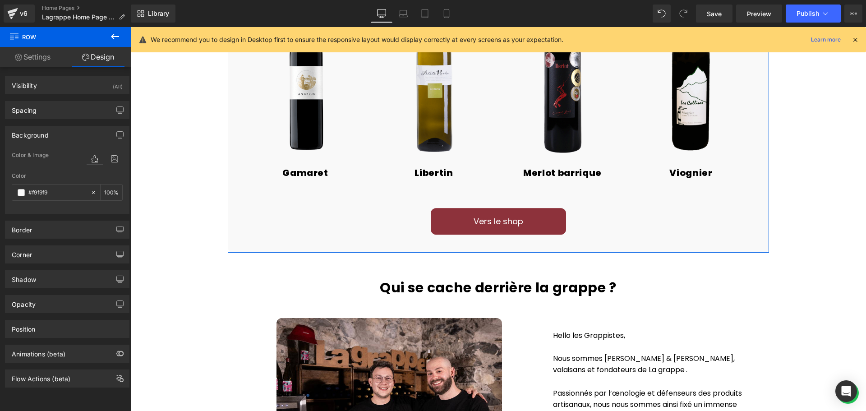
type input "#f9f9f9"
type input "100"
click at [62, 190] on input "#f9f9f9" at bounding box center [57, 193] width 58 height 10
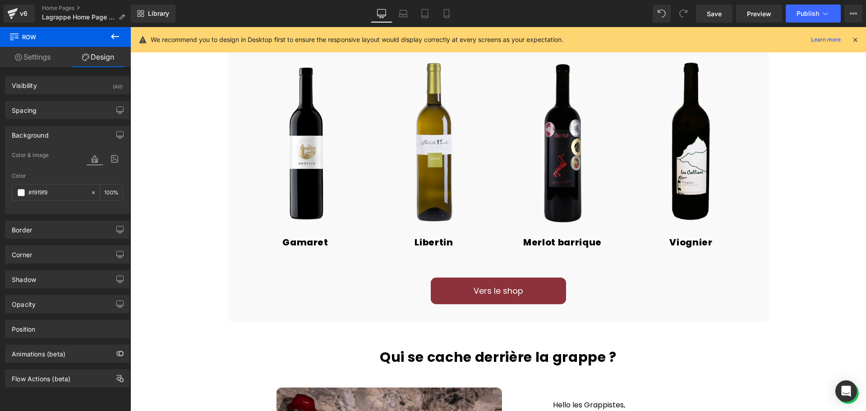
scroll to position [963, 0]
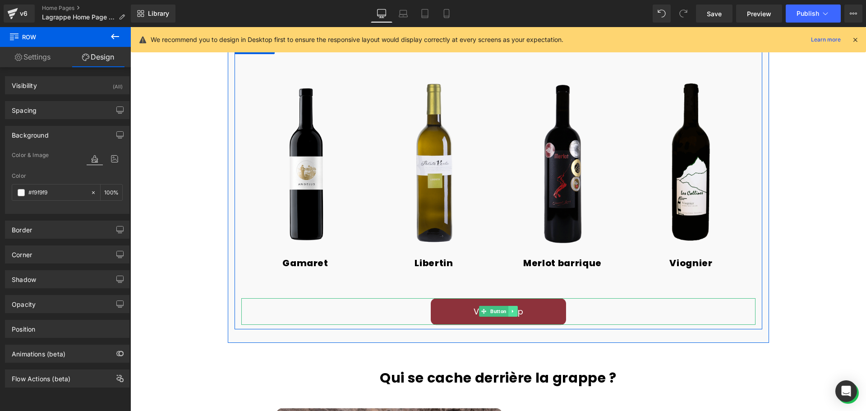
click at [511, 311] on icon at bounding box center [512, 310] width 5 height 5
click at [506, 311] on icon at bounding box center [507, 310] width 5 height 5
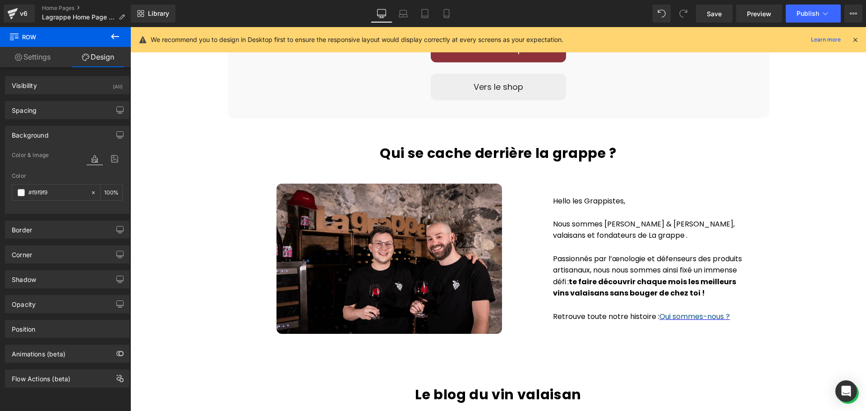
scroll to position [1235, 0]
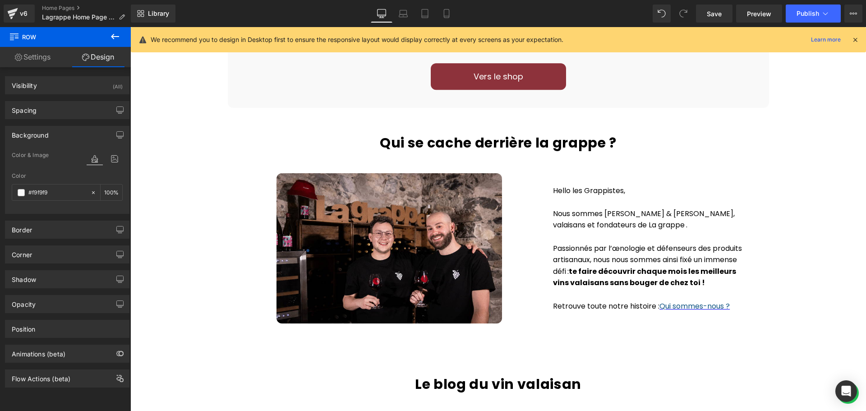
click at [605, 75] on div "Vers le shop" at bounding box center [498, 76] width 514 height 27
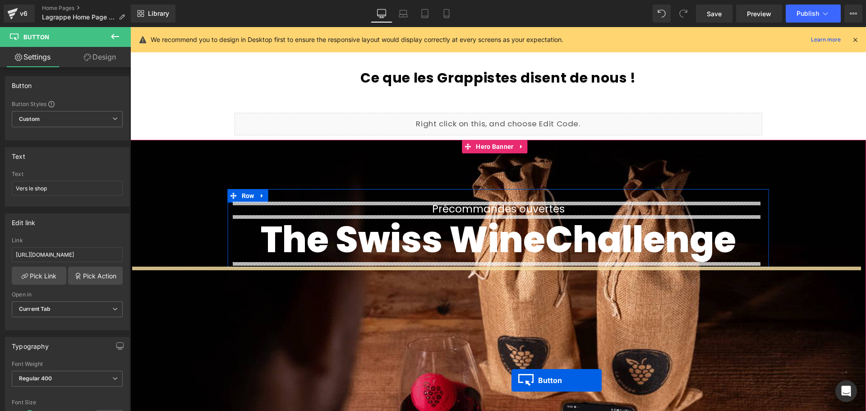
scroll to position [2038, 0]
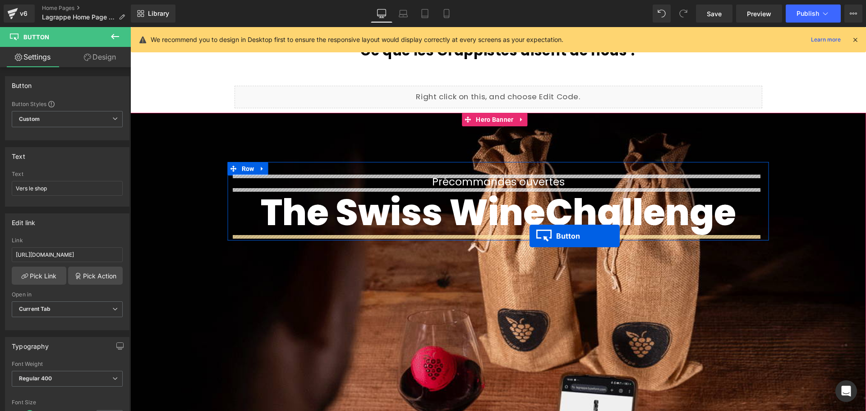
drag, startPoint x: 479, startPoint y: 77, endPoint x: 529, endPoint y: 236, distance: 166.8
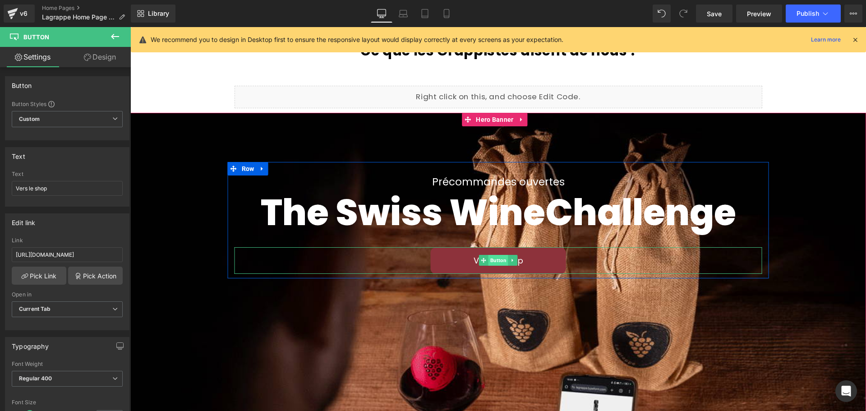
click at [496, 260] on span "Button" at bounding box center [498, 260] width 20 height 11
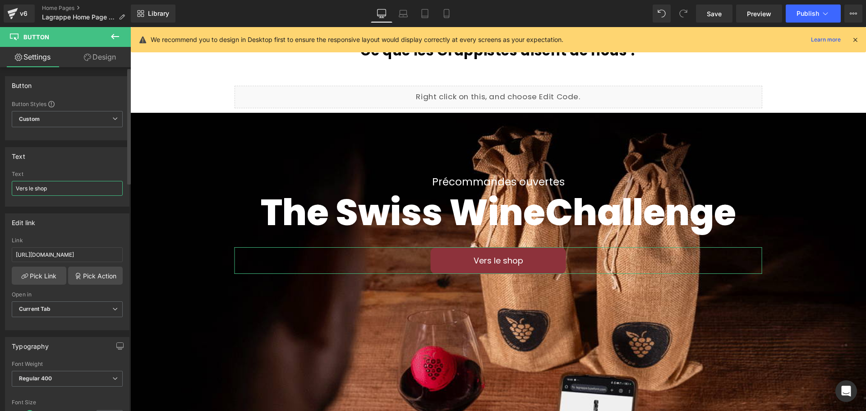
drag, startPoint x: 64, startPoint y: 188, endPoint x: 0, endPoint y: 188, distance: 64.0
click at [0, 188] on div "Text Vers le shop Text Vers le shop" at bounding box center [67, 173] width 135 height 66
type input "Découvrir"
click at [78, 376] on span "Regular 400" at bounding box center [67, 379] width 111 height 16
click at [78, 341] on div "Typography" at bounding box center [65, 345] width 120 height 17
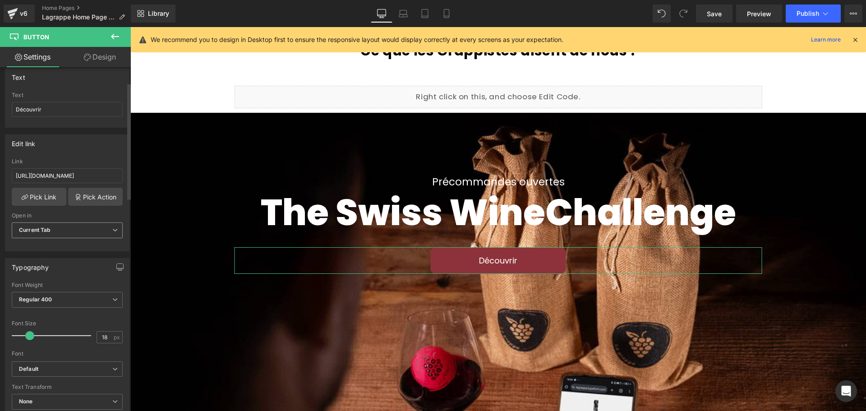
scroll to position [135, 0]
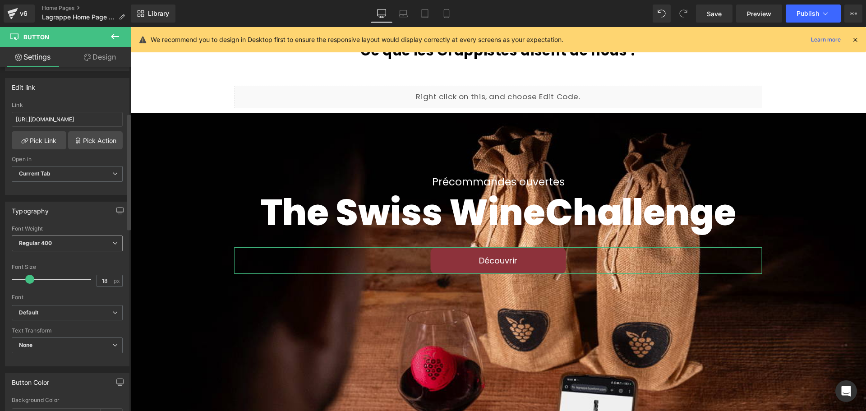
click at [57, 240] on span "Regular 400" at bounding box center [67, 243] width 111 height 16
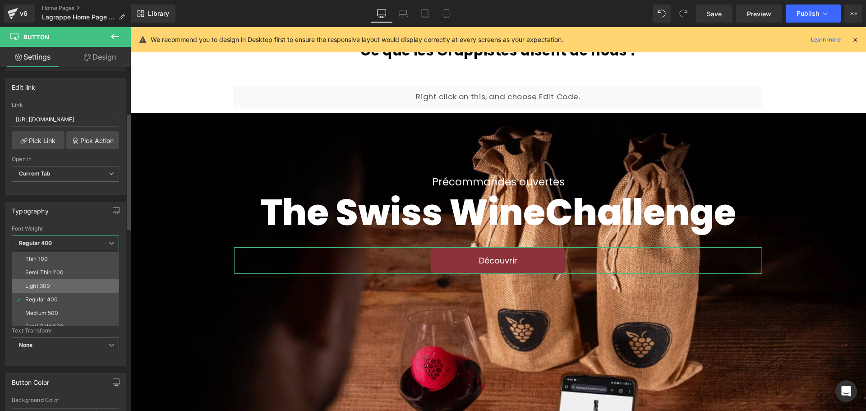
scroll to position [45, 0]
click at [58, 280] on div "Semi Bold 600" at bounding box center [44, 281] width 38 height 6
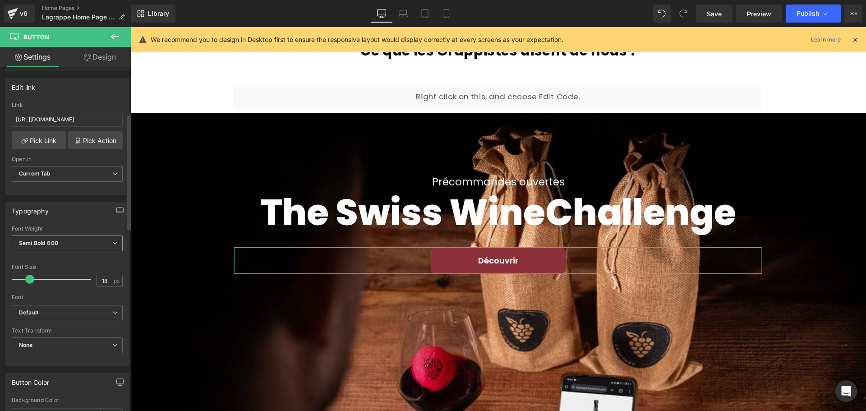
click at [60, 240] on span "Semi Bold 600" at bounding box center [67, 243] width 111 height 16
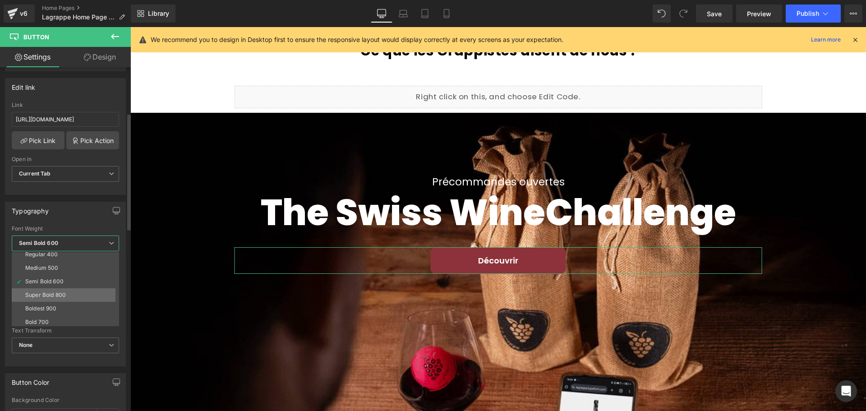
click at [61, 294] on div "Super Bold 800" at bounding box center [45, 295] width 41 height 6
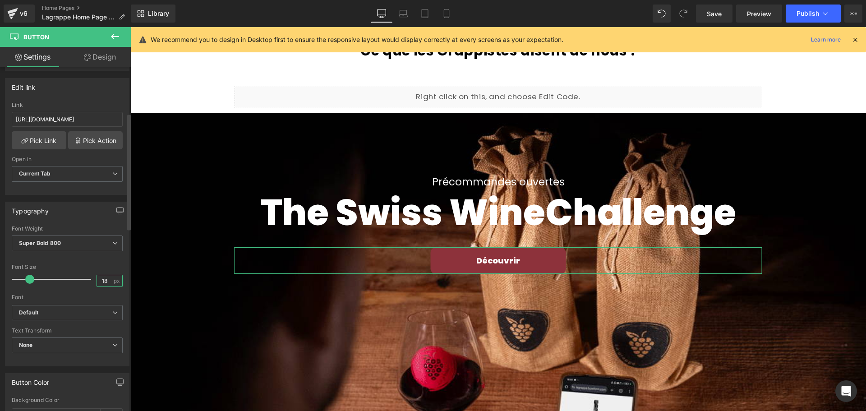
click at [103, 284] on input "18" at bounding box center [105, 280] width 16 height 11
drag, startPoint x: 104, startPoint y: 282, endPoint x: 93, endPoint y: 280, distance: 11.1
click at [97, 280] on input "18" at bounding box center [105, 280] width 16 height 11
type input "25"
click at [112, 264] on div "Font Size" at bounding box center [67, 267] width 111 height 6
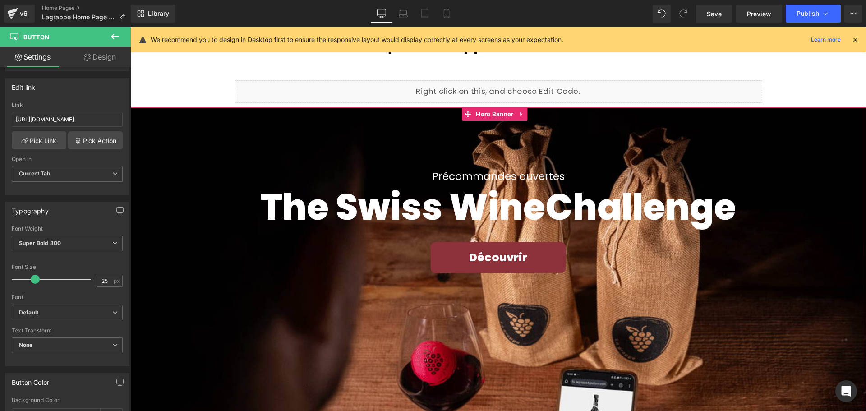
scroll to position [2004, 0]
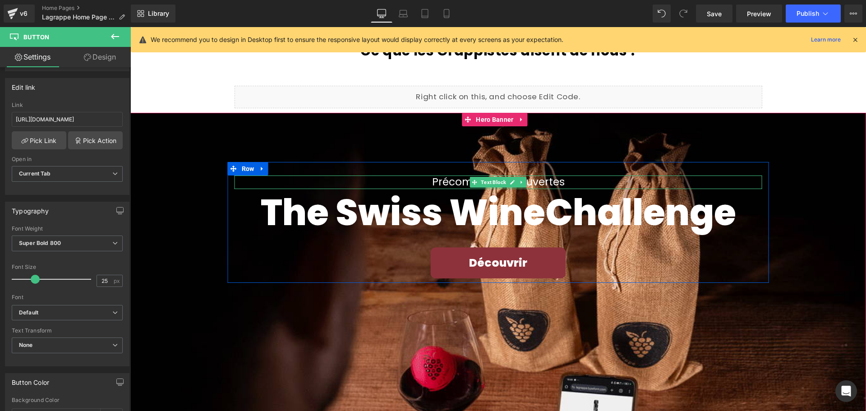
drag, startPoint x: 545, startPoint y: 178, endPoint x: 551, endPoint y: 177, distance: 6.4
click at [545, 178] on p "Précommandes ouvertes" at bounding box center [498, 182] width 528 height 14
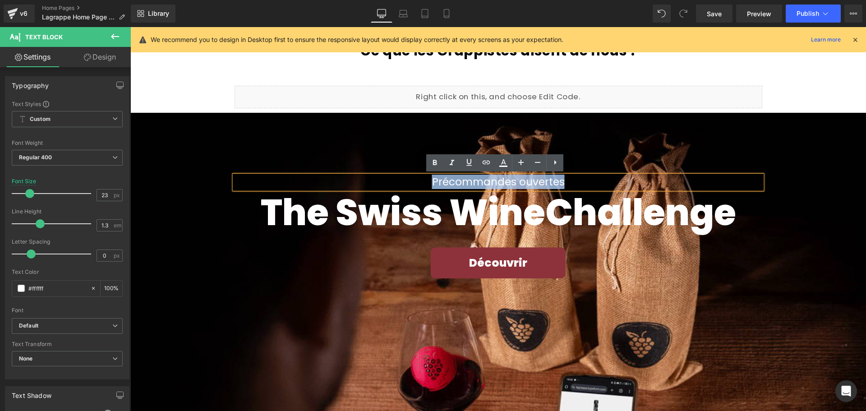
drag, startPoint x: 563, startPoint y: 180, endPoint x: 431, endPoint y: 177, distance: 132.1
click at [431, 177] on p "Précommandes ouvertes" at bounding box center [498, 182] width 528 height 14
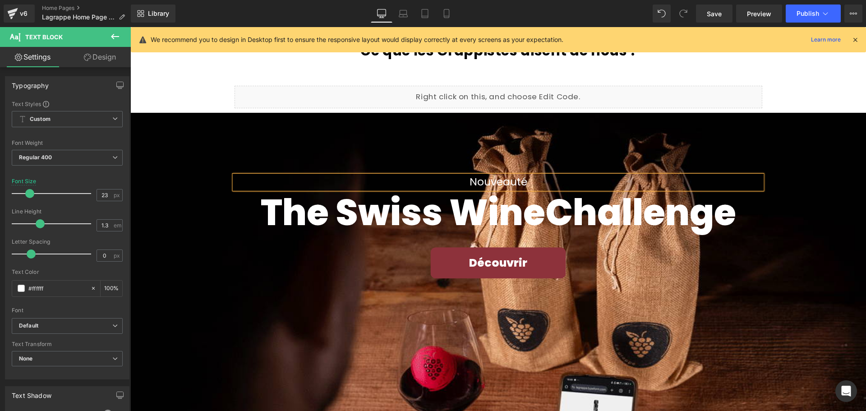
click at [451, 158] on div "Nouveauté Text Block The Swiss Wine Challenge Heading Découvrir Button Row" at bounding box center [497, 358] width 735 height 491
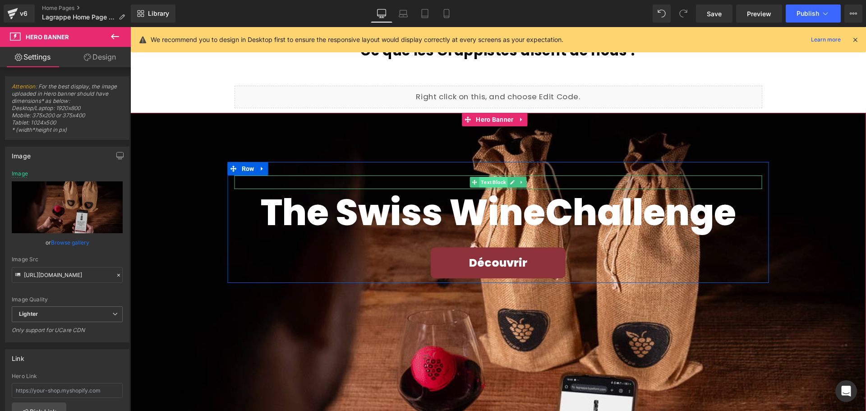
click at [487, 180] on span "Text Block" at bounding box center [493, 182] width 28 height 11
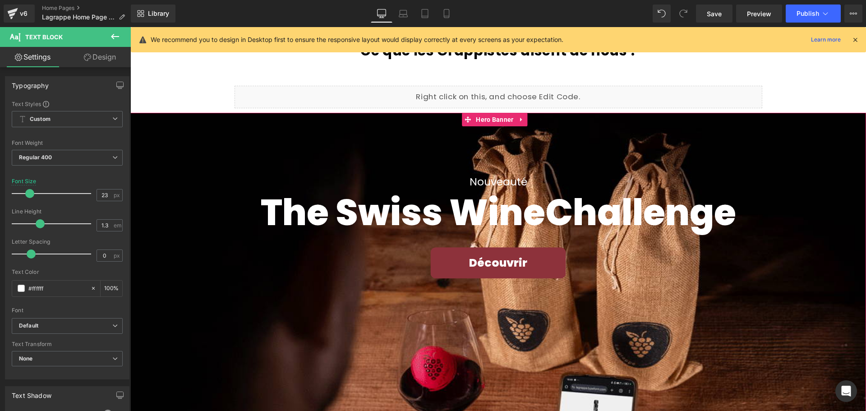
click at [789, 192] on span "Nouveauté Text Block The Swiss Wine Challenge Heading Découvrir Button Row" at bounding box center [497, 222] width 735 height 121
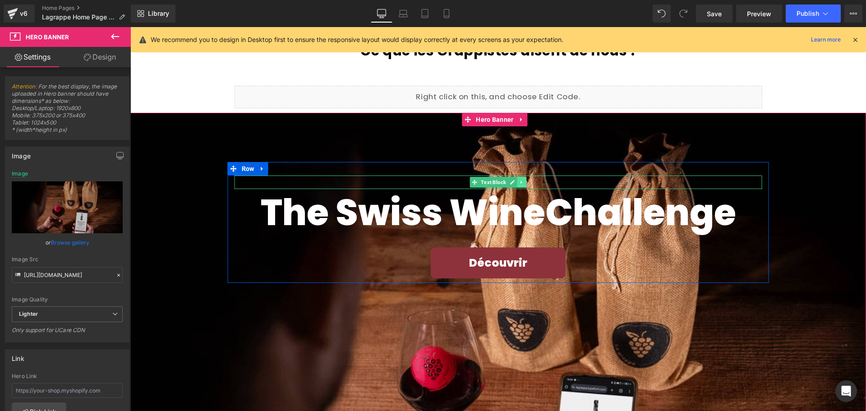
click at [520, 182] on icon at bounding box center [520, 181] width 1 height 3
click at [524, 182] on icon at bounding box center [526, 181] width 5 height 5
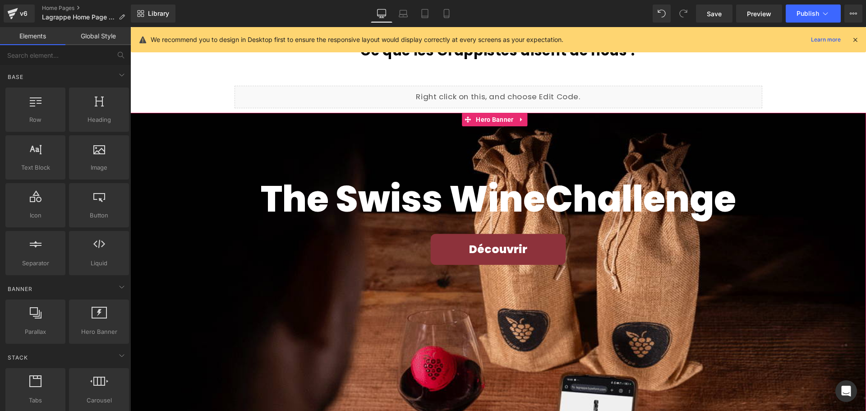
click at [796, 234] on span "The Swiss Wine Challenge Heading Découvrir Button Row" at bounding box center [497, 216] width 735 height 108
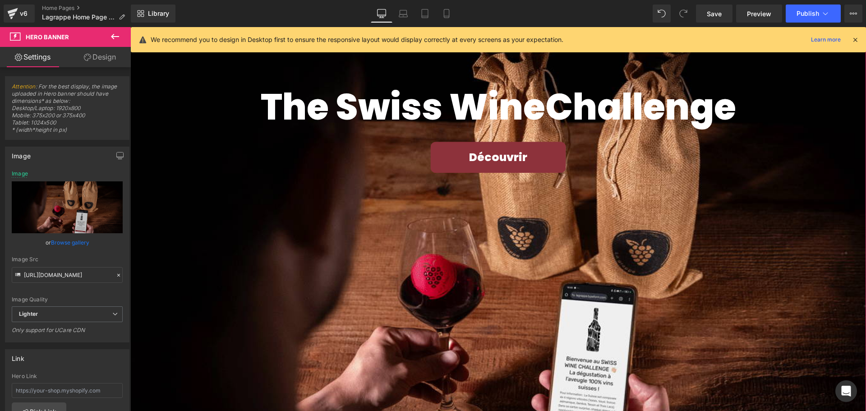
scroll to position [2049, 0]
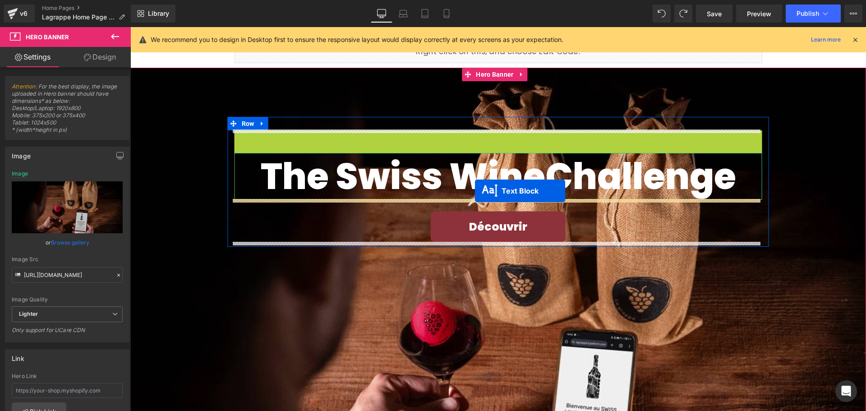
drag, startPoint x: 471, startPoint y: 135, endPoint x: 475, endPoint y: 191, distance: 56.1
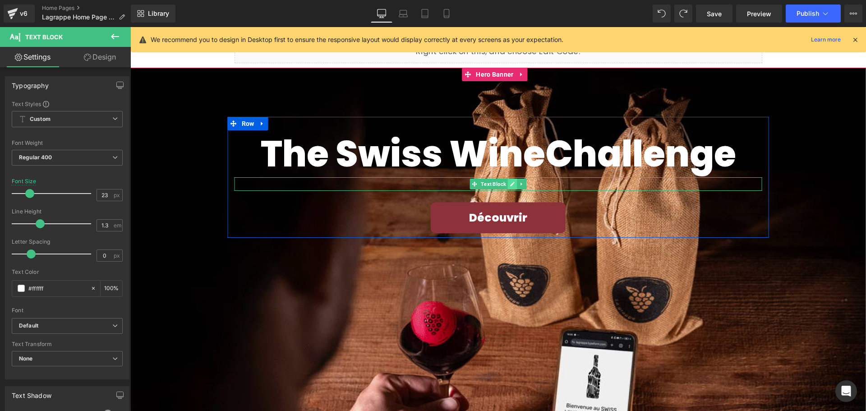
click at [510, 183] on icon at bounding box center [512, 184] width 5 height 5
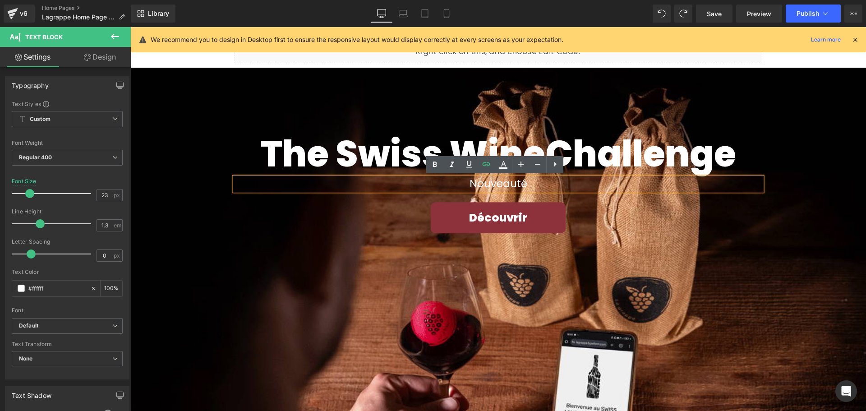
click at [533, 183] on p "Nouveauté" at bounding box center [498, 184] width 528 height 14
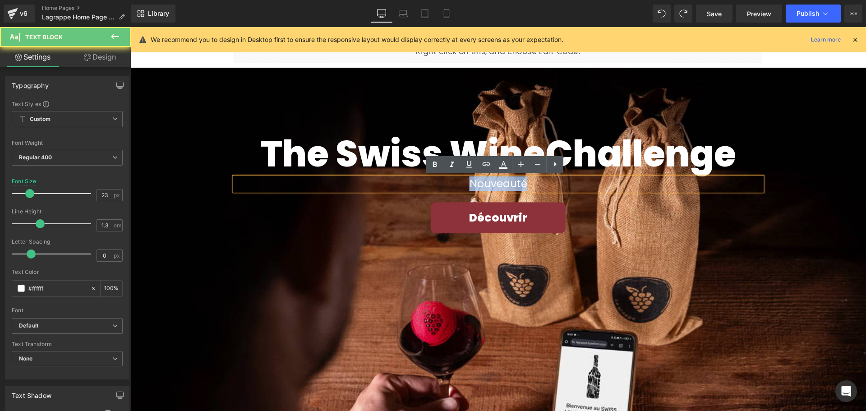
drag, startPoint x: 527, startPoint y: 182, endPoint x: 440, endPoint y: 182, distance: 87.5
click at [440, 182] on p "Nouveauté" at bounding box center [498, 184] width 528 height 14
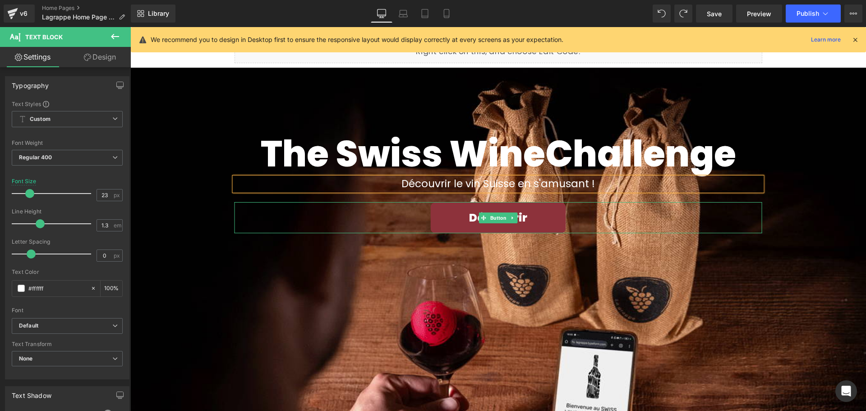
click at [734, 228] on div "Découvrir" at bounding box center [498, 218] width 528 height 32
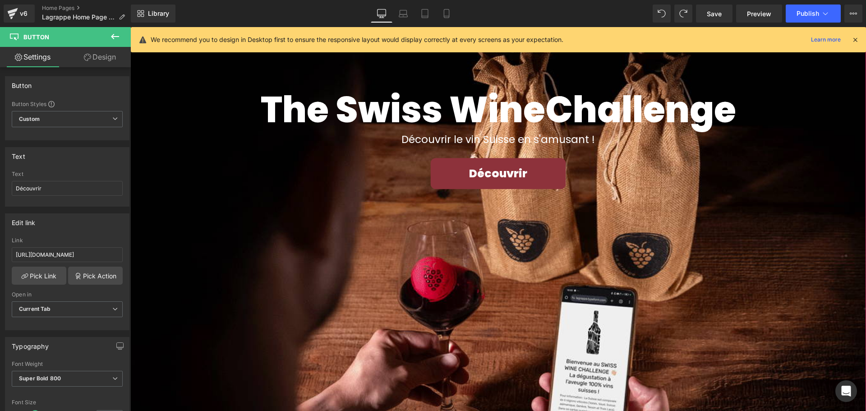
scroll to position [2004, 0]
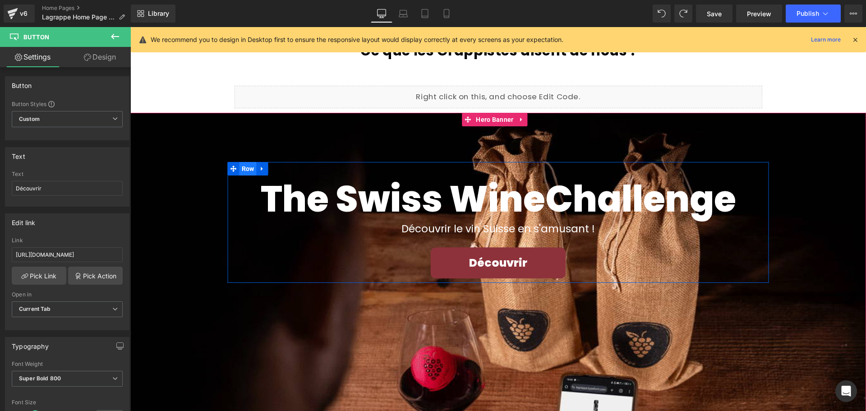
click at [245, 167] on span "Row" at bounding box center [247, 169] width 17 height 14
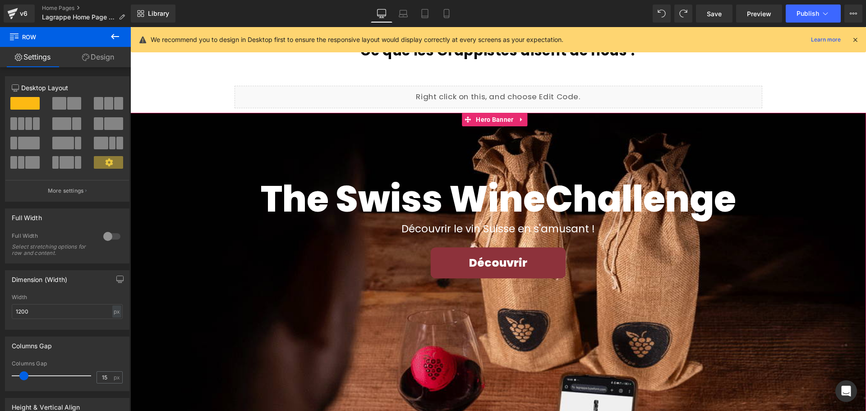
click at [256, 150] on div "The Swiss Wine Challenge Heading Découvrir le vin Suisse en s'amusant ! Text Bl…" at bounding box center [497, 358] width 735 height 491
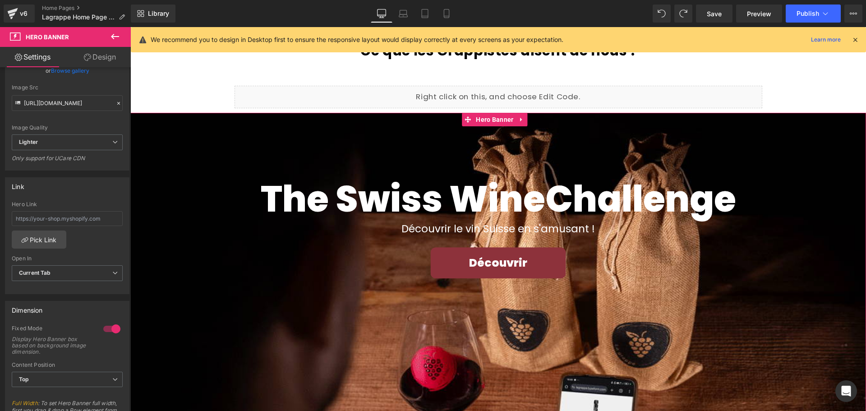
scroll to position [180, 0]
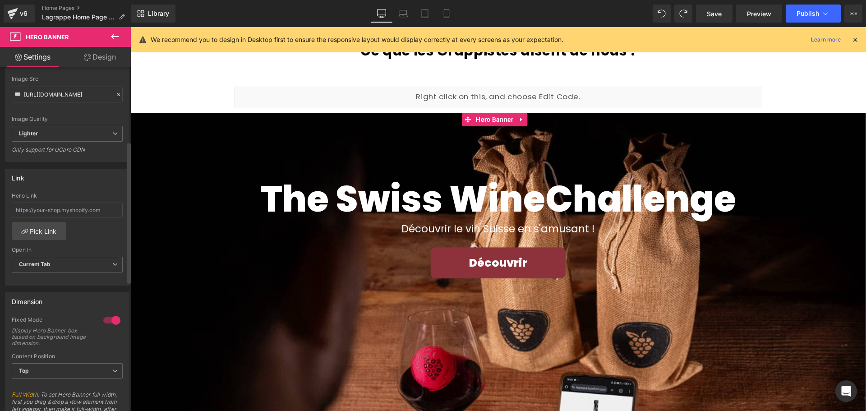
click at [61, 362] on div "Content Position Top Top Middle Bottom" at bounding box center [67, 371] width 111 height 36
click at [59, 367] on span "Top" at bounding box center [67, 371] width 111 height 16
click at [49, 396] on li "Middle" at bounding box center [65, 400] width 107 height 14
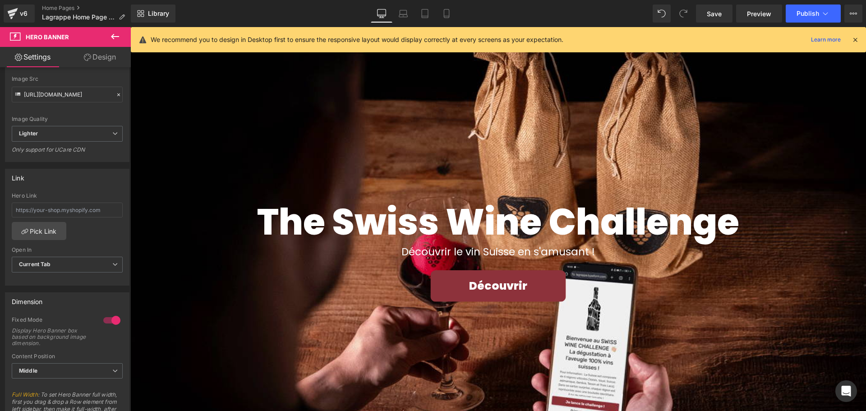
scroll to position [2094, 0]
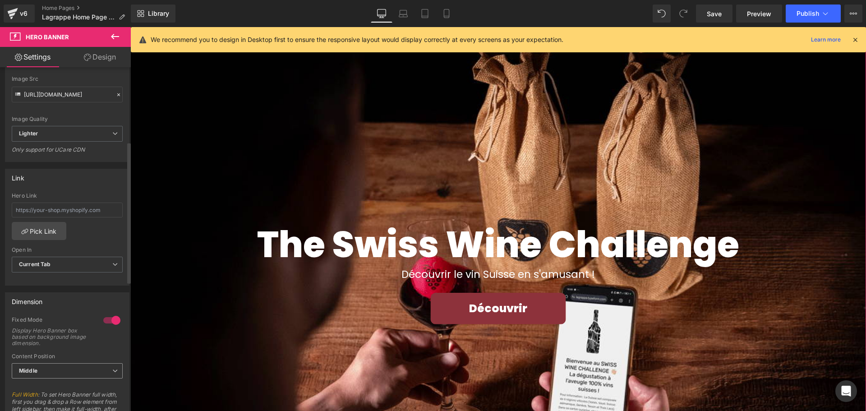
click at [66, 370] on span "Middle" at bounding box center [67, 371] width 111 height 16
click at [55, 379] on ul "Top Middle Bottom" at bounding box center [65, 399] width 107 height 41
click at [51, 384] on li "Top" at bounding box center [65, 387] width 107 height 14
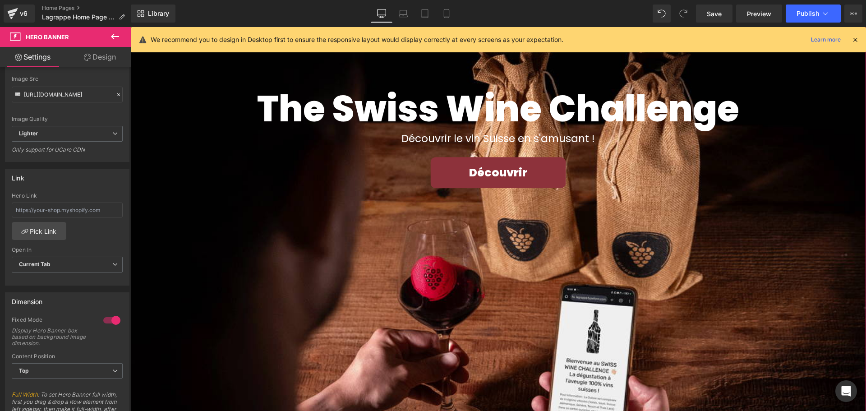
click at [239, 195] on div "The Swiss Wine Challenge Heading Découvrir le vin Suisse en s'amusant ! Text Bl…" at bounding box center [497, 268] width 735 height 491
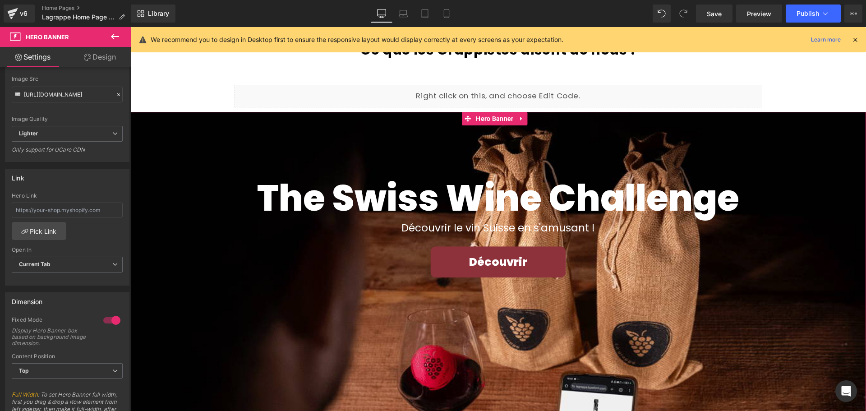
scroll to position [2004, 0]
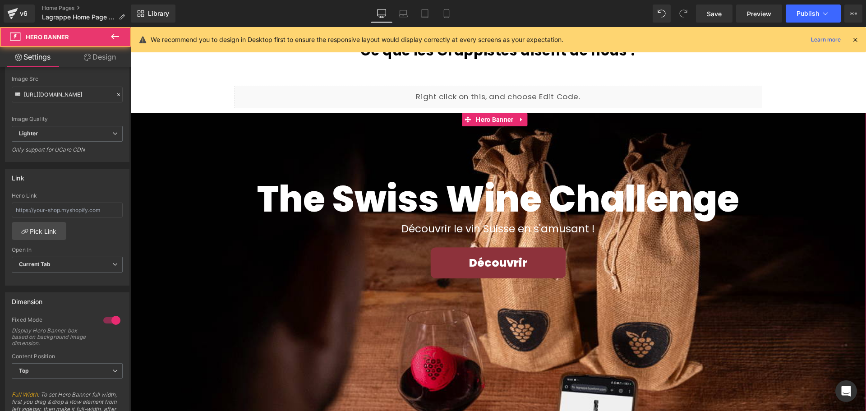
click at [267, 152] on div "The Swiss Wine Challenge Heading Découvrir le vin Suisse en s'amusant ! Text Bl…" at bounding box center [497, 358] width 735 height 491
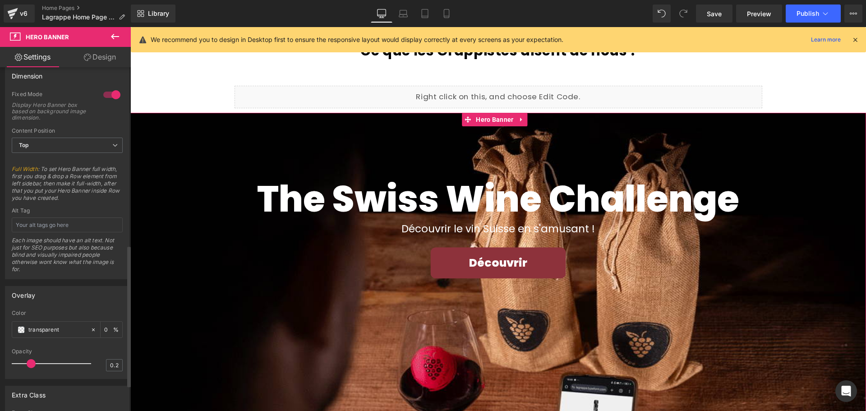
scroll to position [494, 0]
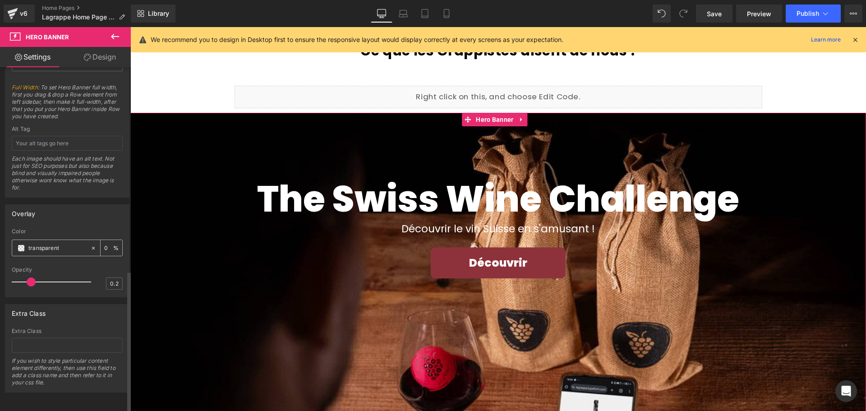
click at [64, 243] on input "transparent" at bounding box center [57, 248] width 58 height 10
drag, startPoint x: 65, startPoint y: 241, endPoint x: 25, endPoint y: 241, distance: 39.7
click at [25, 241] on div "transparent" at bounding box center [51, 248] width 78 height 16
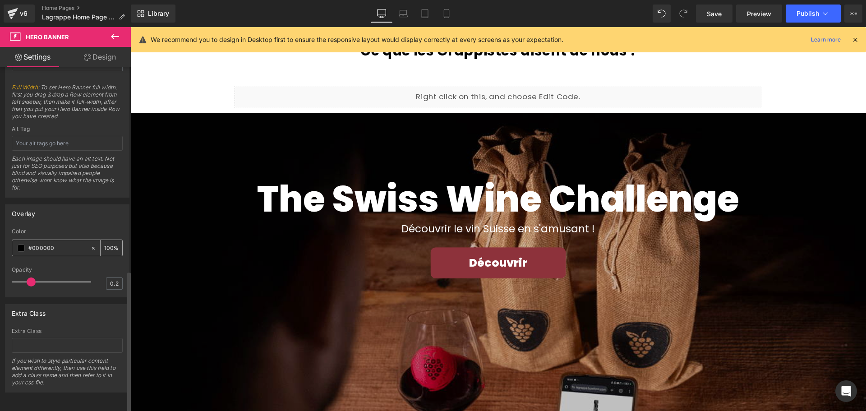
type input "#000000"
click at [109, 243] on input "0" at bounding box center [108, 248] width 9 height 10
drag, startPoint x: 110, startPoint y: 239, endPoint x: 90, endPoint y: 239, distance: 20.3
click at [90, 240] on div "0 %" at bounding box center [106, 248] width 32 height 16
click at [101, 219] on div "Overlay transparent Color #000000 0 % 0.2 Opacity 0.2" at bounding box center [67, 250] width 124 height 93
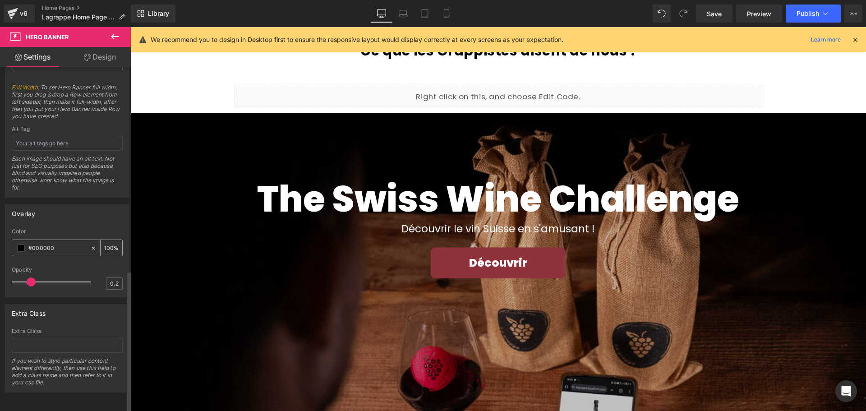
click at [105, 243] on input "0" at bounding box center [108, 248] width 9 height 10
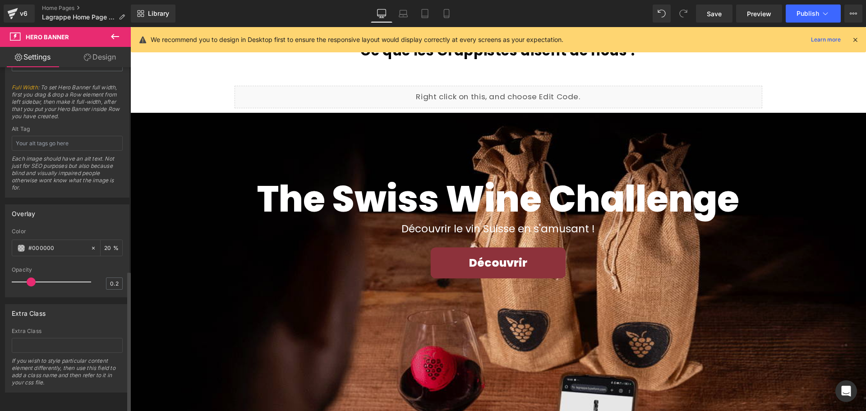
type input "20"
click at [96, 218] on div "Overlay transparent Color #000000 20 % 0.2 Opacity 0.2" at bounding box center [67, 250] width 124 height 93
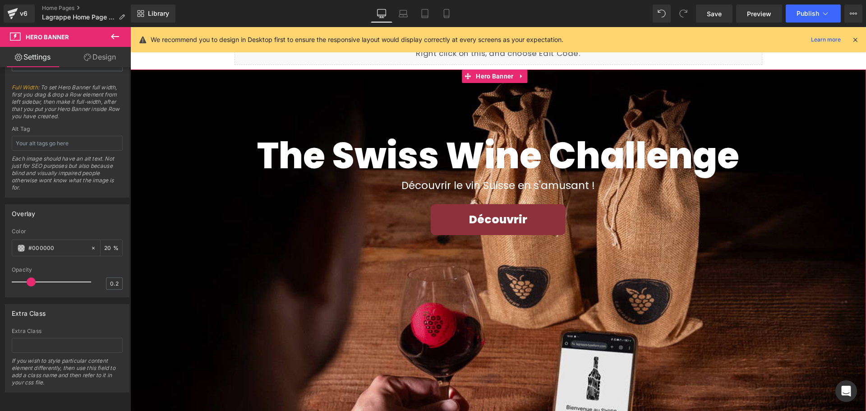
scroll to position [2049, 0]
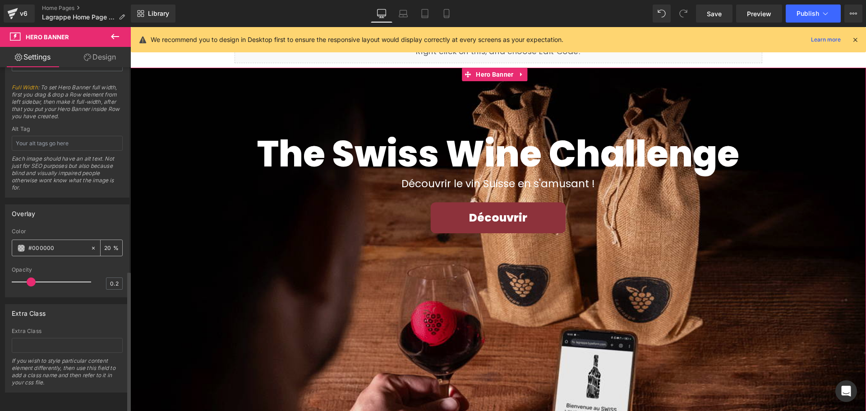
click at [73, 243] on input "#000000" at bounding box center [57, 248] width 58 height 10
click at [23, 244] on span at bounding box center [21, 247] width 7 height 7
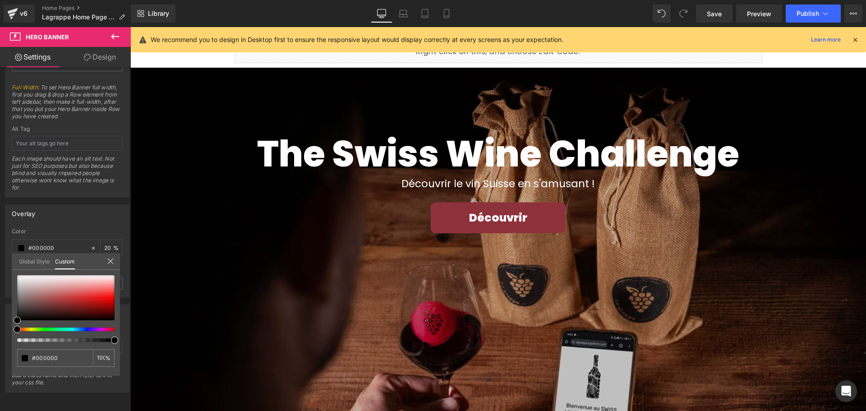
drag, startPoint x: 167, startPoint y: 367, endPoint x: 140, endPoint y: 339, distance: 39.2
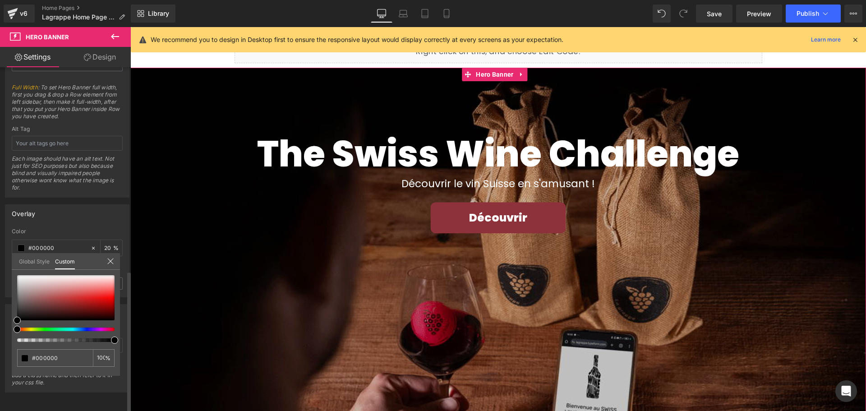
click at [110, 259] on icon at bounding box center [110, 260] width 7 height 7
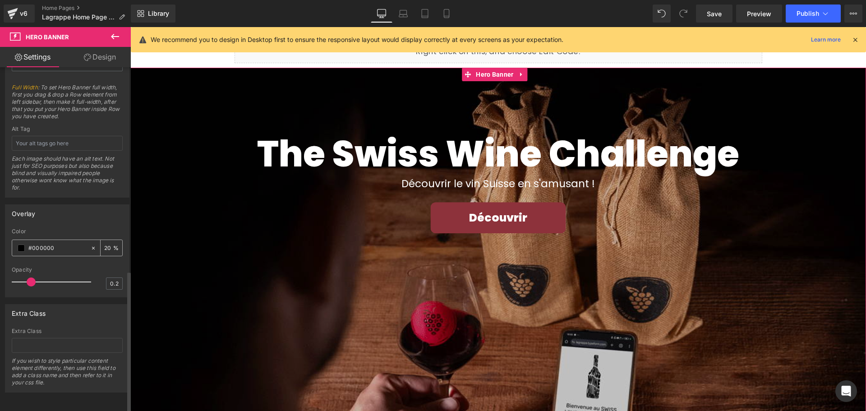
click at [90, 245] on icon at bounding box center [93, 248] width 6 height 6
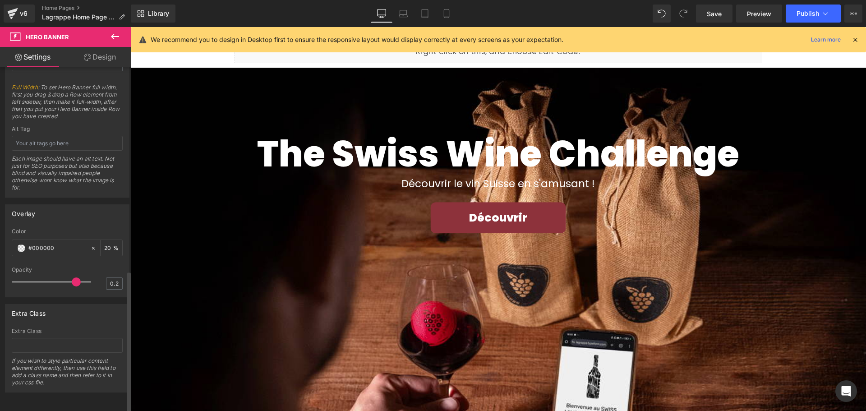
drag, startPoint x: 30, startPoint y: 275, endPoint x: 73, endPoint y: 275, distance: 42.8
click at [73, 277] on span at bounding box center [76, 281] width 9 height 9
click at [50, 243] on input "#000000" at bounding box center [57, 248] width 58 height 10
drag, startPoint x: 47, startPoint y: 241, endPoint x: 18, endPoint y: 241, distance: 29.3
click at [18, 241] on div "#000000" at bounding box center [51, 248] width 78 height 16
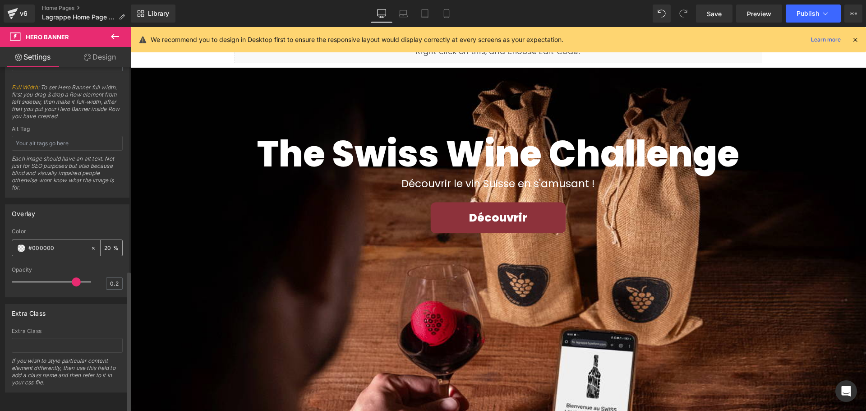
type input "none"
type input "#000000"
click at [101, 244] on div "20 %" at bounding box center [112, 248] width 22 height 16
click at [104, 243] on input "20" at bounding box center [108, 248] width 9 height 10
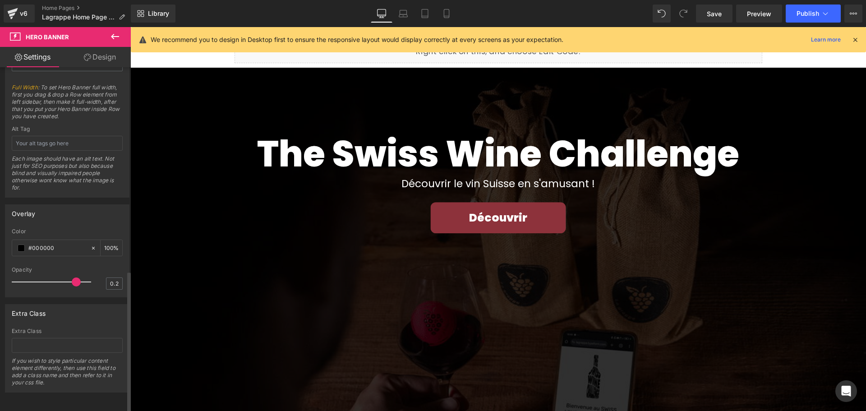
type input "100"
click at [88, 221] on div "Overlay transparent Color #000000 100 % 0.2 Opacity 0.2" at bounding box center [67, 250] width 124 height 93
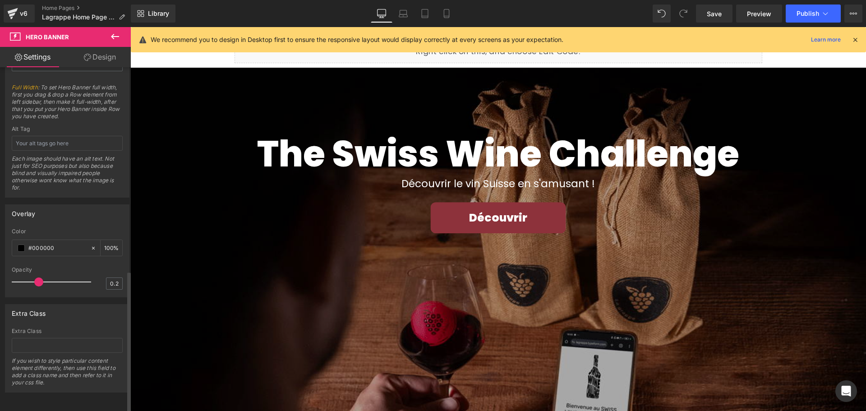
drag, startPoint x: 72, startPoint y: 275, endPoint x: 38, endPoint y: 276, distance: 33.4
click at [38, 277] on span at bounding box center [38, 281] width 9 height 9
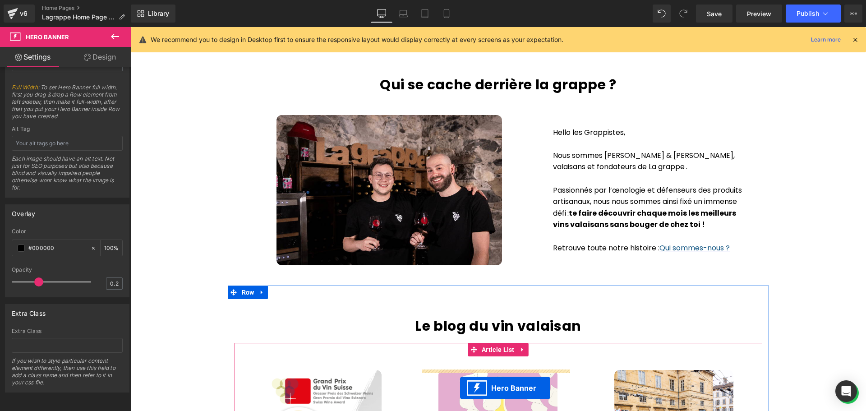
scroll to position [1319, 0]
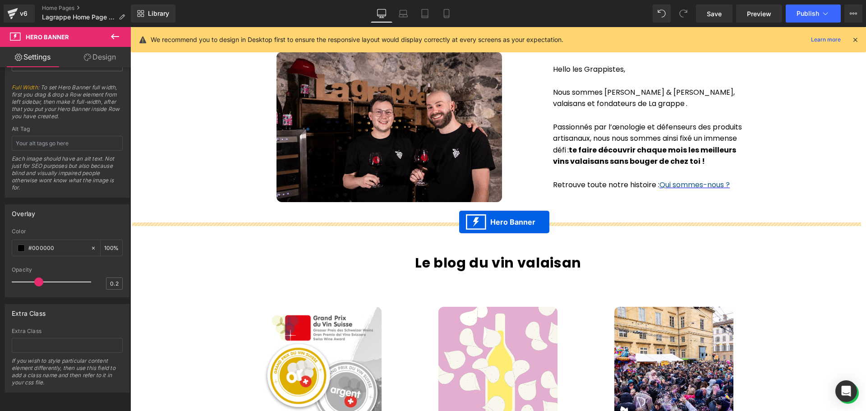
drag, startPoint x: 467, startPoint y: 256, endPoint x: 459, endPoint y: 222, distance: 35.2
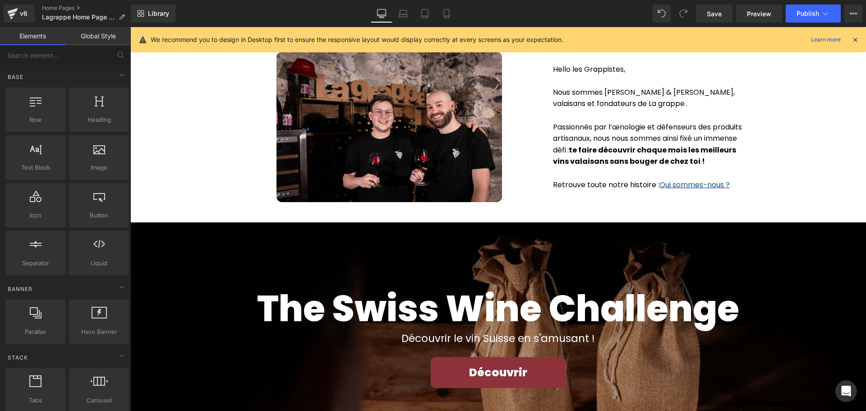
click at [835, 206] on div "S'abonner Button Offrir Button Row Hero Banner Row S'abonner Button Offrir Butt…" at bounding box center [497, 89] width 735 height 2635
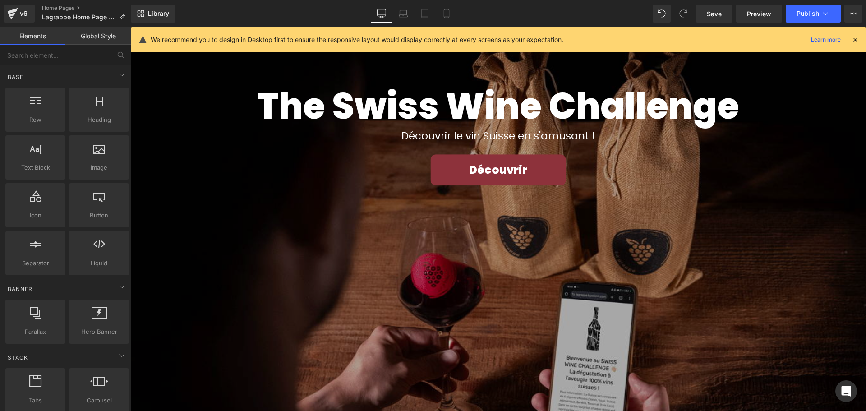
scroll to position [1409, 0]
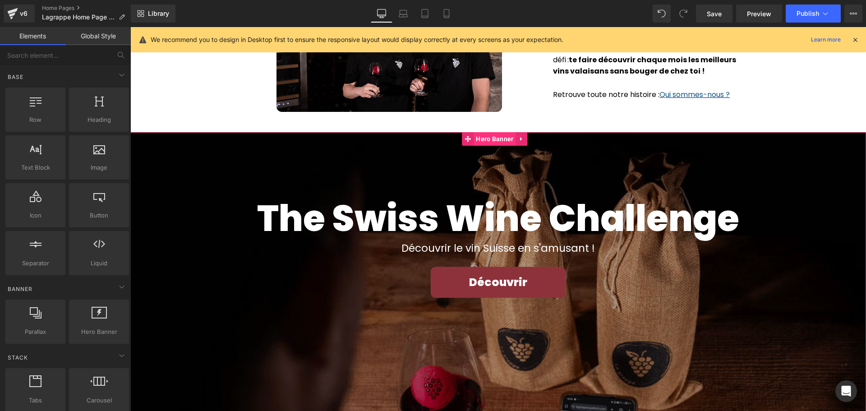
click at [500, 138] on span "Hero Banner" at bounding box center [494, 139] width 42 height 14
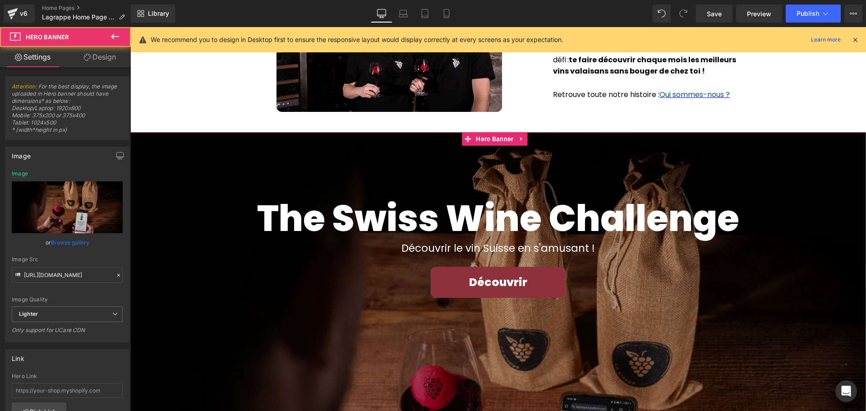
click at [107, 61] on link "Design" at bounding box center [99, 57] width 65 height 20
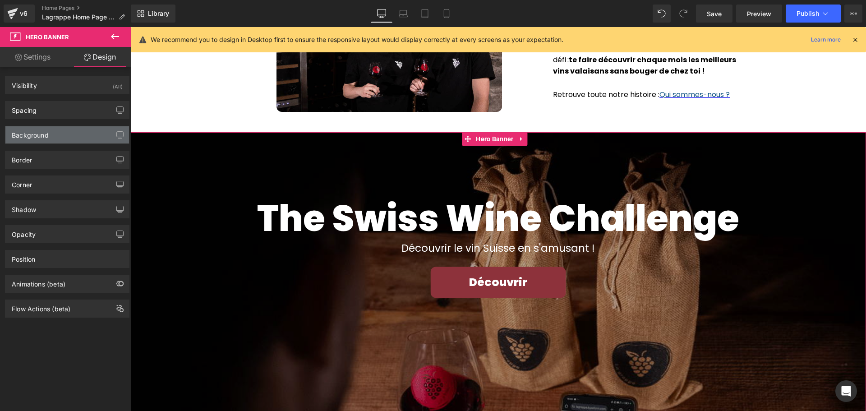
click at [66, 131] on div "Background" at bounding box center [67, 134] width 124 height 17
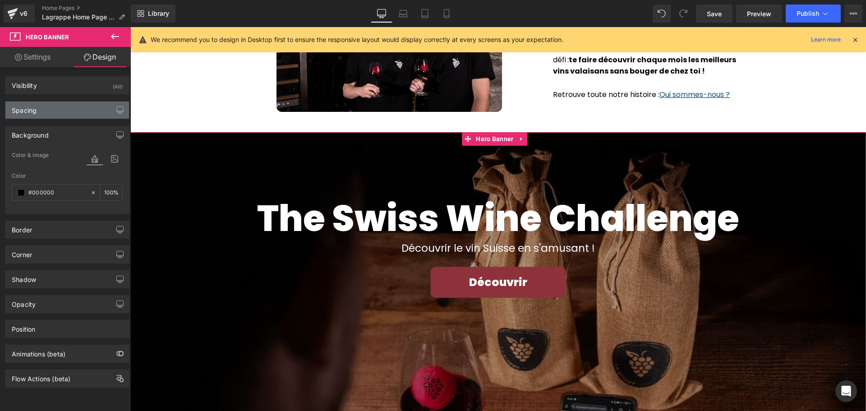
click at [41, 111] on div "Spacing" at bounding box center [67, 109] width 124 height 17
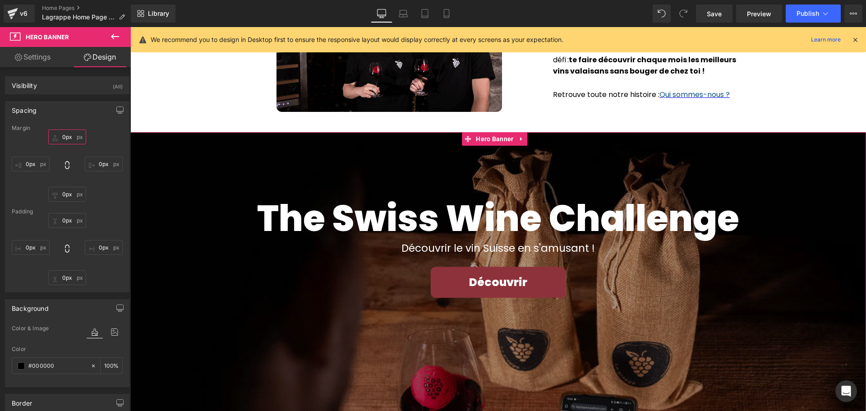
click at [61, 136] on input "0px" at bounding box center [67, 136] width 38 height 15
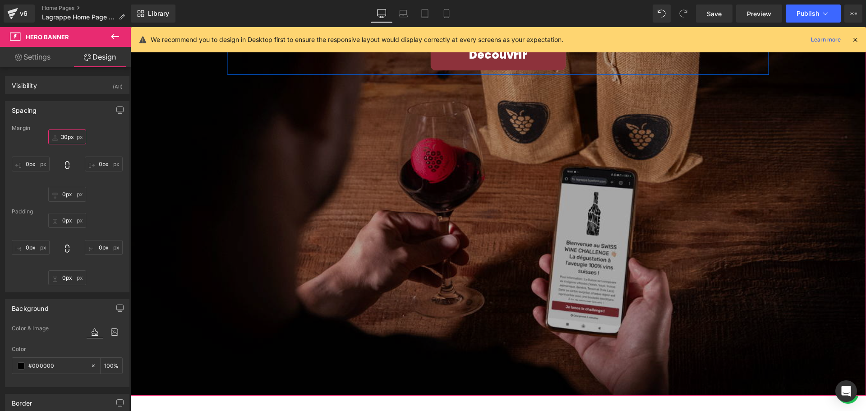
scroll to position [1770, 0]
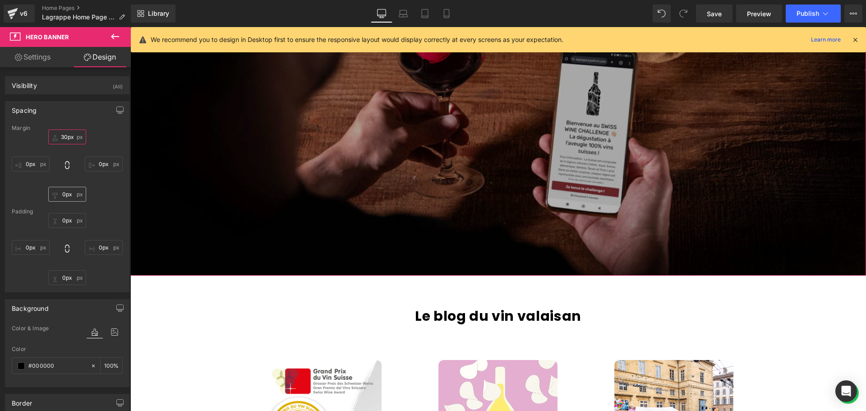
type input "30px"
click at [61, 194] on input "0px" at bounding box center [67, 194] width 38 height 15
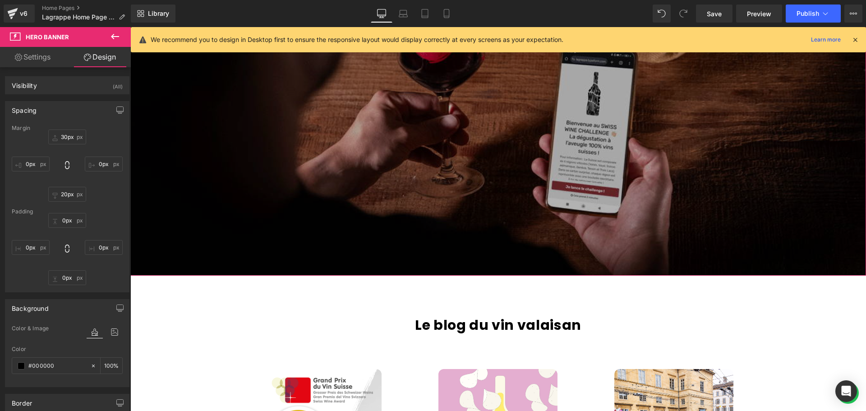
click at [98, 216] on div "0px 0px 0px 0px" at bounding box center [67, 249] width 111 height 72
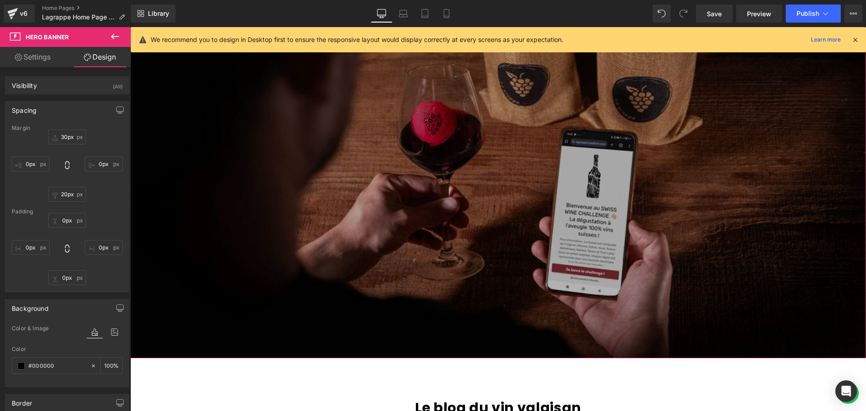
scroll to position [1815, 0]
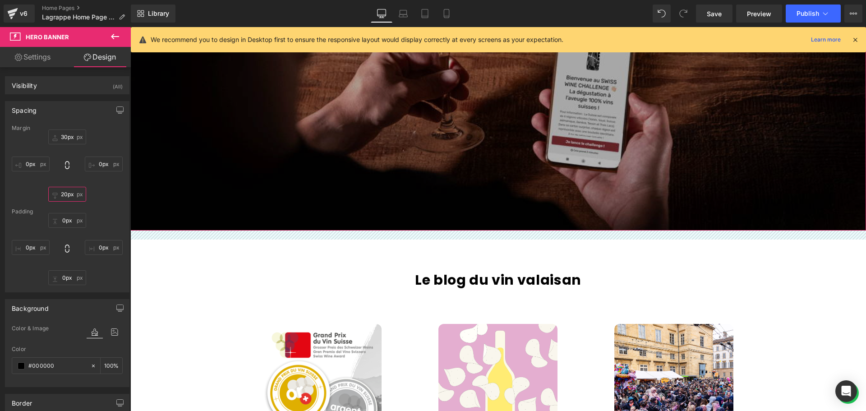
click at [61, 195] on input "20px" at bounding box center [67, 194] width 38 height 15
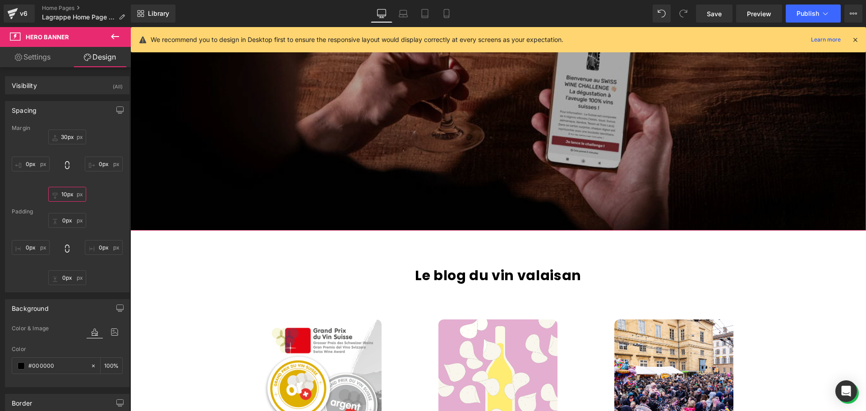
type input "10px"
click at [113, 194] on div "30px 0px 10px 0px" at bounding box center [67, 165] width 111 height 72
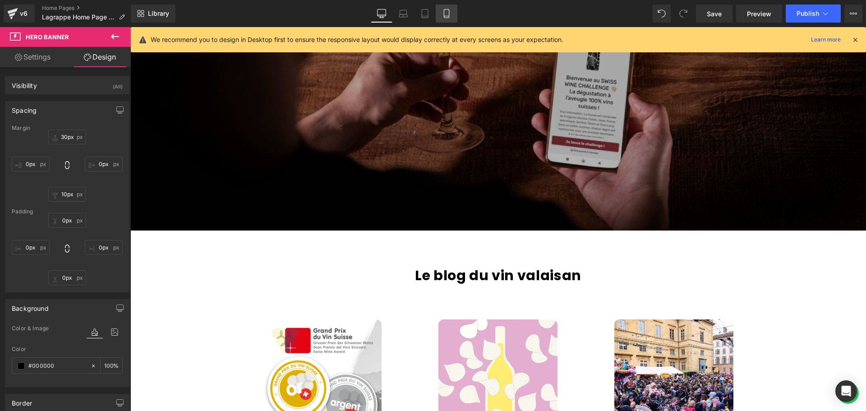
click at [449, 15] on icon at bounding box center [446, 13] width 5 height 9
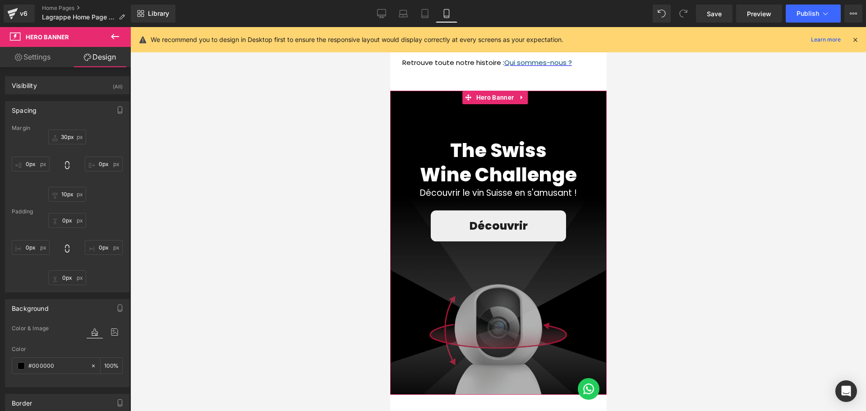
scroll to position [1439, 0]
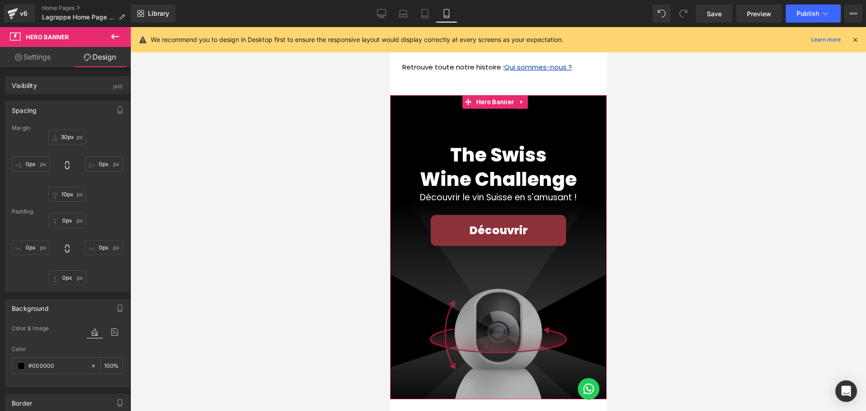
click at [510, 323] on div "The Swiss Wine Challenge Heading Découvrir le vin Suisse en s'amusant ! Text Bl…" at bounding box center [498, 246] width 216 height 303
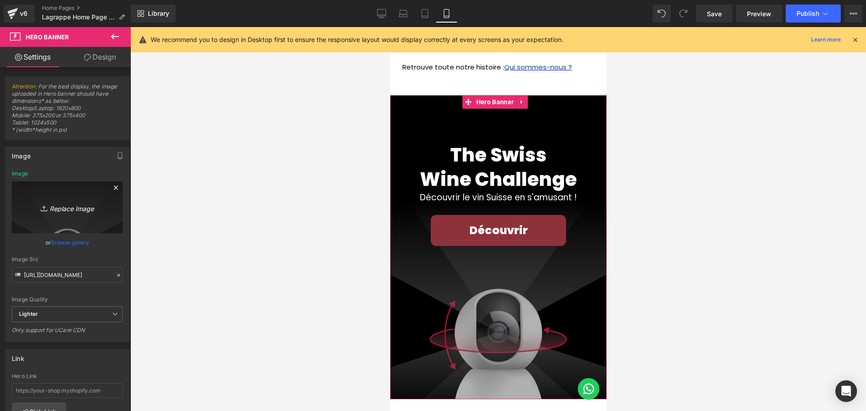
click at [69, 206] on icon "Replace Image" at bounding box center [67, 207] width 72 height 11
type input "C:\fakepath\SWC-produit.png"
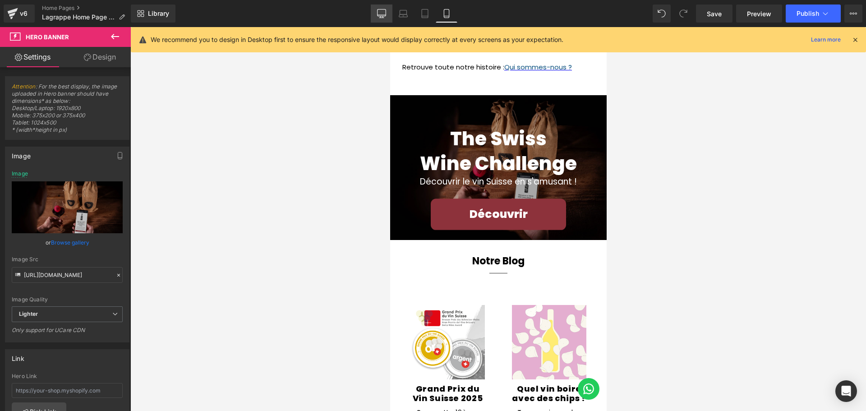
click at [382, 18] on link "Desktop" at bounding box center [382, 14] width 22 height 18
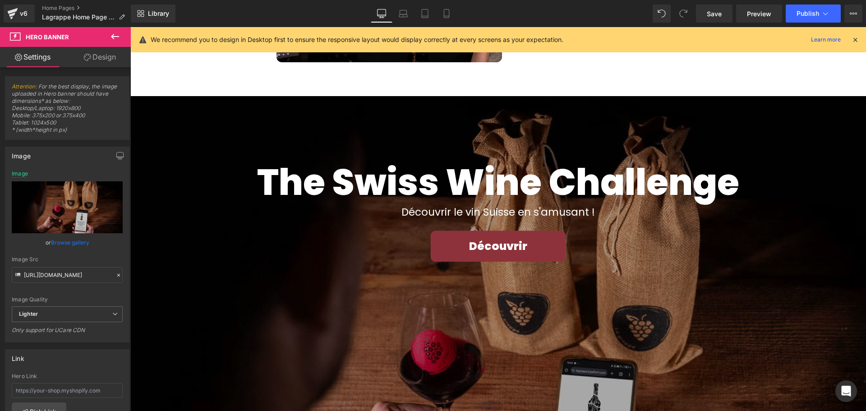
scroll to position [1459, 0]
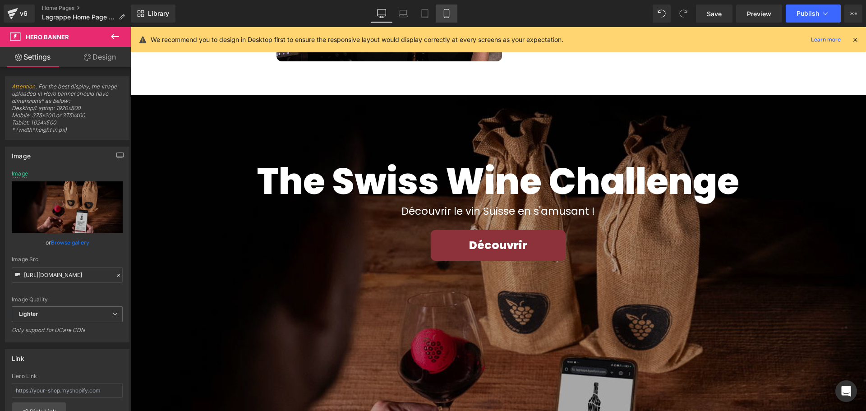
click at [443, 12] on icon at bounding box center [446, 13] width 9 height 9
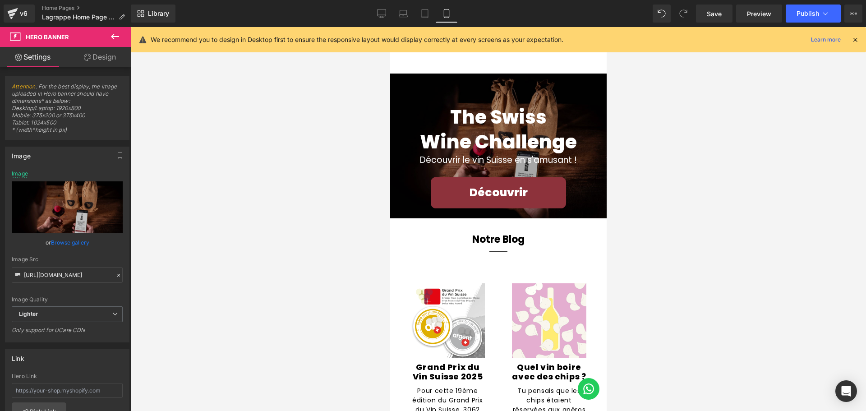
scroll to position [1445, 0]
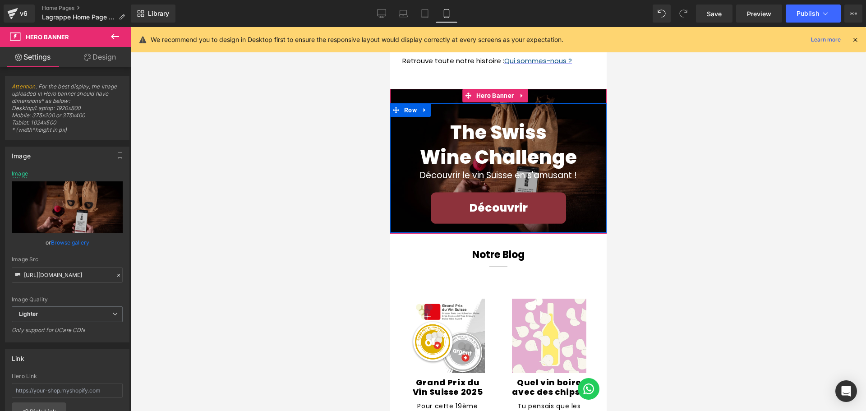
click at [402, 110] on span "Row" at bounding box center [409, 110] width 17 height 14
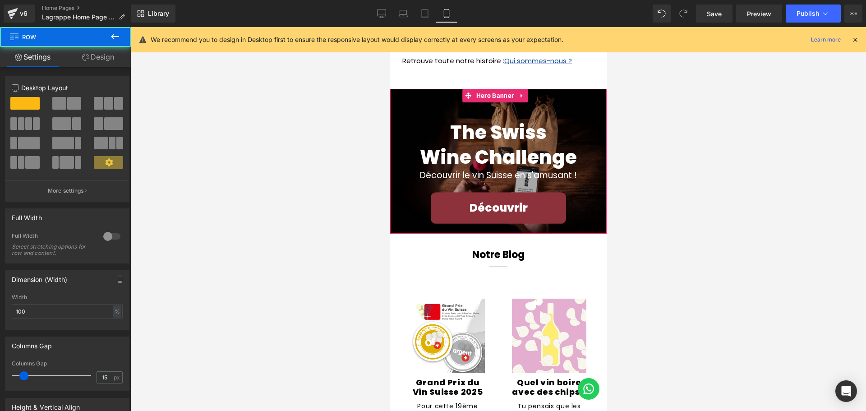
click at [420, 98] on div "The Swiss Wine Challenge Heading Découvrir le vin Suisse en s'amusant ! Text Bl…" at bounding box center [498, 161] width 216 height 144
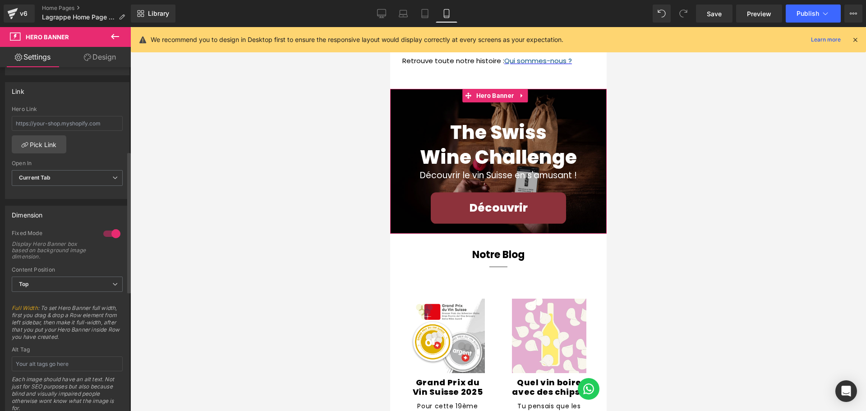
scroll to position [271, 0]
click at [102, 231] on div at bounding box center [112, 230] width 22 height 14
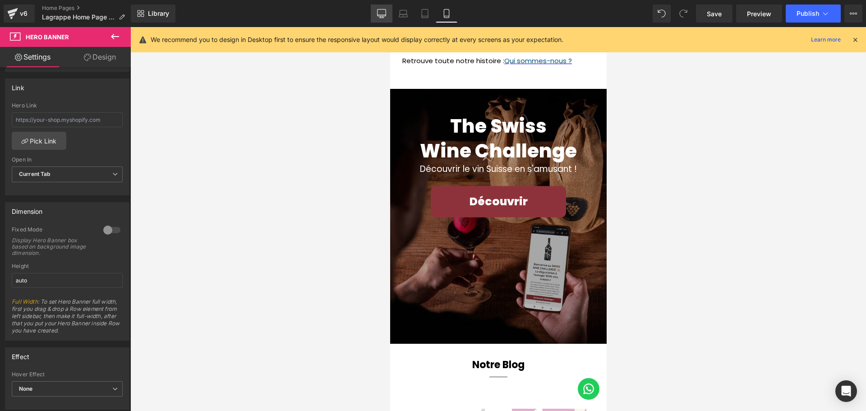
click at [385, 9] on icon at bounding box center [381, 12] width 9 height 7
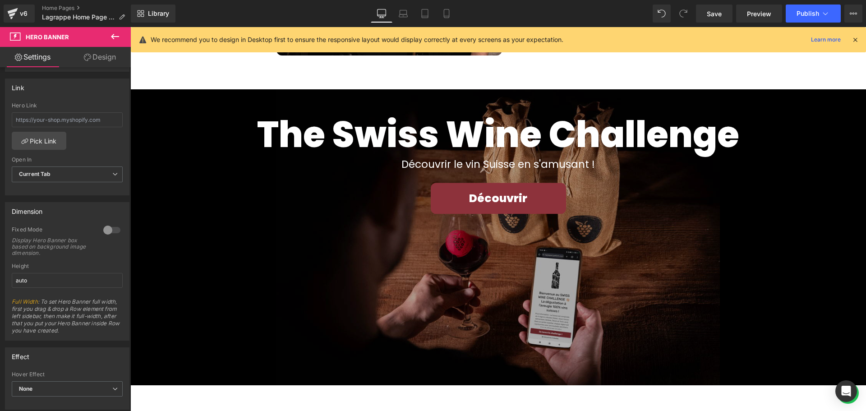
scroll to position [1466, 0]
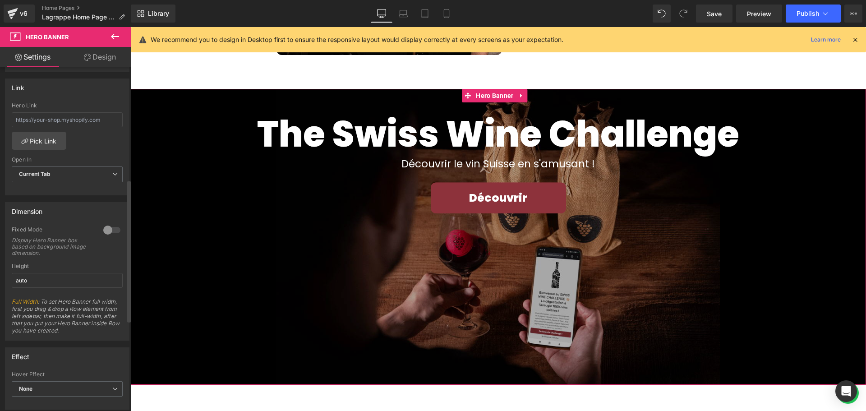
click at [109, 228] on div at bounding box center [112, 230] width 22 height 14
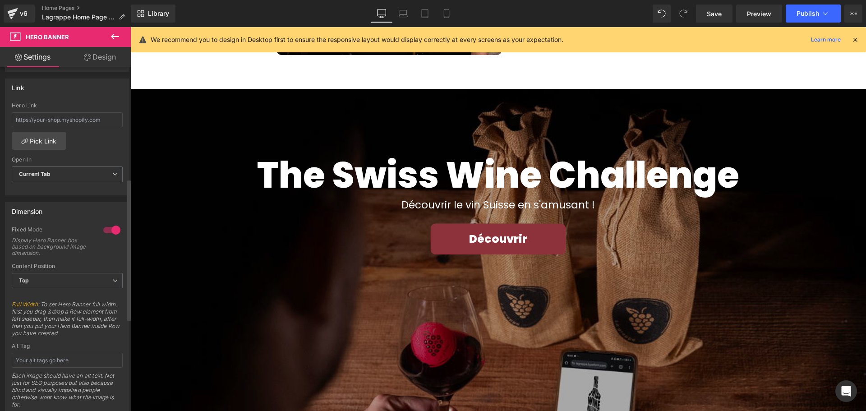
click at [104, 231] on div at bounding box center [112, 230] width 22 height 14
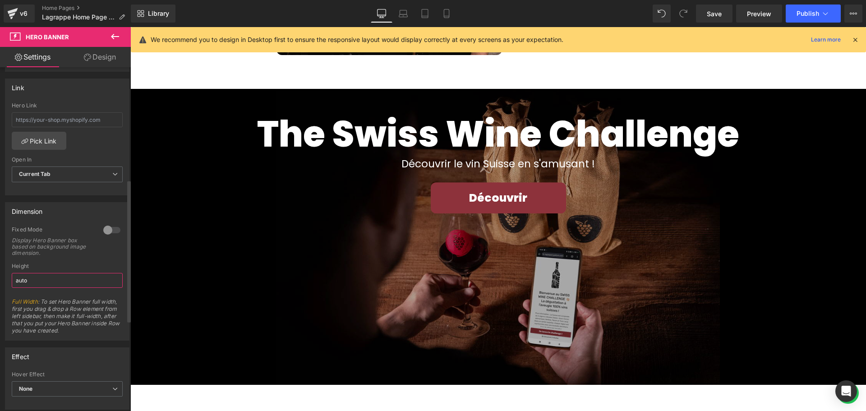
click at [42, 283] on input "auto" at bounding box center [67, 280] width 111 height 15
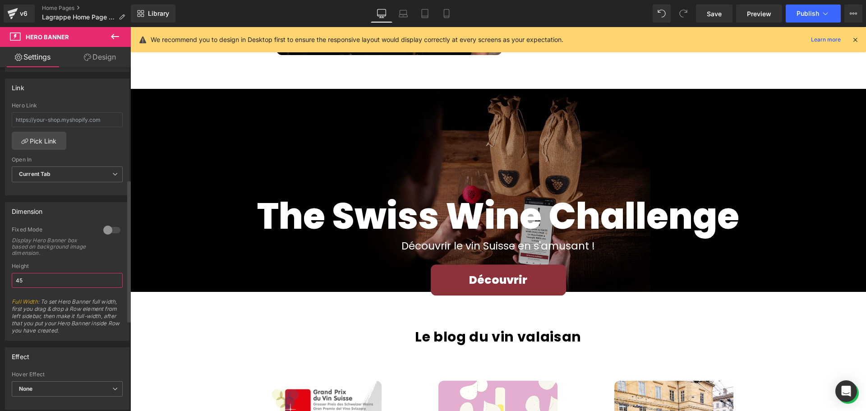
type input "4"
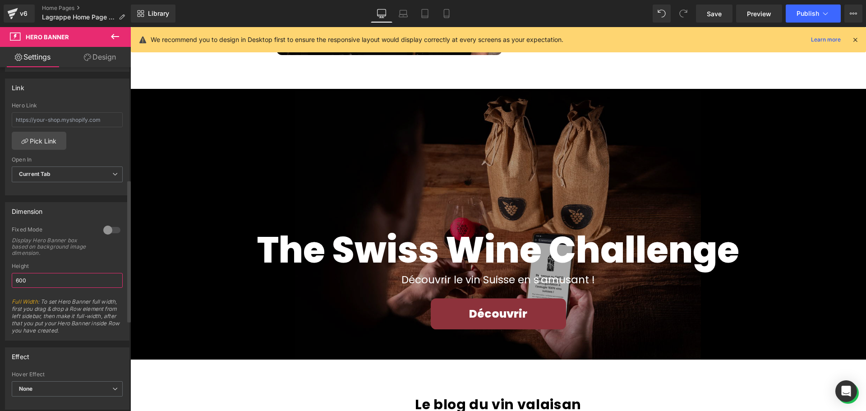
click at [18, 280] on input "600" at bounding box center [67, 280] width 111 height 15
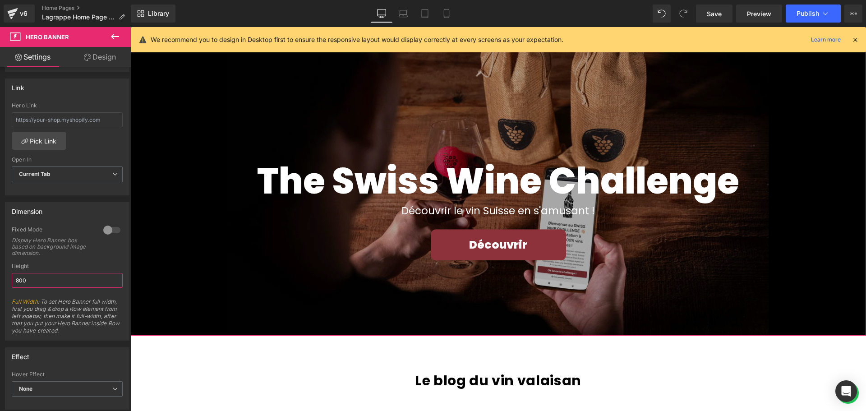
scroll to position [1601, 0]
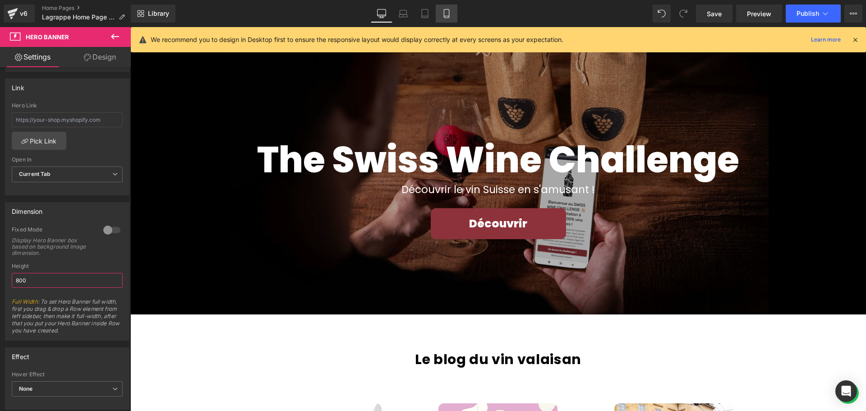
type input "800"
click at [454, 9] on link "Mobile" at bounding box center [447, 14] width 22 height 18
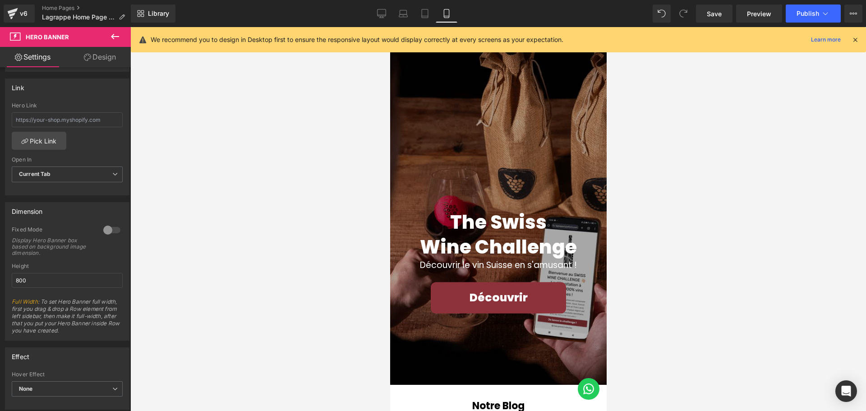
scroll to position [1514, 0]
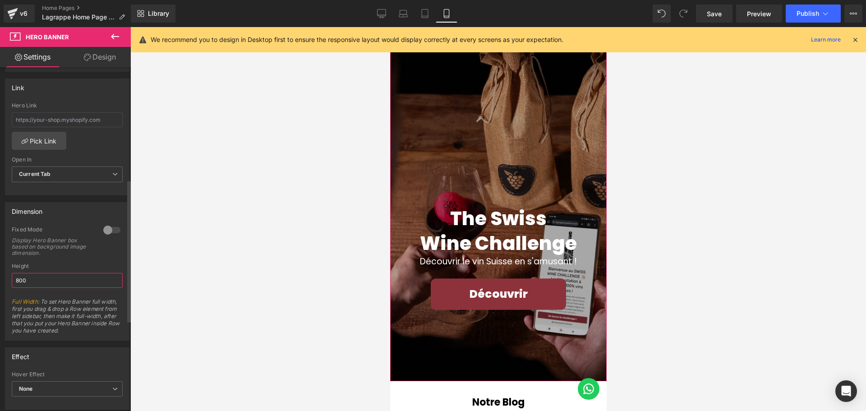
drag, startPoint x: 38, startPoint y: 280, endPoint x: 2, endPoint y: 280, distance: 36.5
click at [2, 280] on div "Dimension 1 Fixed Mode Display Hero Banner box based on background image dimens…" at bounding box center [67, 267] width 135 height 145
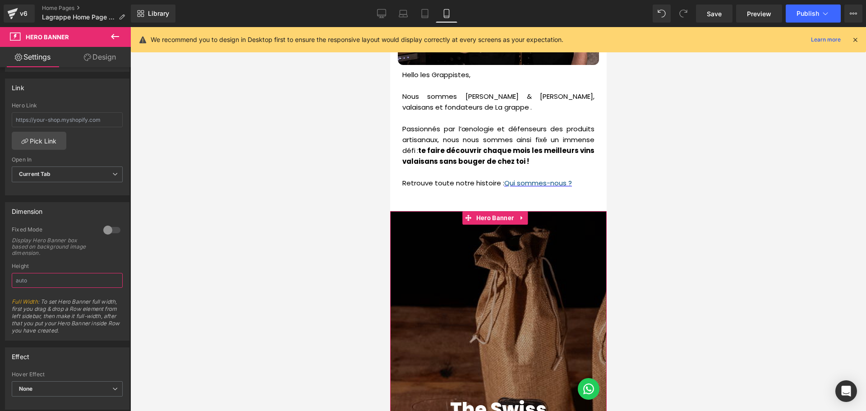
scroll to position [1289, 0]
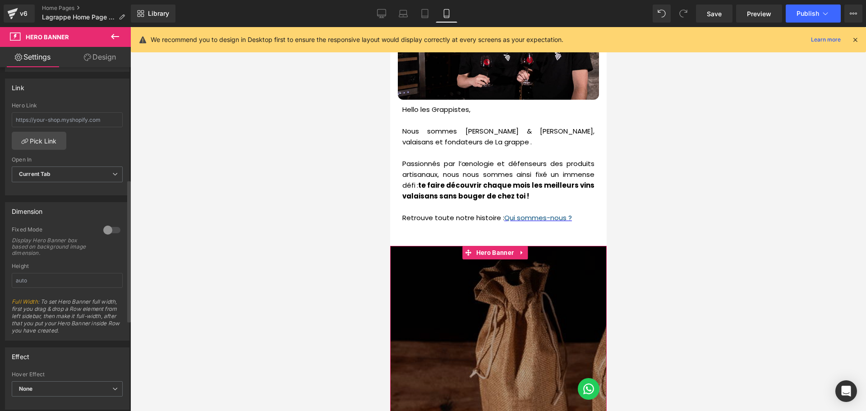
click at [107, 233] on div at bounding box center [112, 230] width 22 height 14
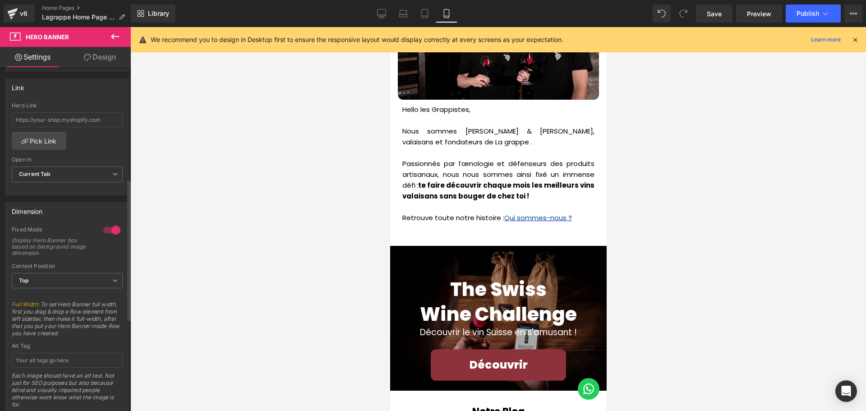
click at [104, 229] on div at bounding box center [112, 230] width 22 height 14
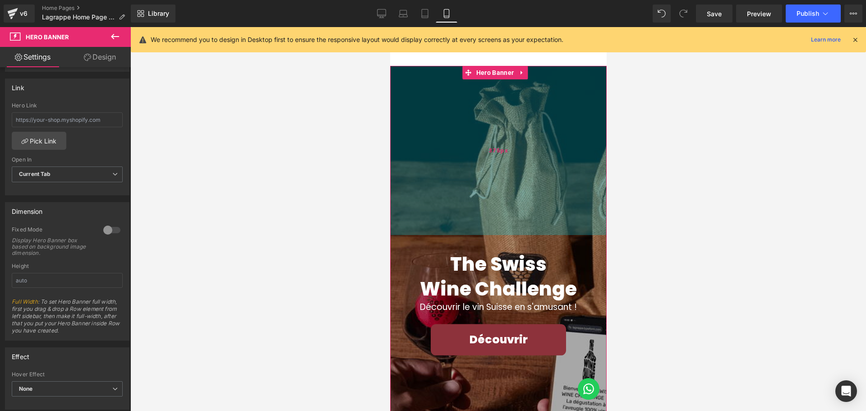
scroll to position [1469, 0]
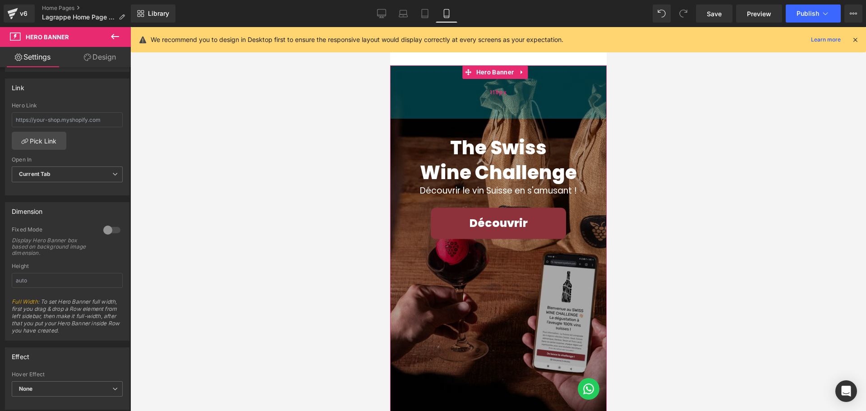
drag, startPoint x: 466, startPoint y: 207, endPoint x: 478, endPoint y: 90, distance: 118.3
click at [478, 90] on div "118px" at bounding box center [498, 91] width 216 height 53
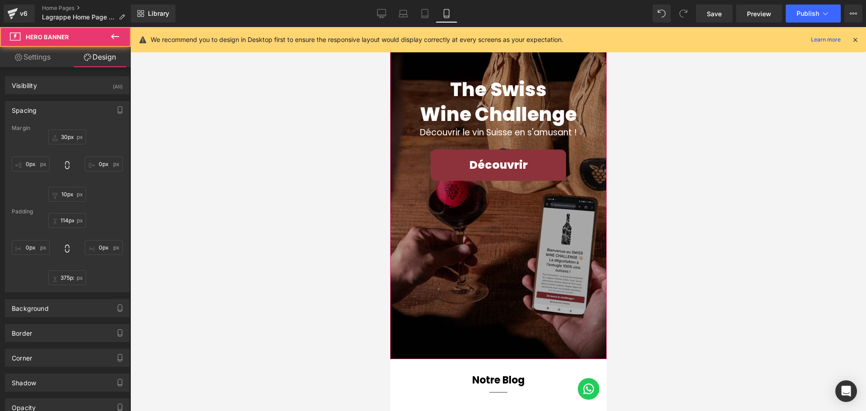
scroll to position [1604, 0]
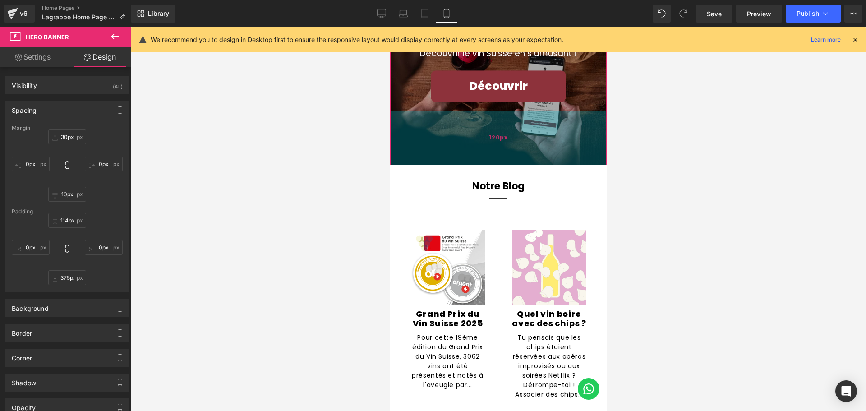
drag, startPoint x: 517, startPoint y: 255, endPoint x: 527, endPoint y: 140, distance: 115.4
click at [527, 140] on div "120px" at bounding box center [498, 138] width 216 height 54
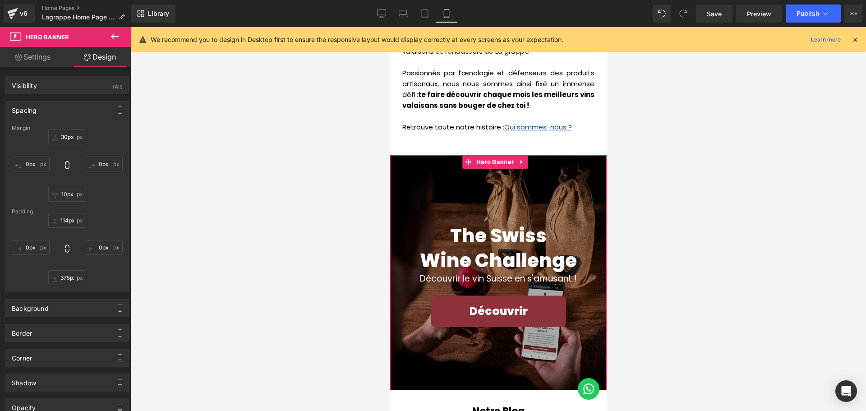
scroll to position [1379, 0]
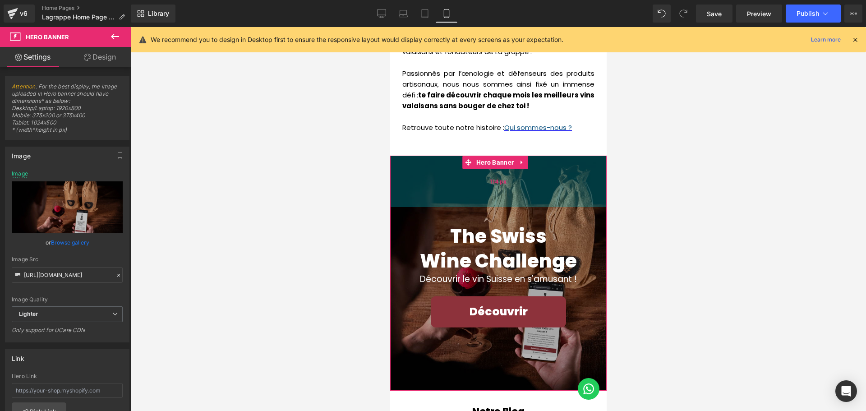
drag, startPoint x: 536, startPoint y: 179, endPoint x: 535, endPoint y: 196, distance: 16.7
click at [535, 196] on div "The Swiss Wine Challenge Heading Découvrir le vin Suisse en s'amusant ! Text Bl…" at bounding box center [498, 273] width 216 height 234
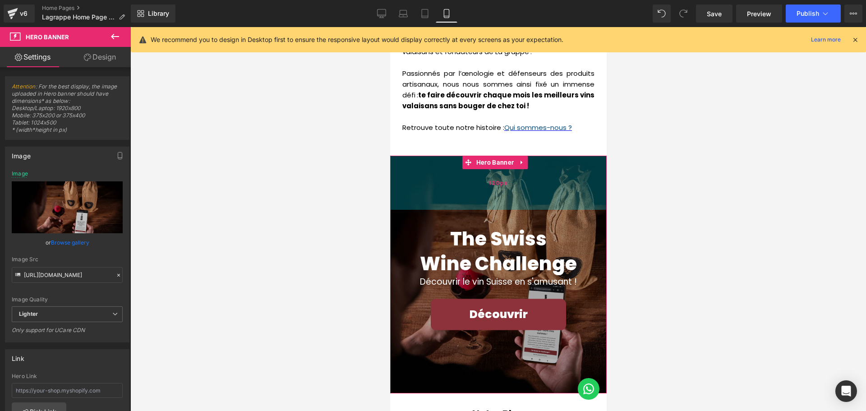
click at [541, 192] on div "120px" at bounding box center [498, 183] width 216 height 54
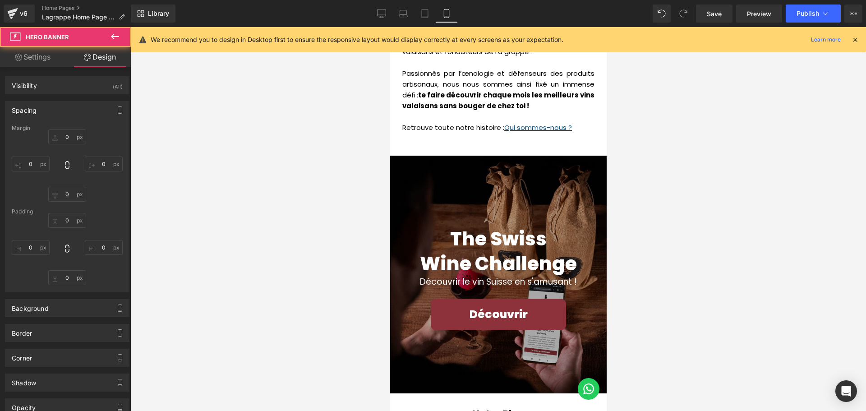
click at [648, 217] on div at bounding box center [497, 219] width 735 height 384
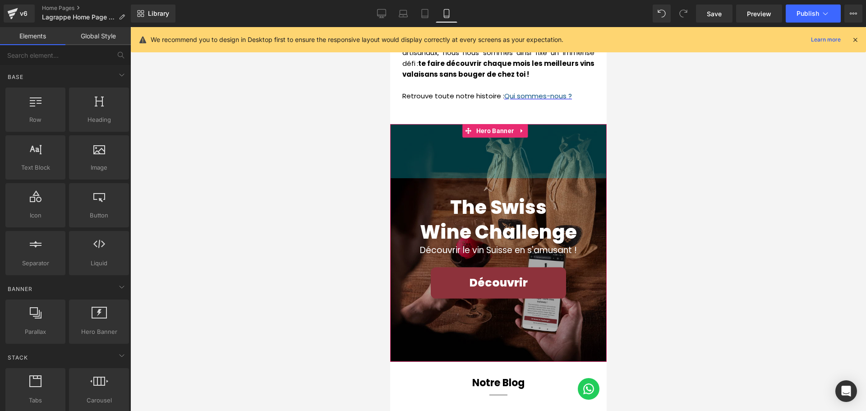
scroll to position [1424, 0]
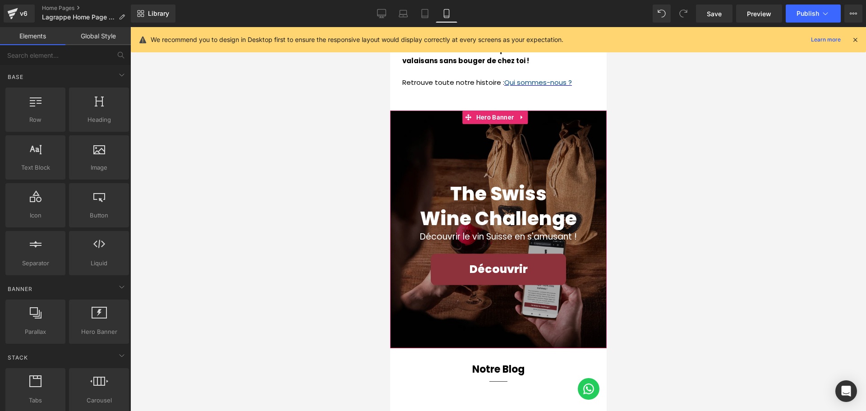
click at [504, 202] on div "The Swiss Wine Challenge Heading" at bounding box center [497, 204] width 203 height 53
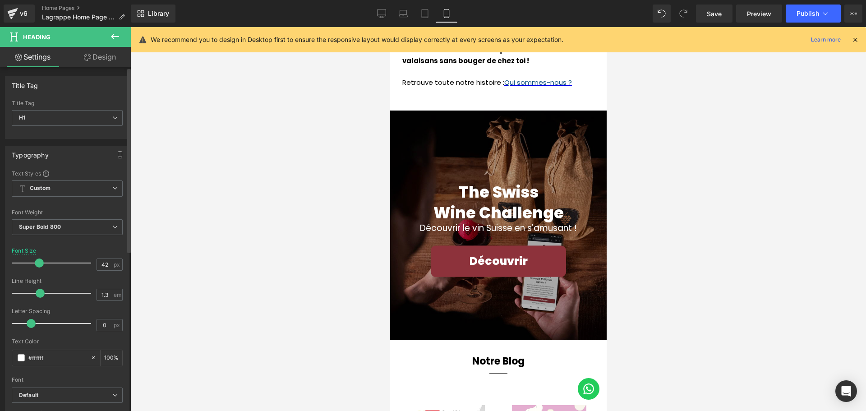
drag, startPoint x: 44, startPoint y: 262, endPoint x: 39, endPoint y: 264, distance: 5.1
click at [39, 264] on span at bounding box center [39, 262] width 9 height 9
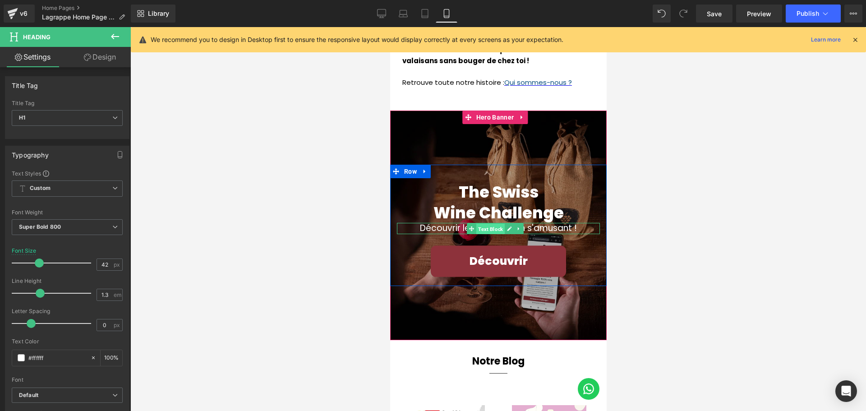
click at [492, 227] on span "Text Block" at bounding box center [490, 228] width 28 height 11
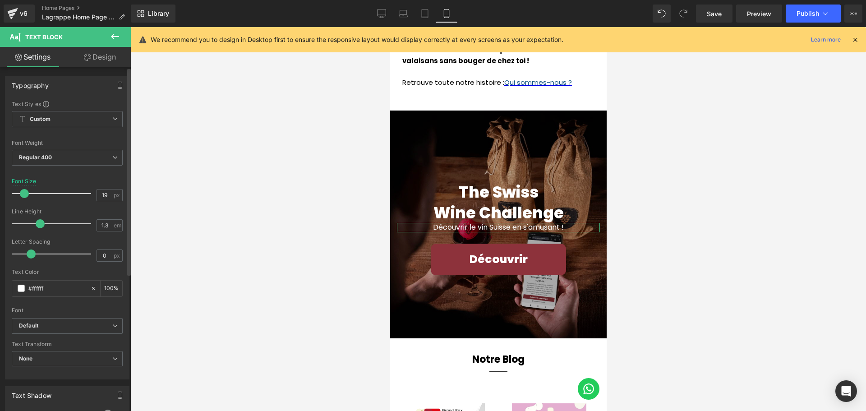
click at [24, 194] on span at bounding box center [24, 193] width 9 height 9
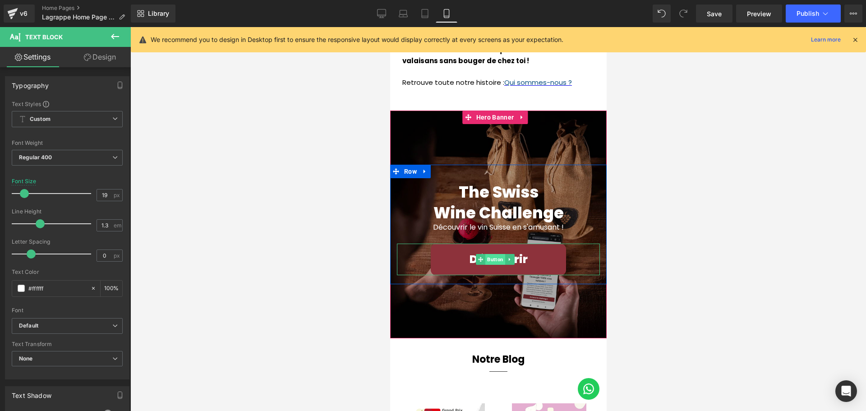
click at [496, 257] on span "Button" at bounding box center [495, 259] width 20 height 11
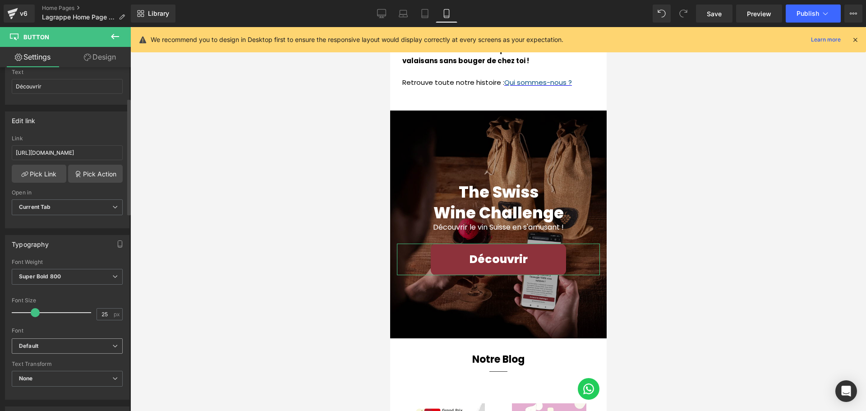
scroll to position [135, 0]
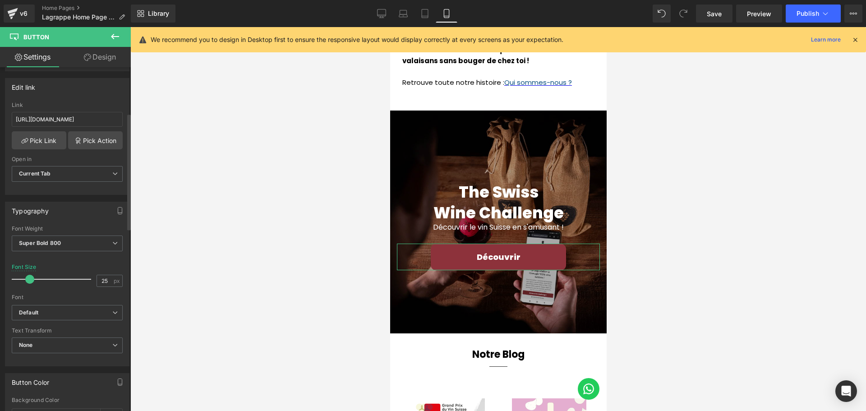
drag, startPoint x: 34, startPoint y: 277, endPoint x: 29, endPoint y: 278, distance: 5.0
click at [29, 278] on span at bounding box center [29, 279] width 9 height 9
click at [749, 205] on div at bounding box center [497, 219] width 735 height 384
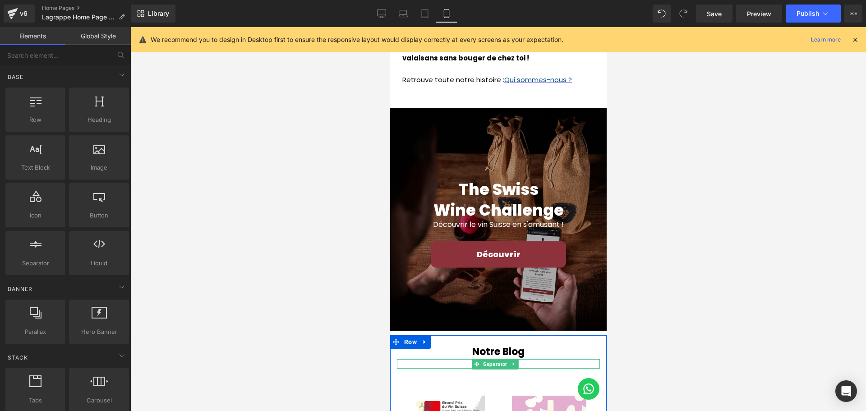
scroll to position [1469, 0]
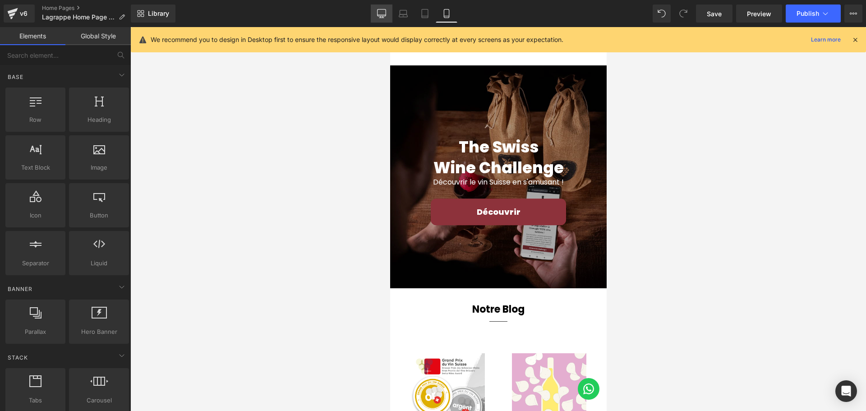
click at [379, 17] on icon at bounding box center [381, 13] width 9 height 9
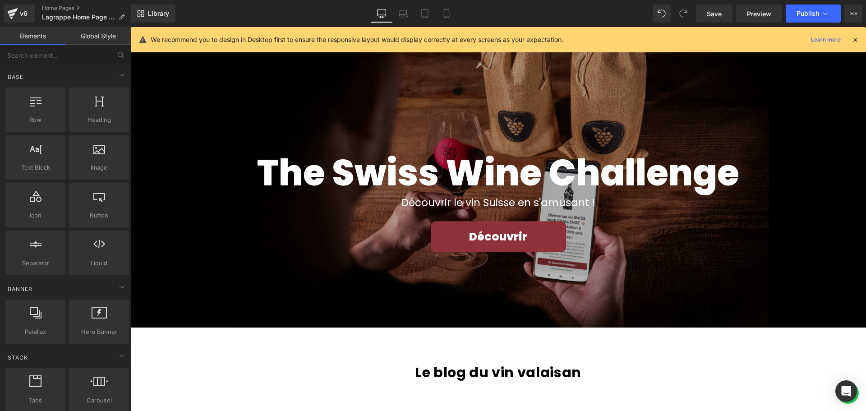
scroll to position [1514, 0]
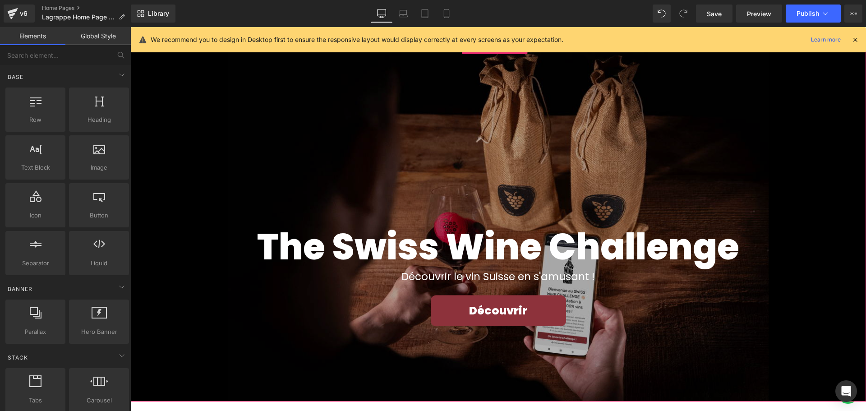
click at [309, 174] on div at bounding box center [497, 221] width 735 height 361
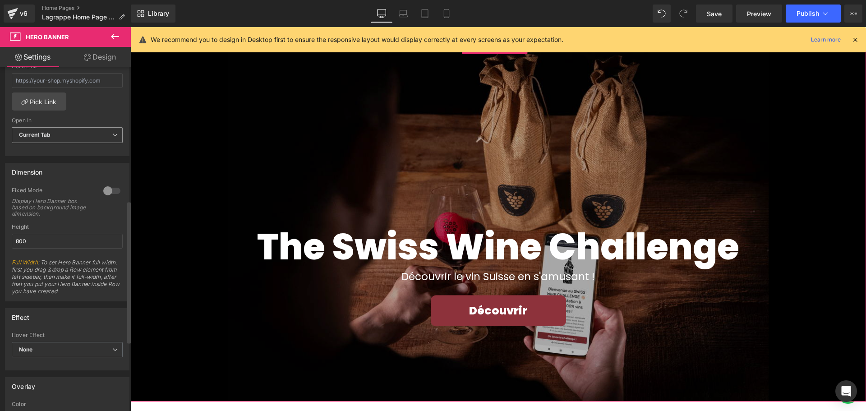
scroll to position [361, 0]
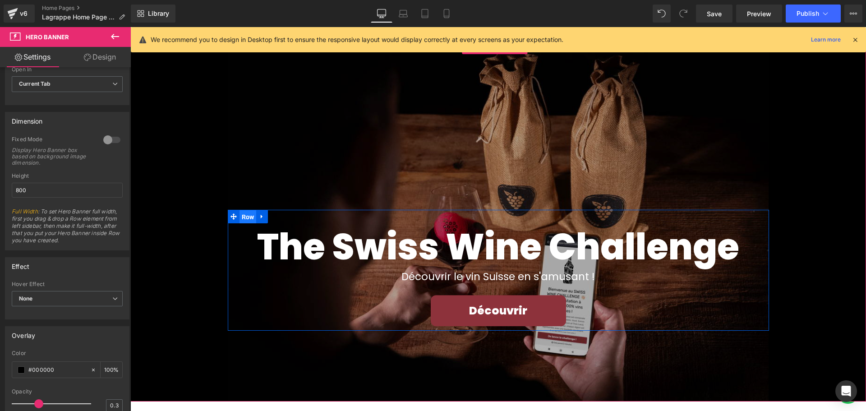
click at [242, 219] on span "Row" at bounding box center [247, 217] width 17 height 14
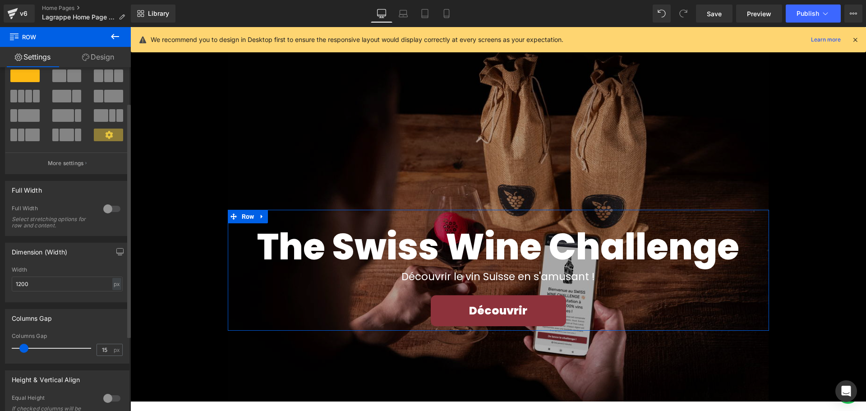
scroll to position [27, 0]
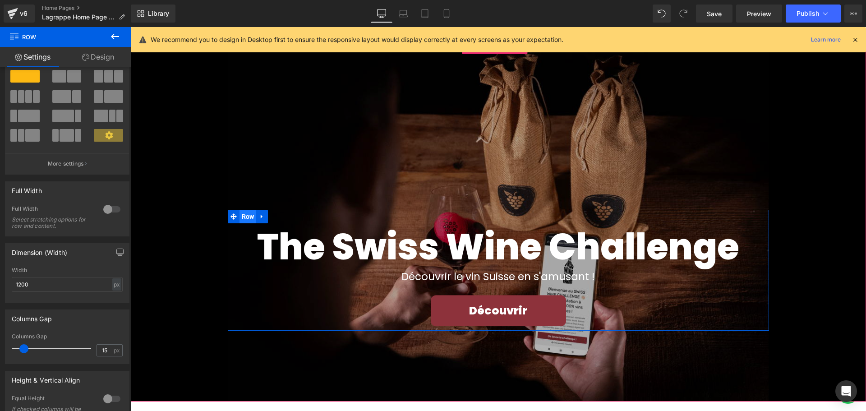
click at [248, 218] on span "Row" at bounding box center [247, 217] width 17 height 14
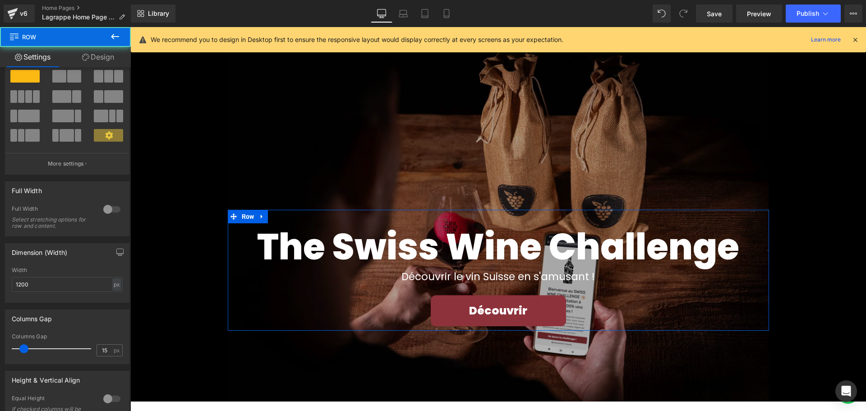
click at [101, 63] on link "Design" at bounding box center [97, 57] width 65 height 20
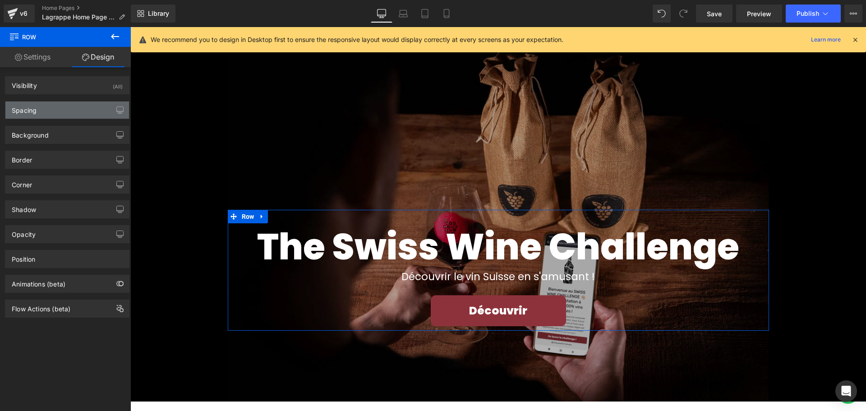
click at [55, 107] on div "Spacing" at bounding box center [67, 109] width 124 height 17
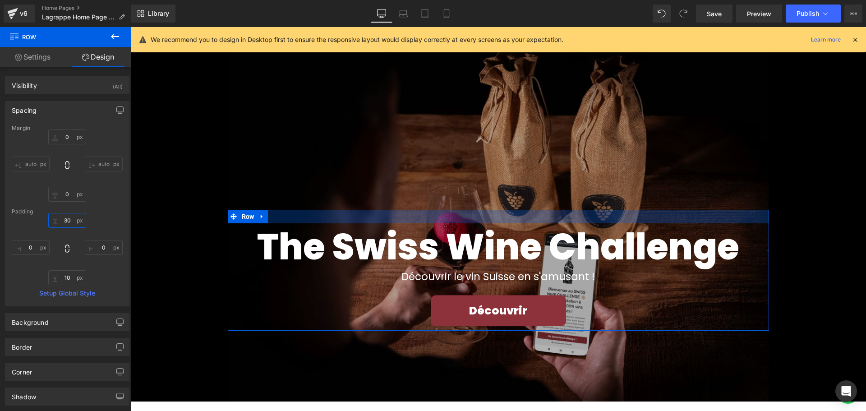
click at [64, 220] on input "30" at bounding box center [67, 220] width 38 height 15
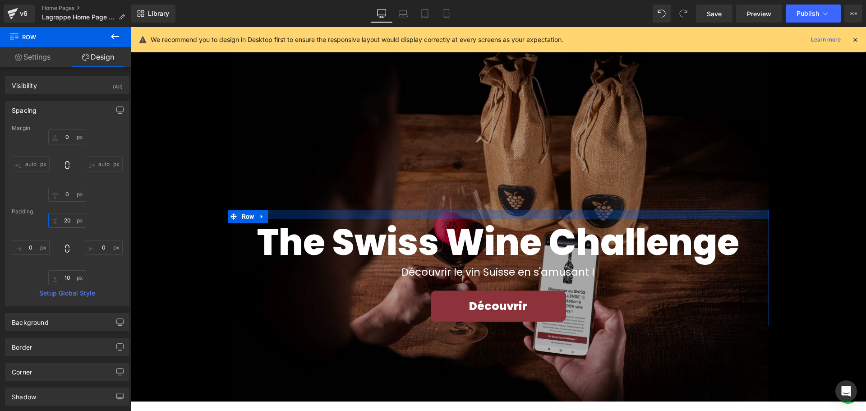
click at [65, 218] on input "20" at bounding box center [67, 220] width 38 height 15
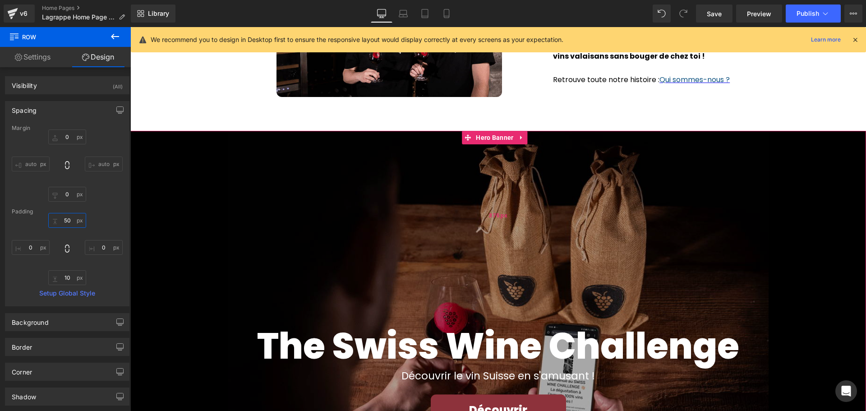
scroll to position [1469, 0]
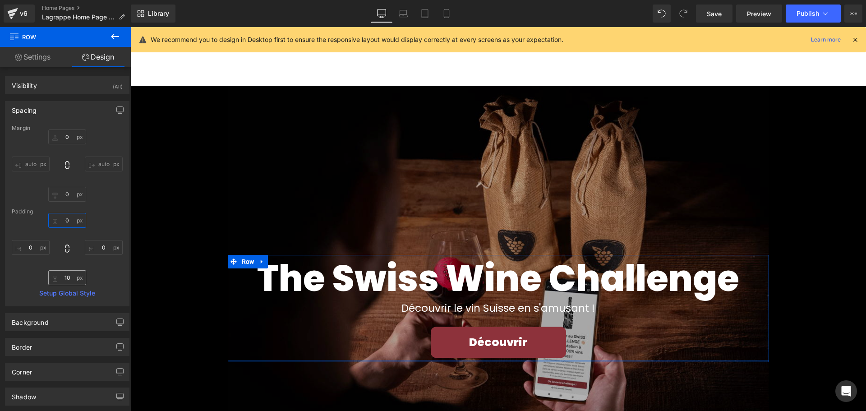
type input "0"
click at [64, 279] on input "10" at bounding box center [67, 277] width 38 height 15
type input "0"
click at [103, 275] on div "0 0 0 0" at bounding box center [67, 249] width 111 height 72
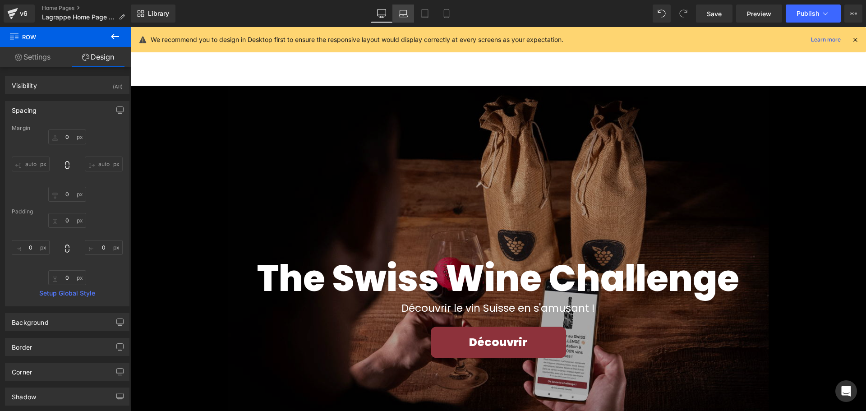
click at [403, 9] on icon at bounding box center [403, 13] width 9 height 9
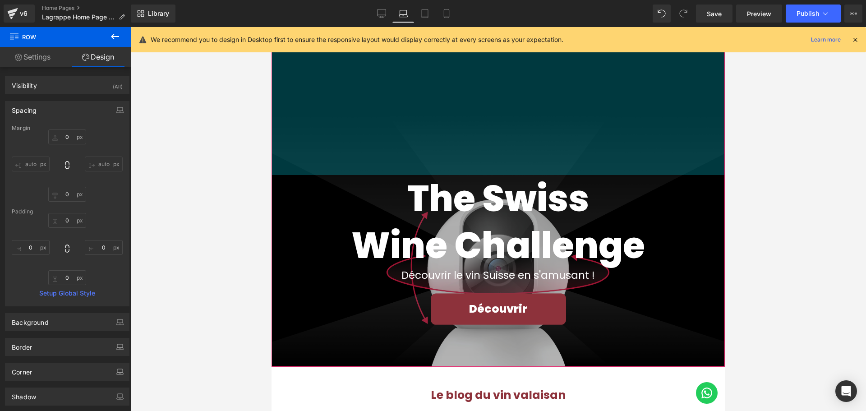
scroll to position [1669, 0]
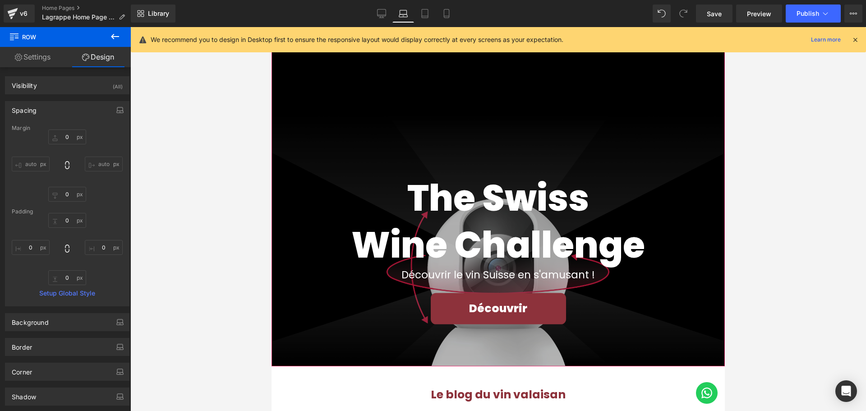
click at [335, 197] on h1 "The Swiss Wine Challenge" at bounding box center [498, 221] width 440 height 94
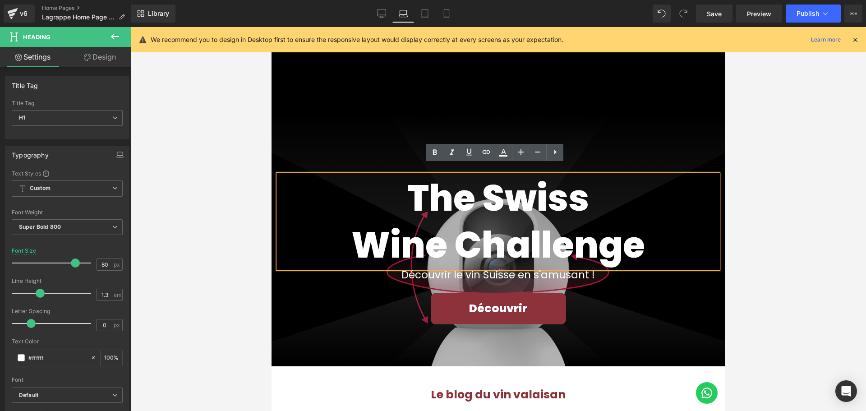
click at [315, 129] on div at bounding box center [497, 185] width 453 height 361
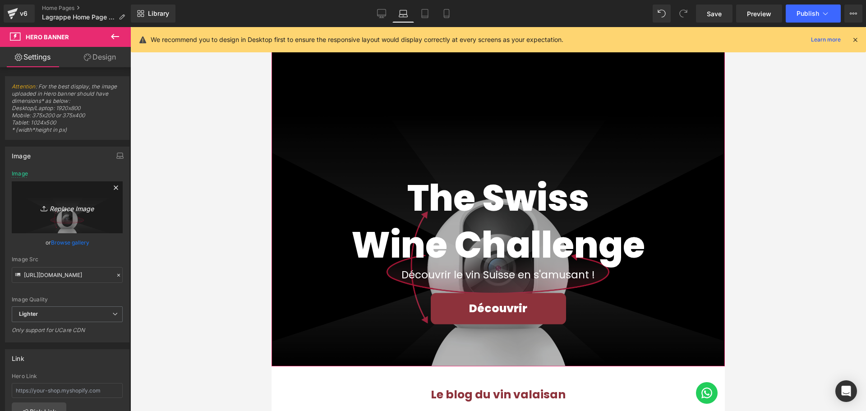
click at [69, 208] on icon "Replace Image" at bounding box center [67, 207] width 72 height 11
type input "C:\fakepath\SWC-produit.png"
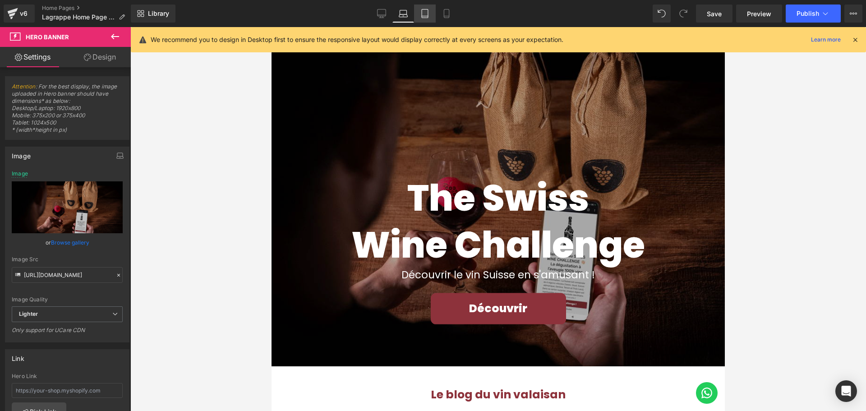
click at [428, 18] on link "Tablet" at bounding box center [425, 14] width 22 height 18
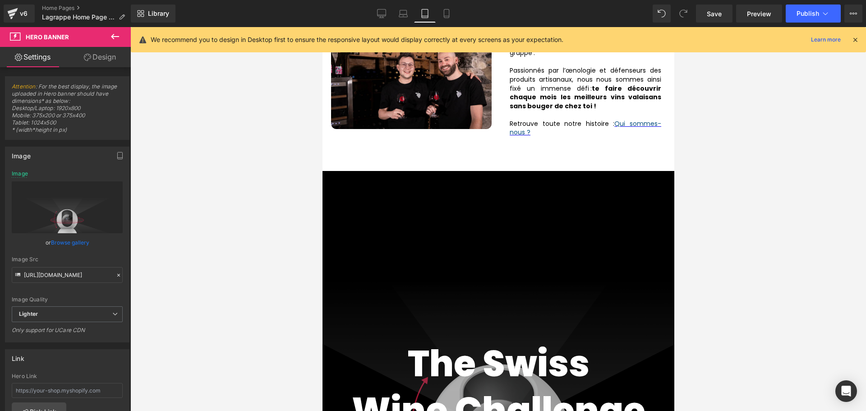
scroll to position [1281, 0]
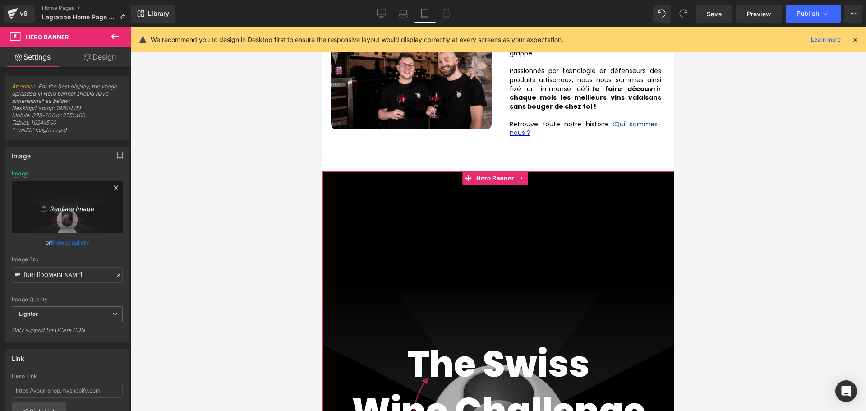
click at [77, 213] on link "Replace Image" at bounding box center [67, 207] width 111 height 52
type input "C:\fakepath\SWC-produit.png"
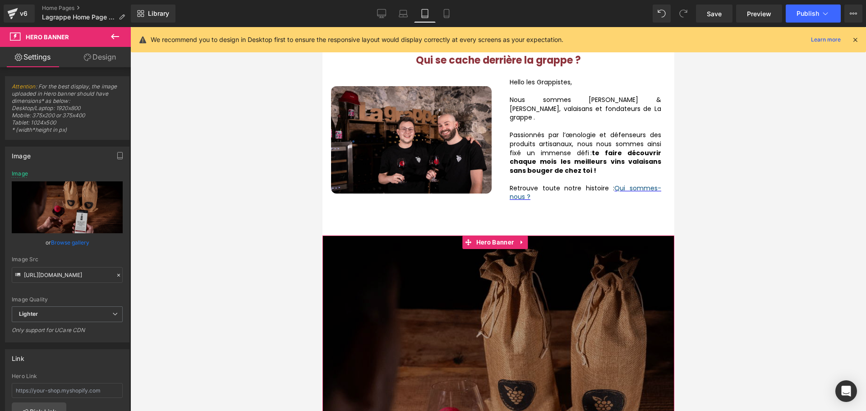
scroll to position [1236, 0]
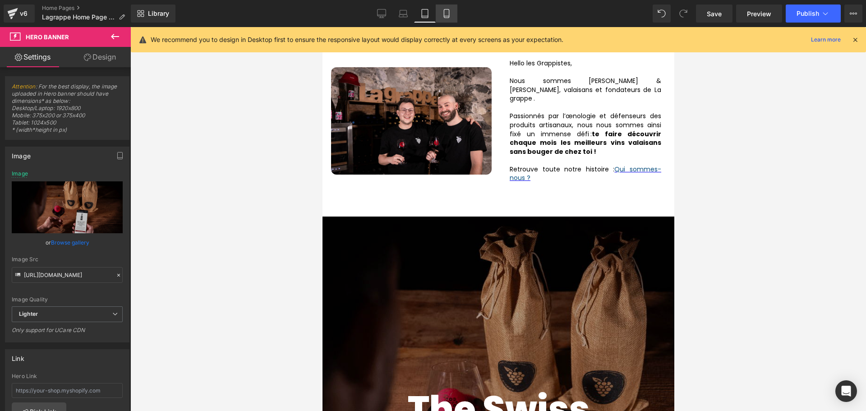
click at [447, 18] on icon at bounding box center [446, 13] width 5 height 9
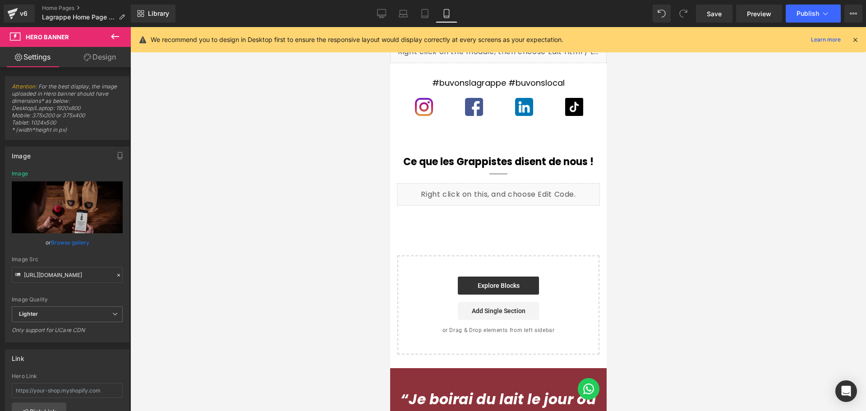
scroll to position [2074, 0]
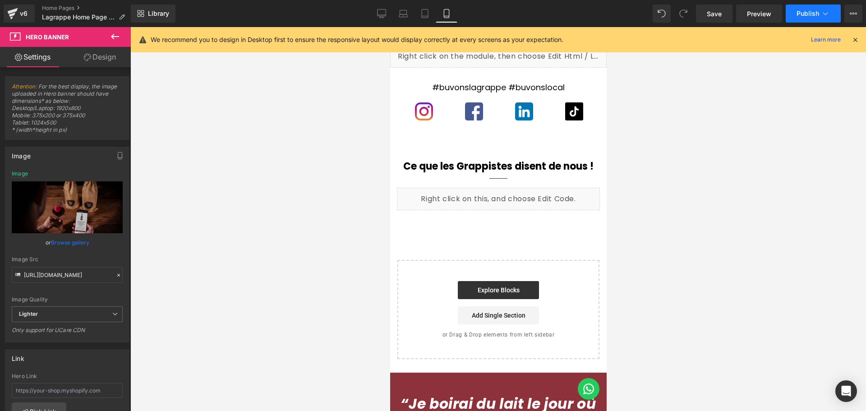
click at [810, 10] on span "Publish" at bounding box center [807, 13] width 23 height 7
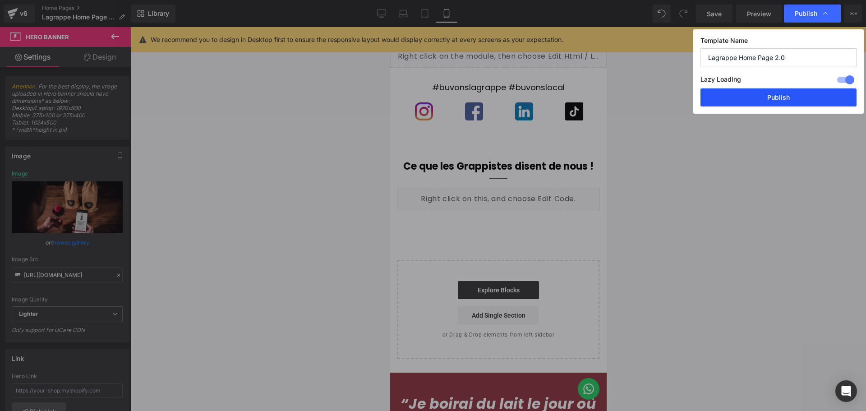
click at [767, 93] on button "Publish" at bounding box center [778, 97] width 156 height 18
